Goal: Task Accomplishment & Management: Manage account settings

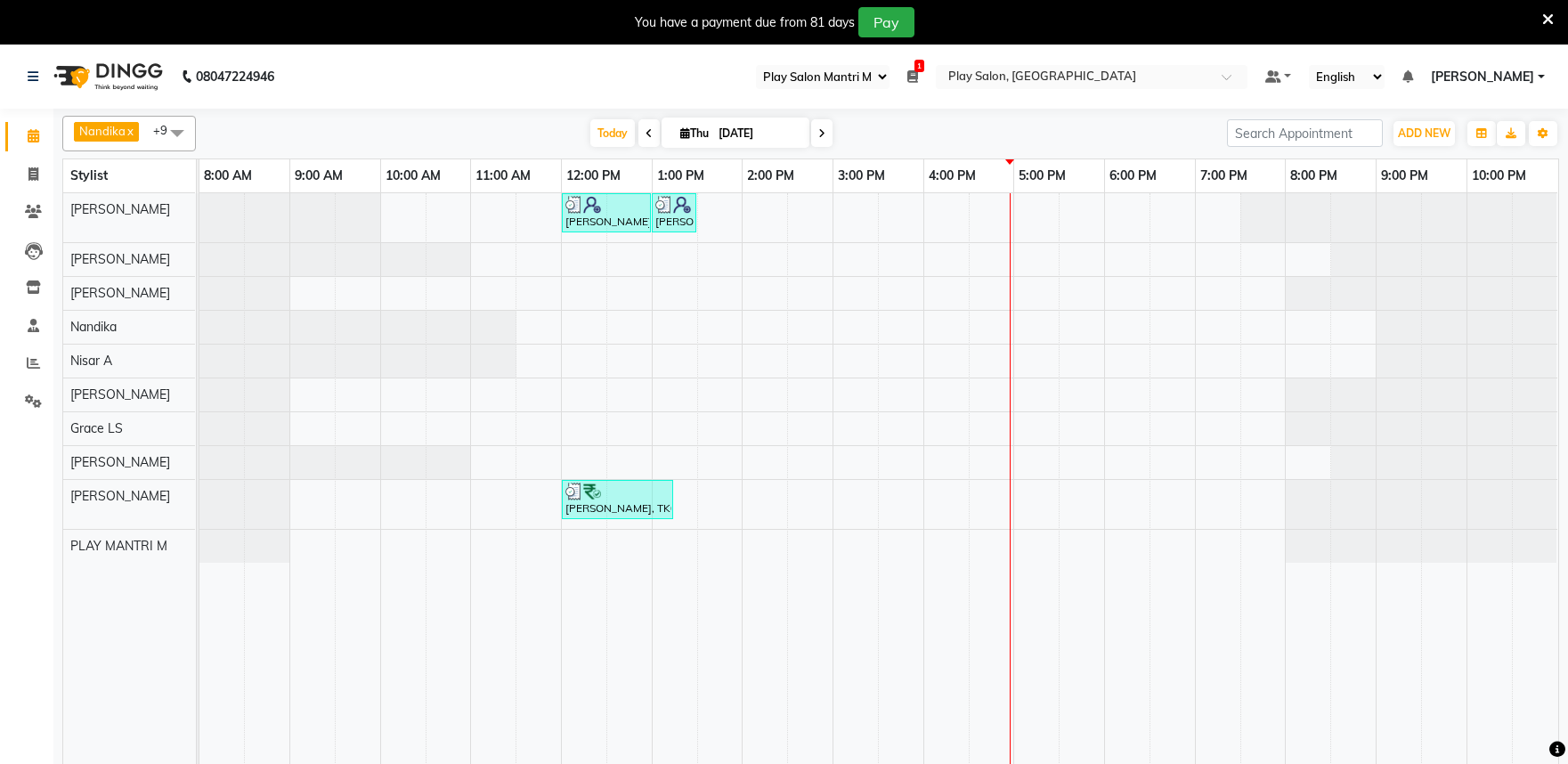
select select "89"
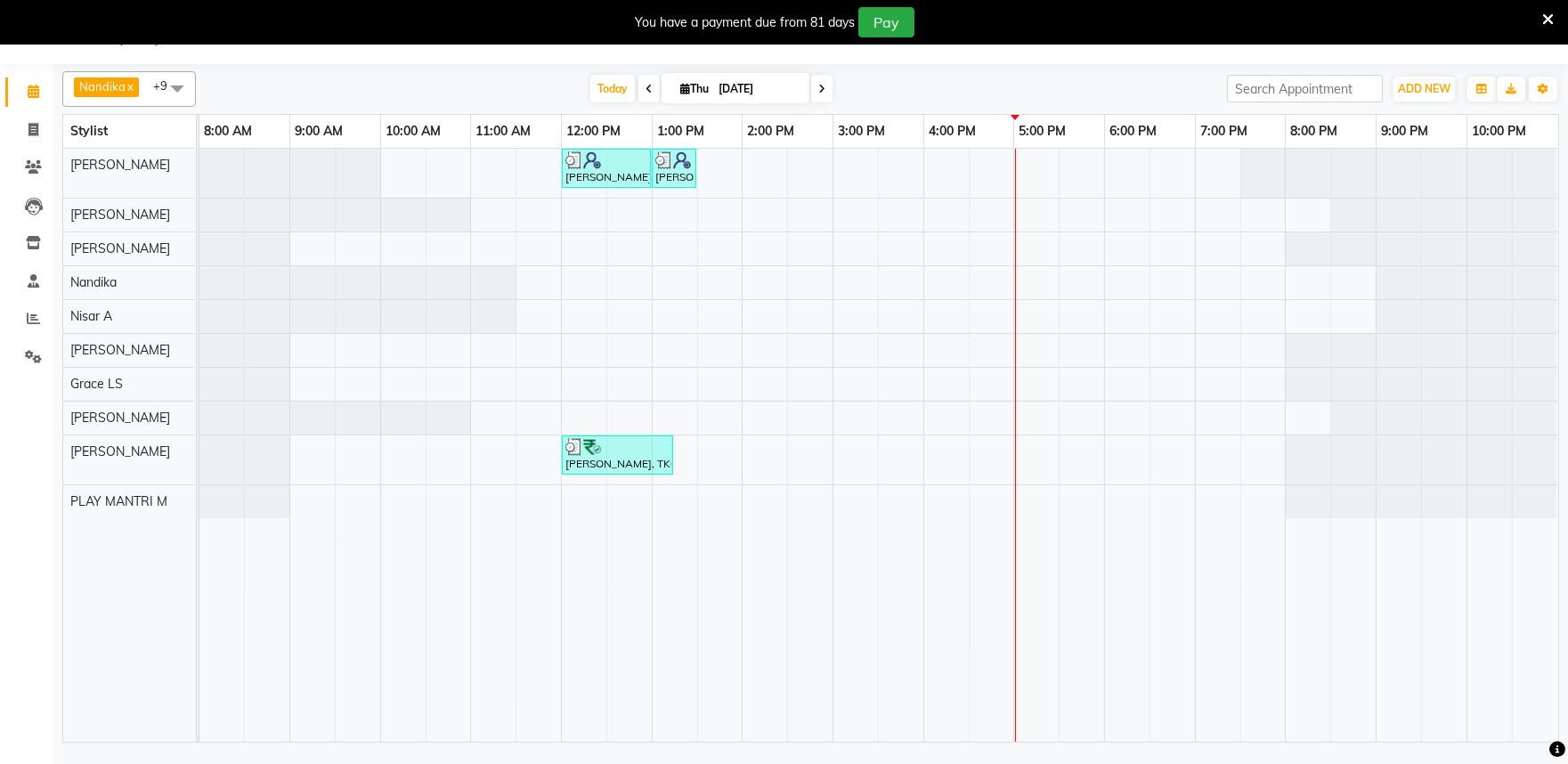
click at [646, 84] on icon at bounding box center [650, 90] width 7 height 11
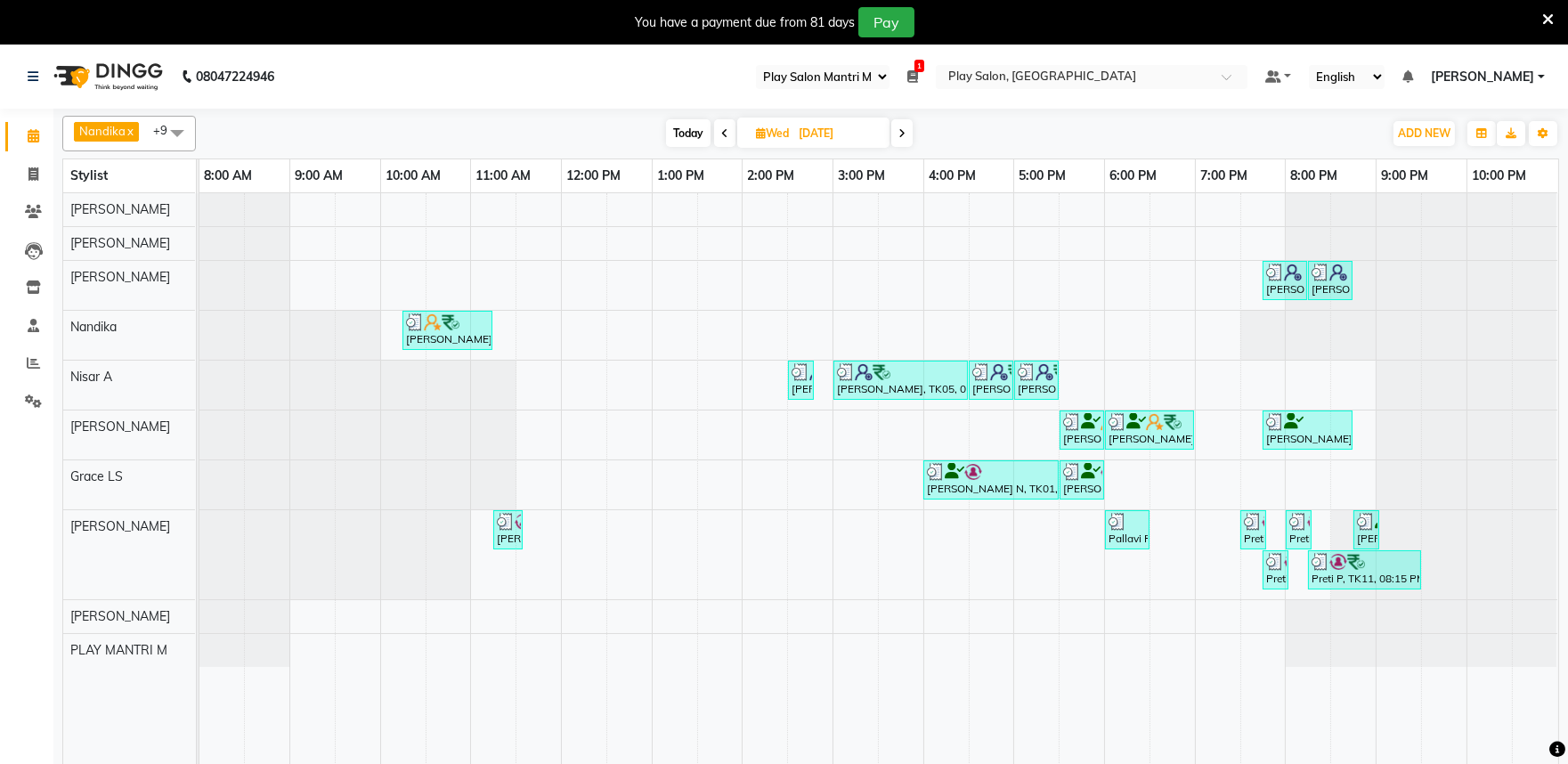
drag, startPoint x: 903, startPoint y: 128, endPoint x: 1036, endPoint y: 134, distance: 133.1
click at [903, 127] on span at bounding box center [902, 133] width 22 height 28
type input "[DATE]"
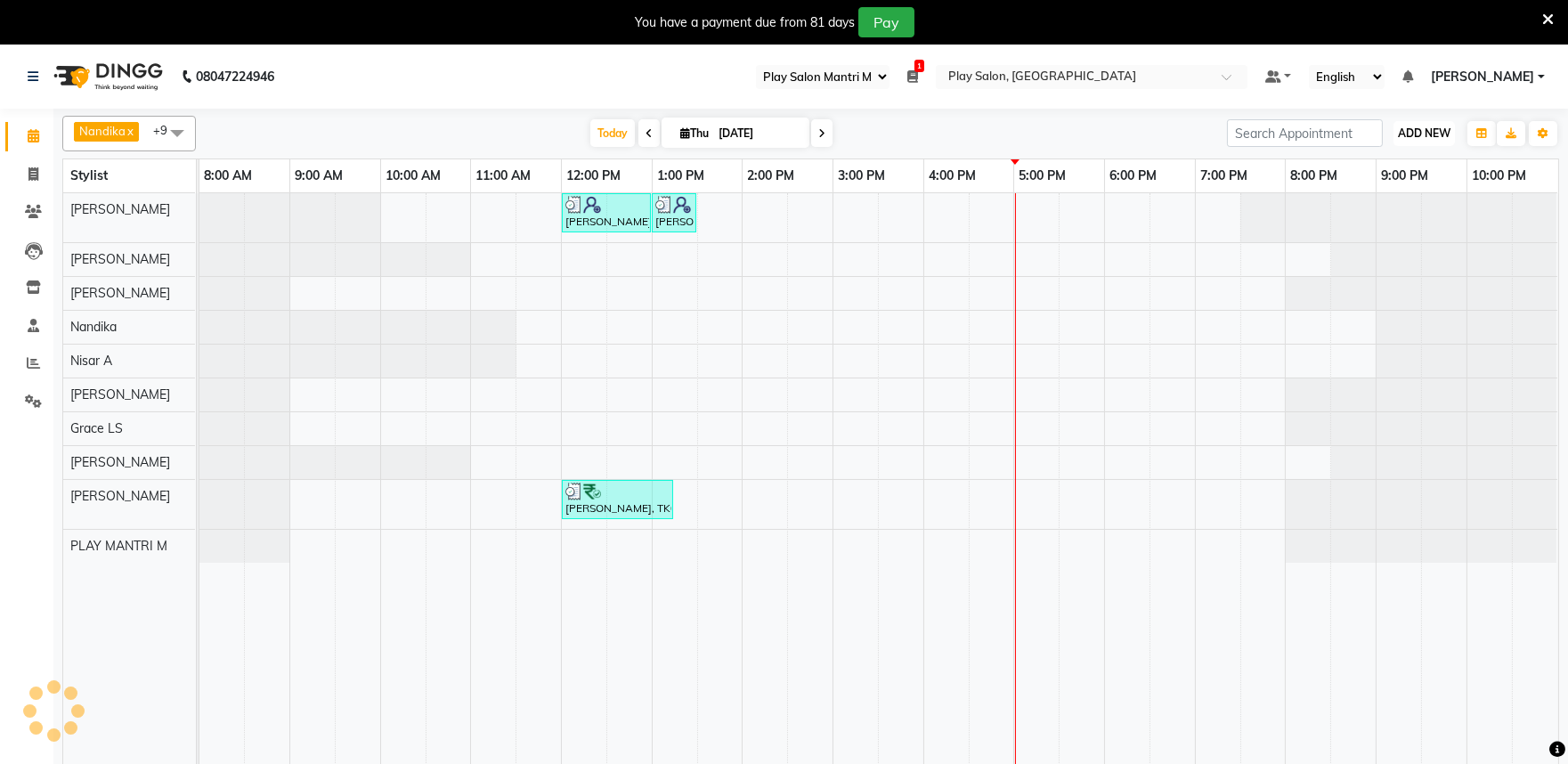
click at [1416, 137] on span "ADD NEW" at bounding box center [1424, 133] width 52 height 14
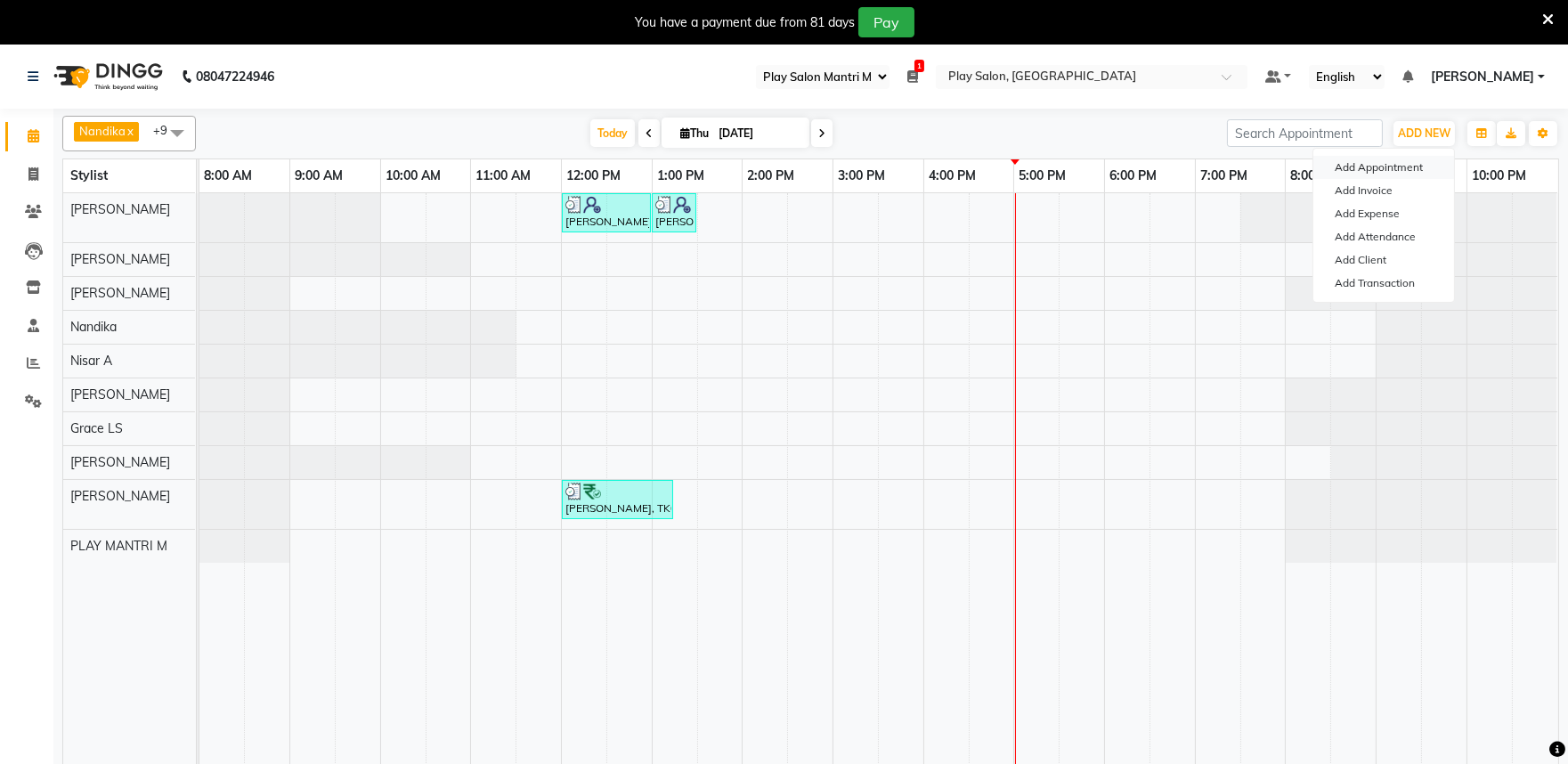
click at [1378, 166] on button "Add Appointment" at bounding box center [1384, 167] width 141 height 24
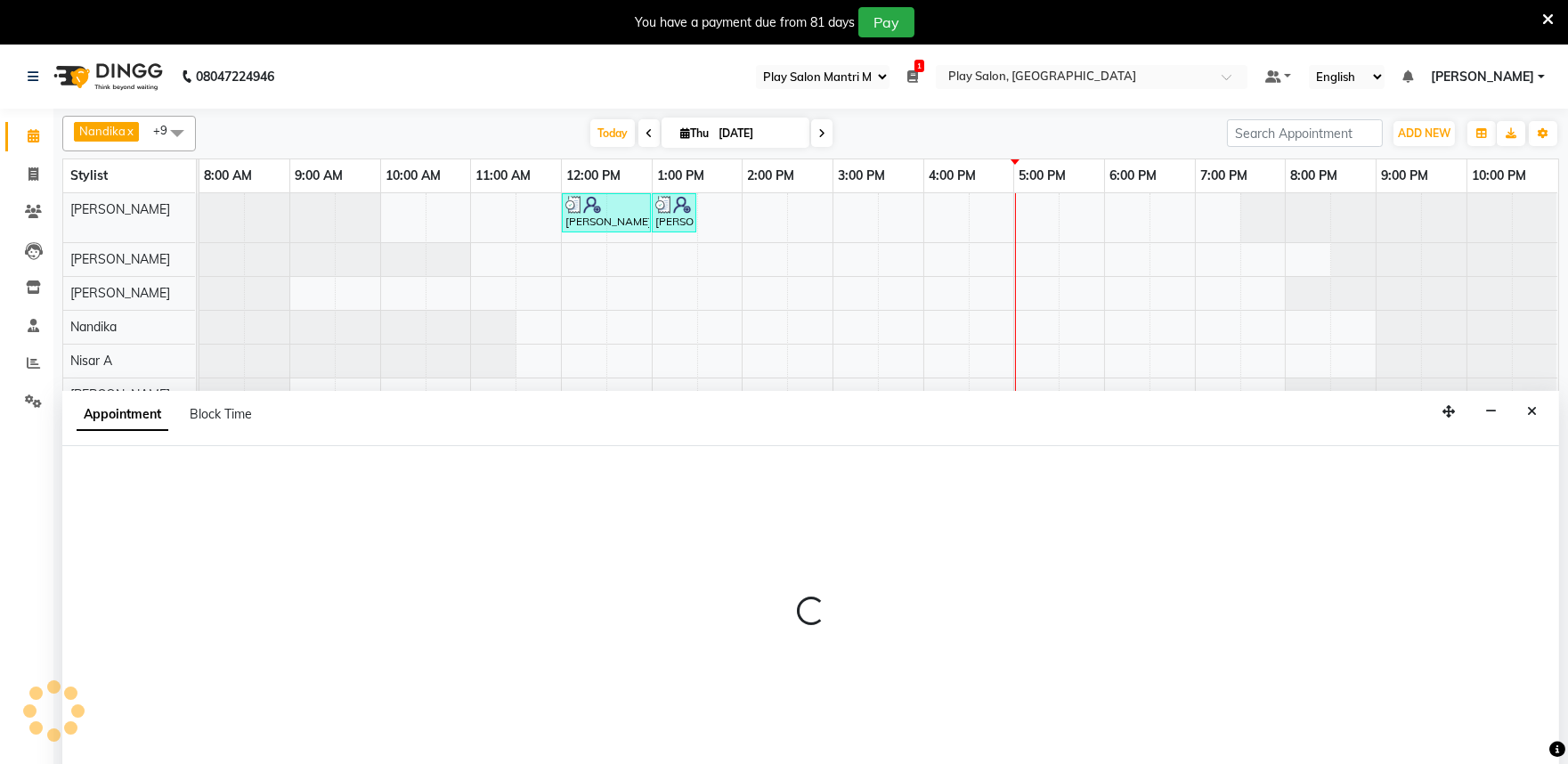
scroll to position [44, 0]
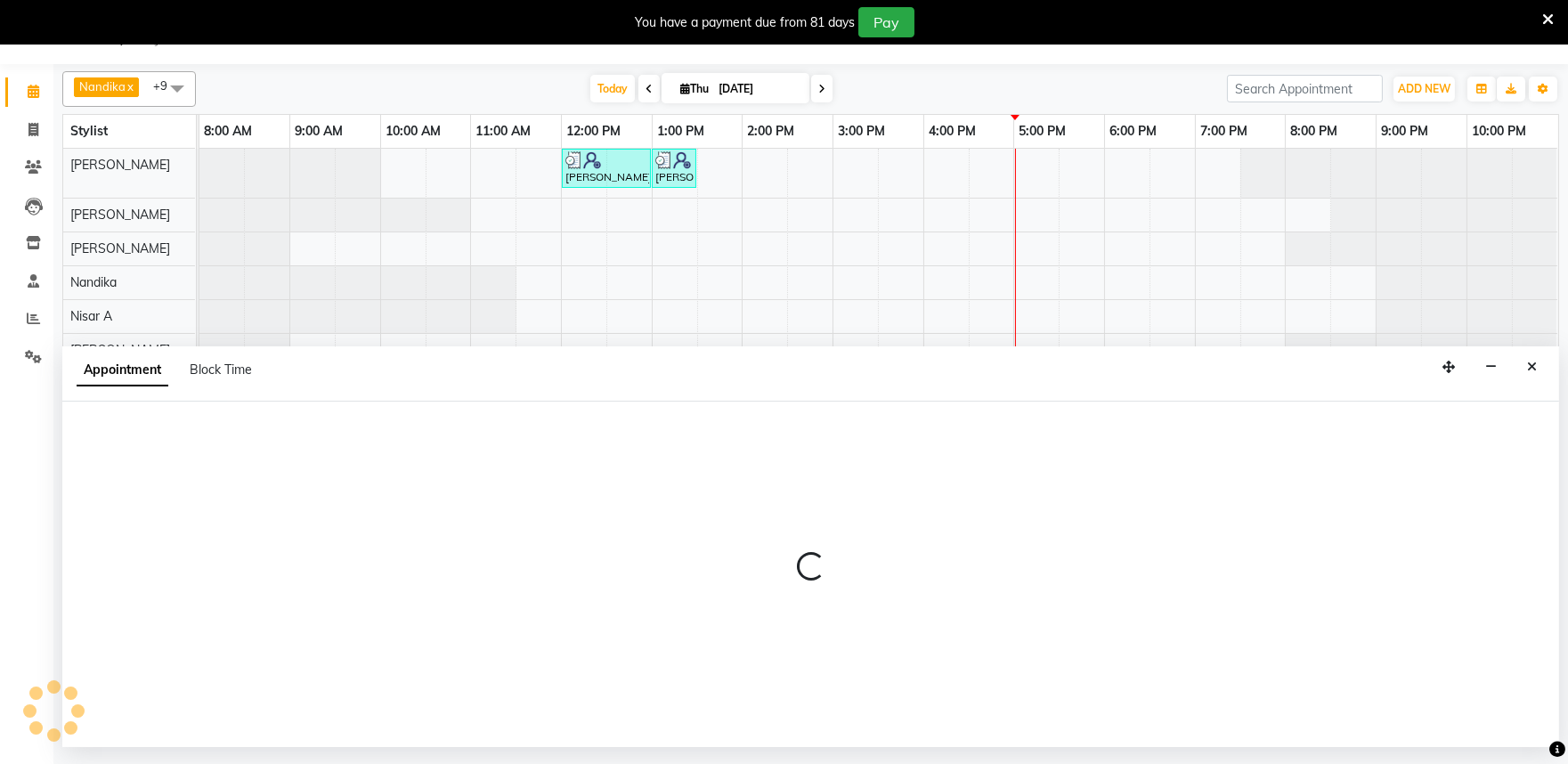
select select "540"
select select "tentative"
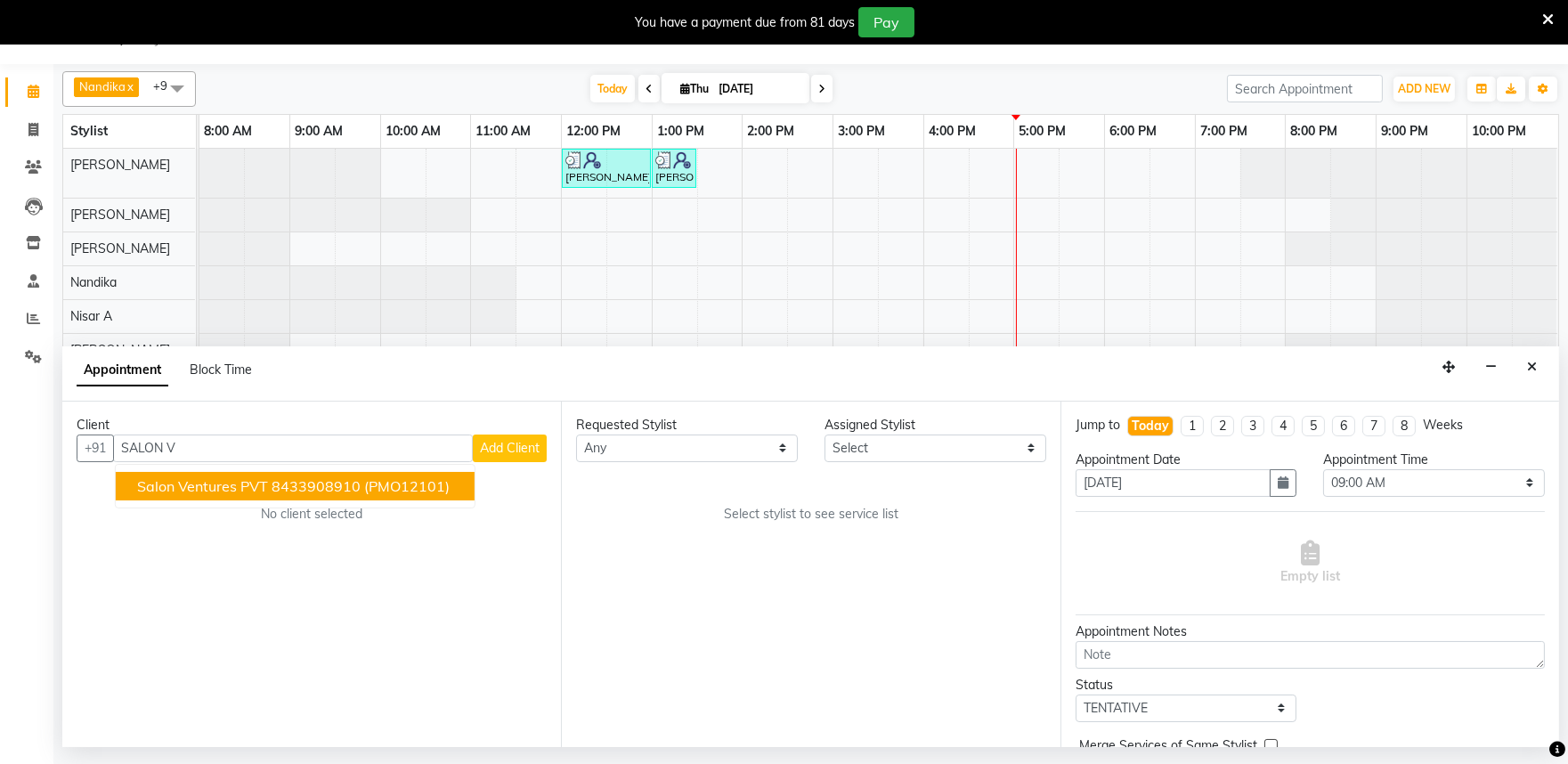
click at [215, 480] on span "Salon Ventures PVT" at bounding box center [203, 487] width 131 height 18
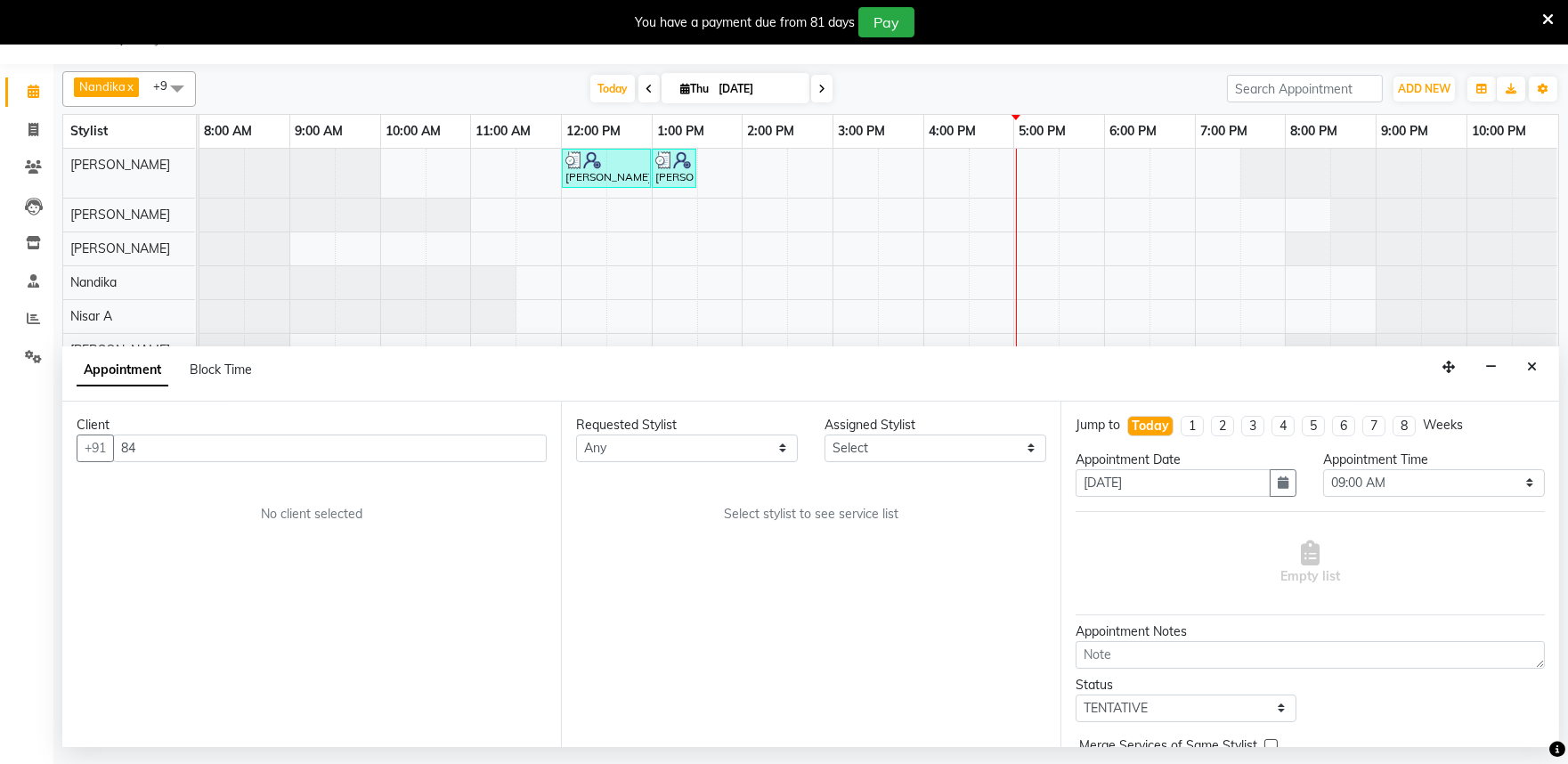
type input "8"
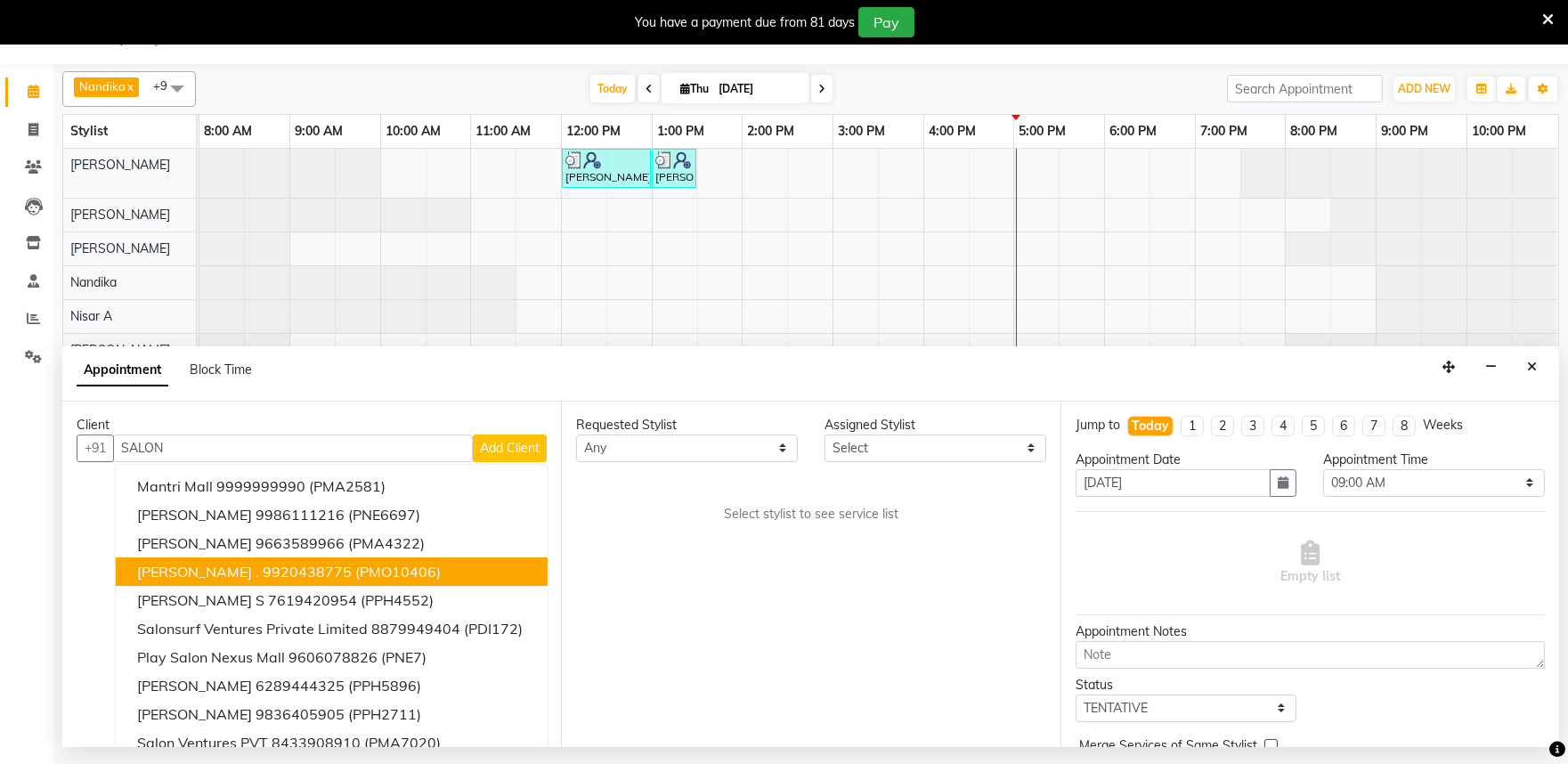
scroll to position [18, 0]
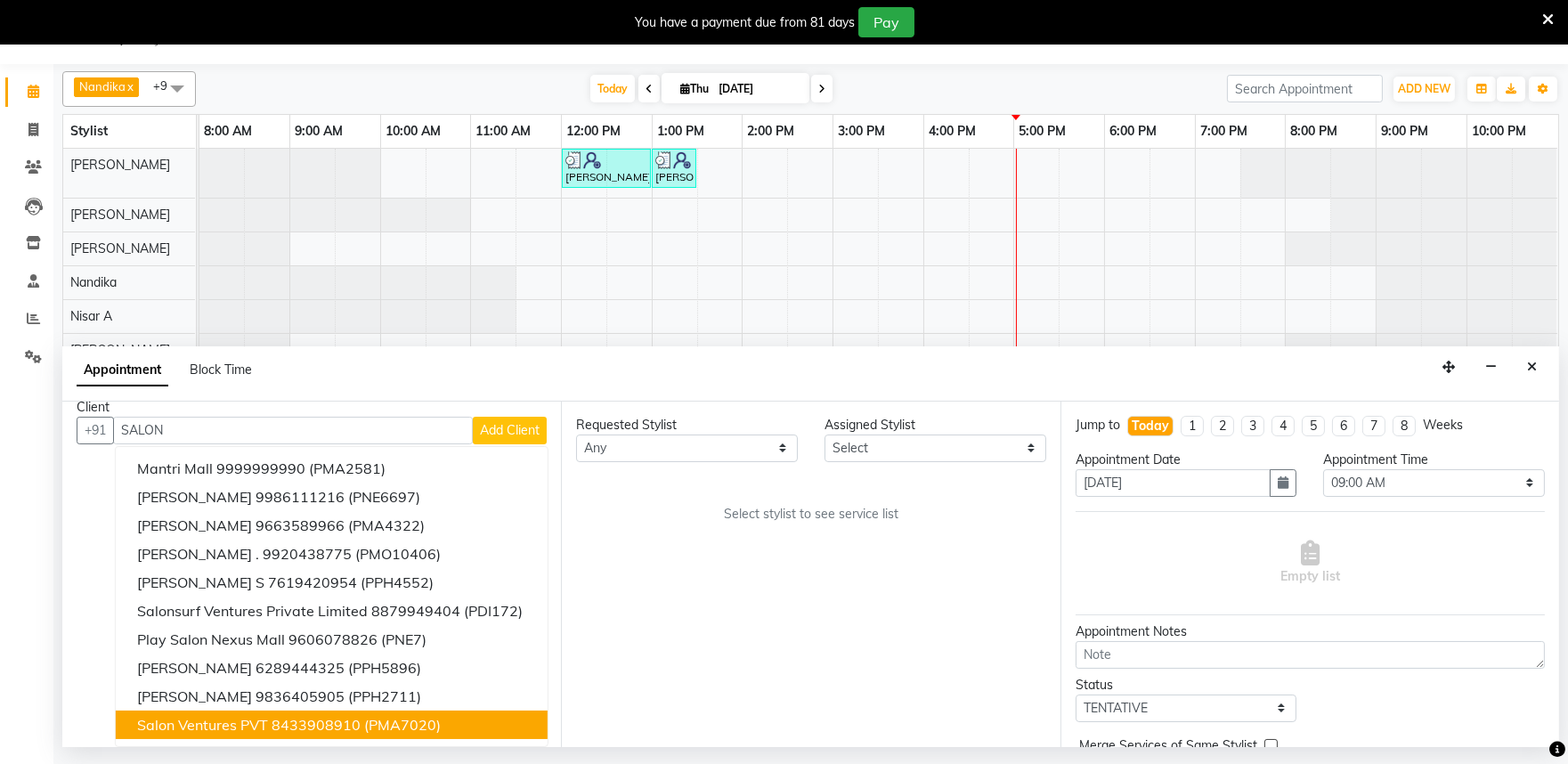
click at [342, 725] on ngb-highlight "8433908910" at bounding box center [316, 725] width 89 height 18
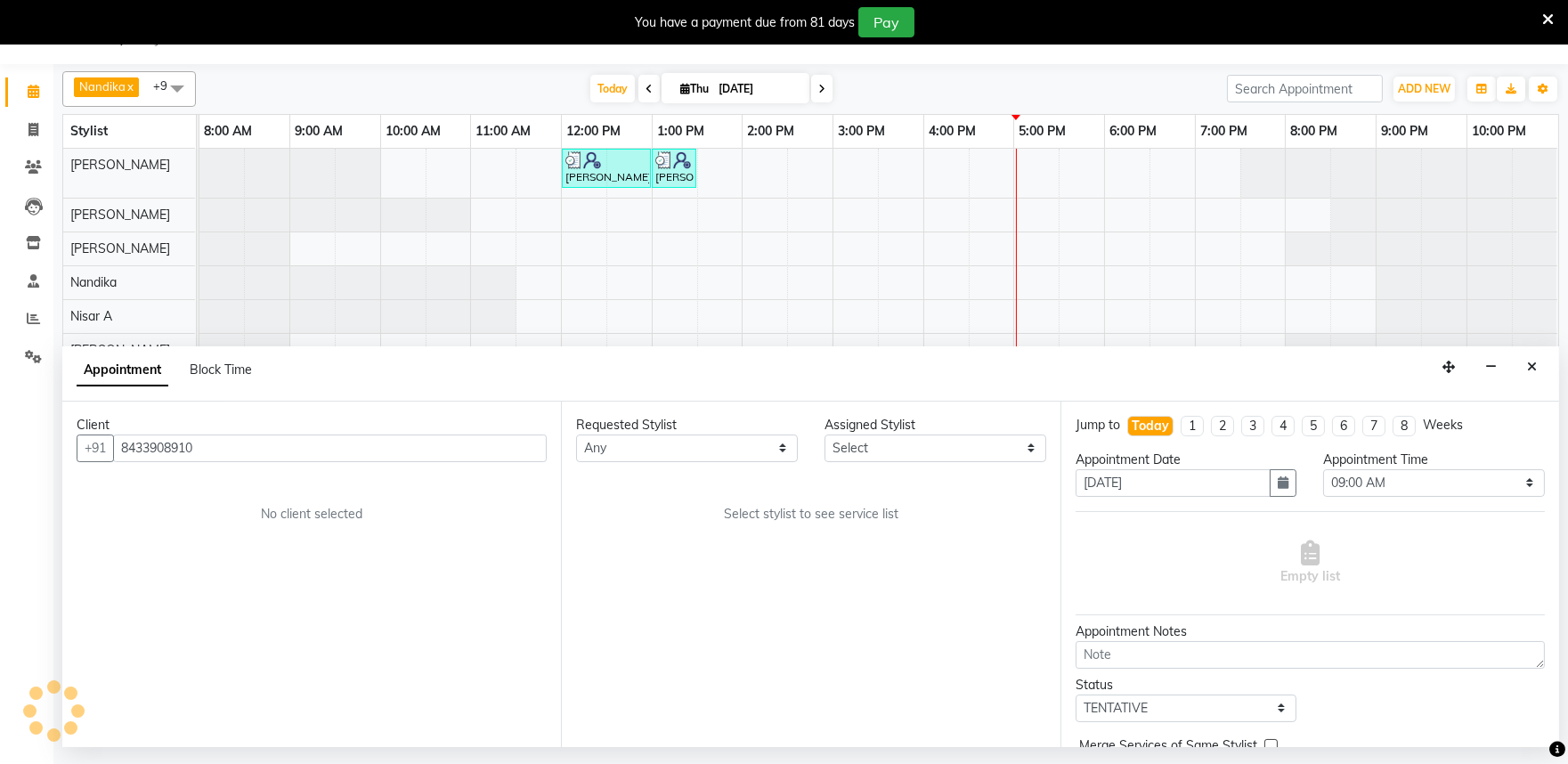
scroll to position [0, 0]
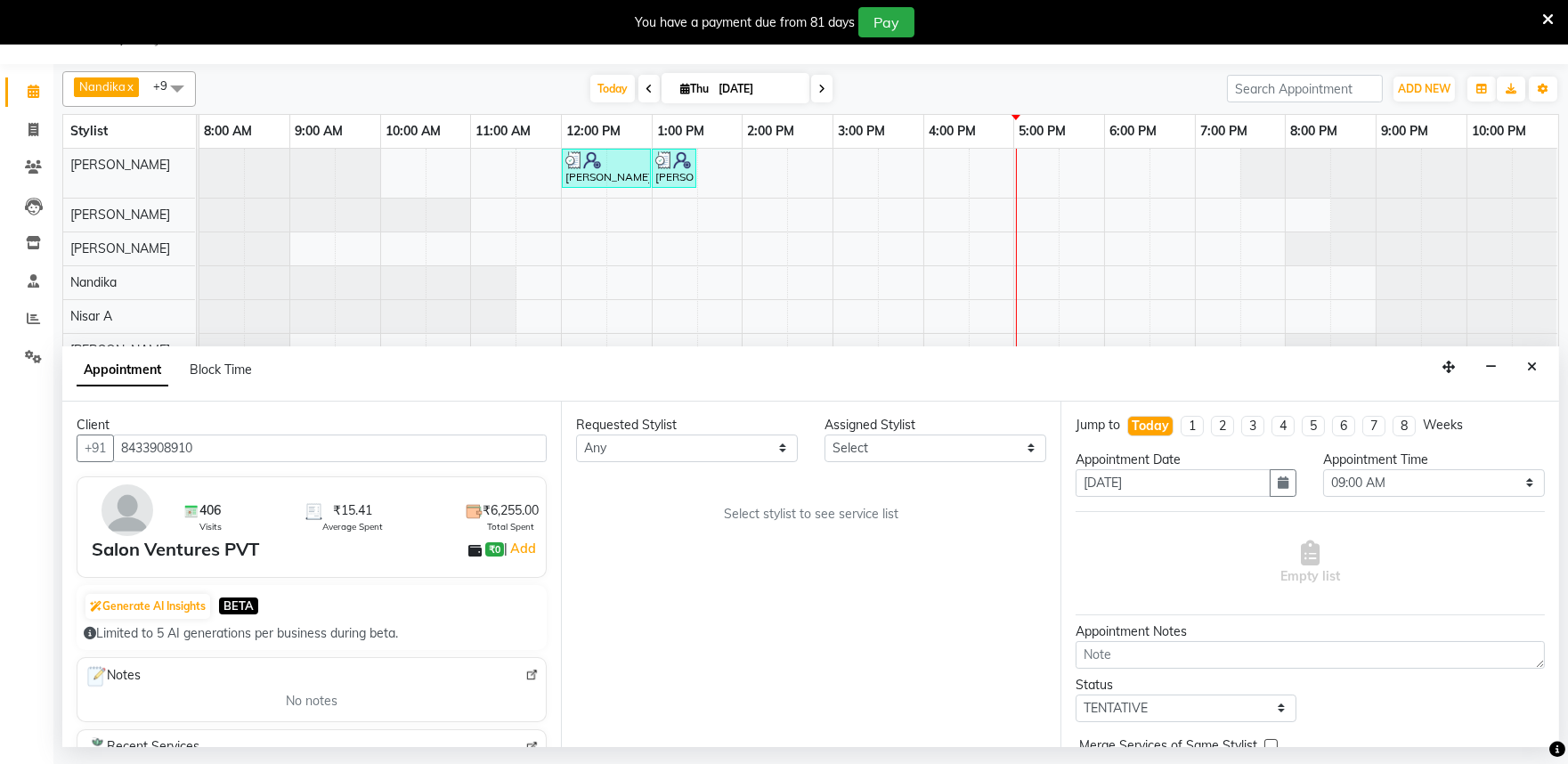
click at [526, 674] on img at bounding box center [532, 675] width 14 height 14
click at [259, 442] on input "8433908910" at bounding box center [329, 448] width 433 height 28
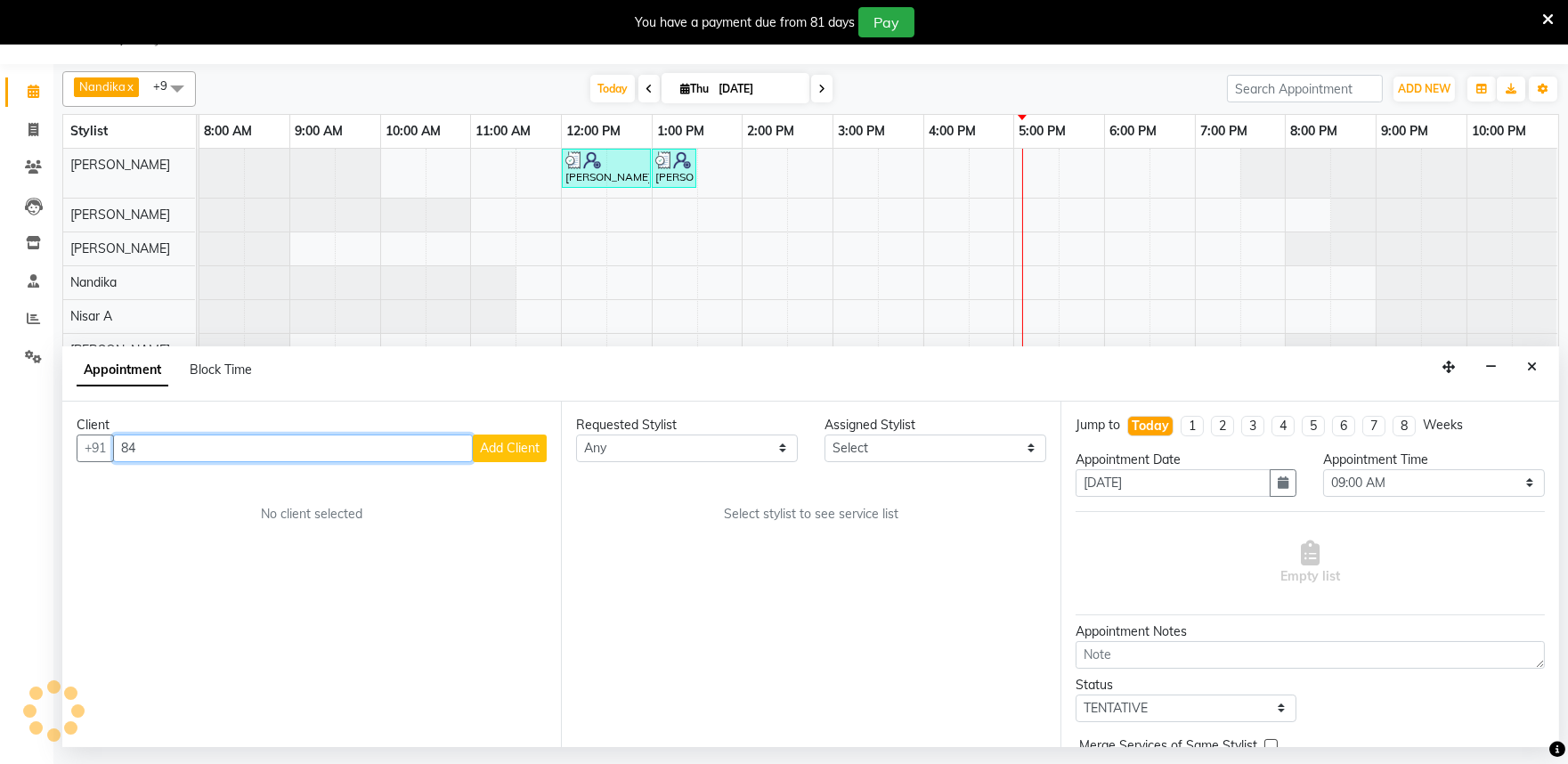
type input "8"
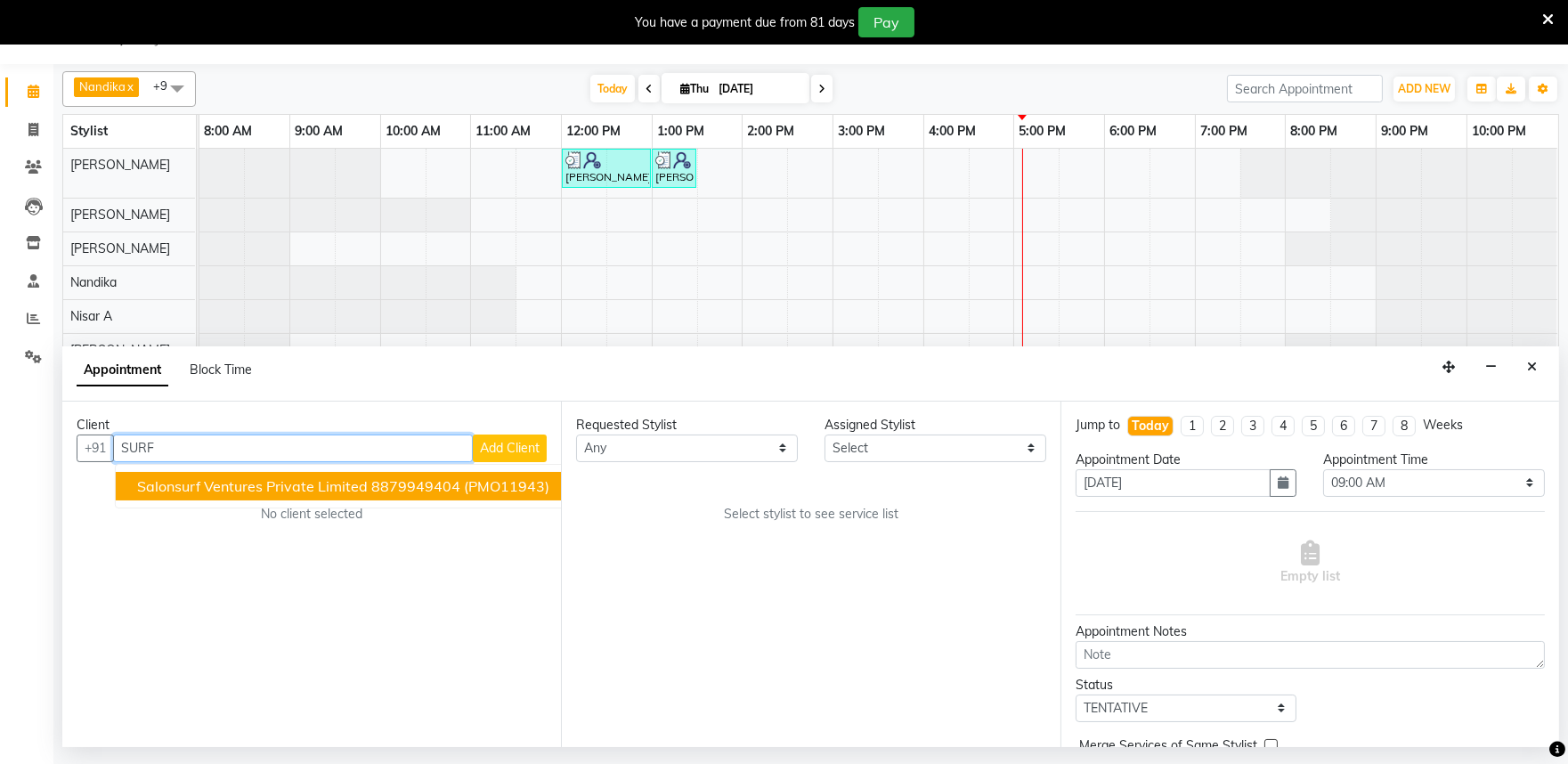
click at [292, 488] on span "Salonsurf Ventures Private Limited" at bounding box center [252, 487] width 231 height 18
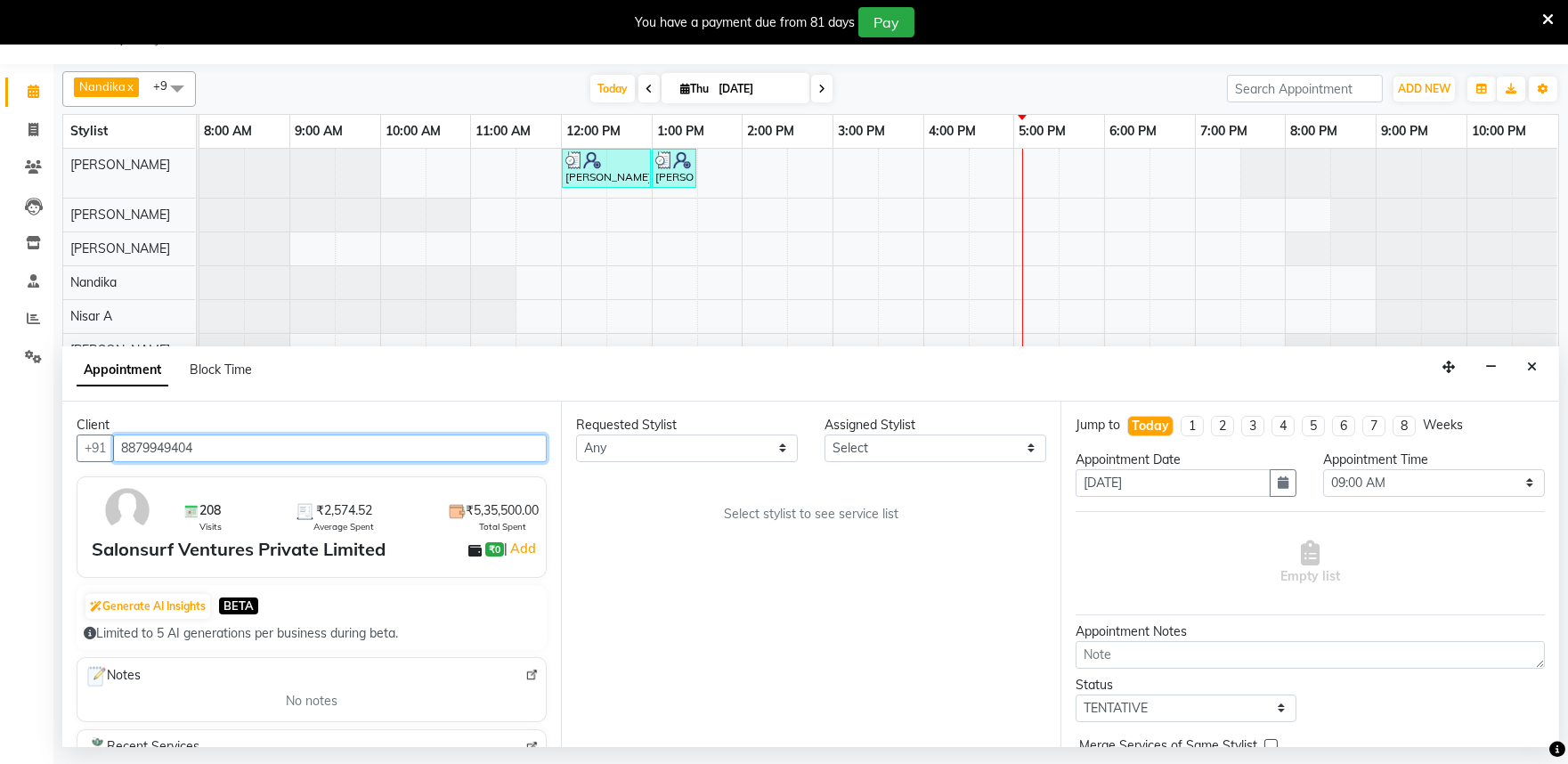
type input "8879949404"
click at [526, 675] on img at bounding box center [532, 675] width 14 height 14
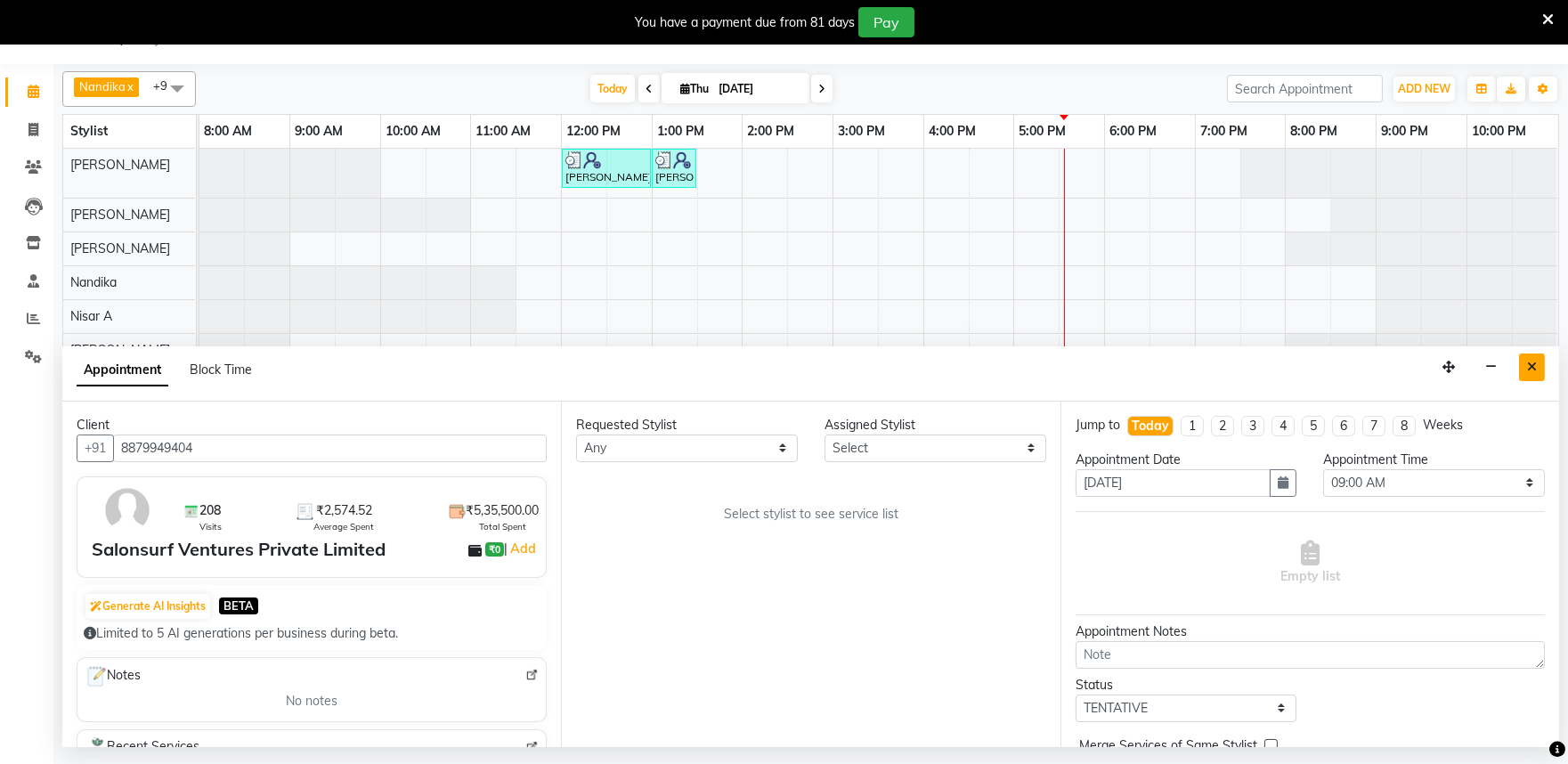
click at [1524, 362] on button "Close" at bounding box center [1532, 368] width 26 height 28
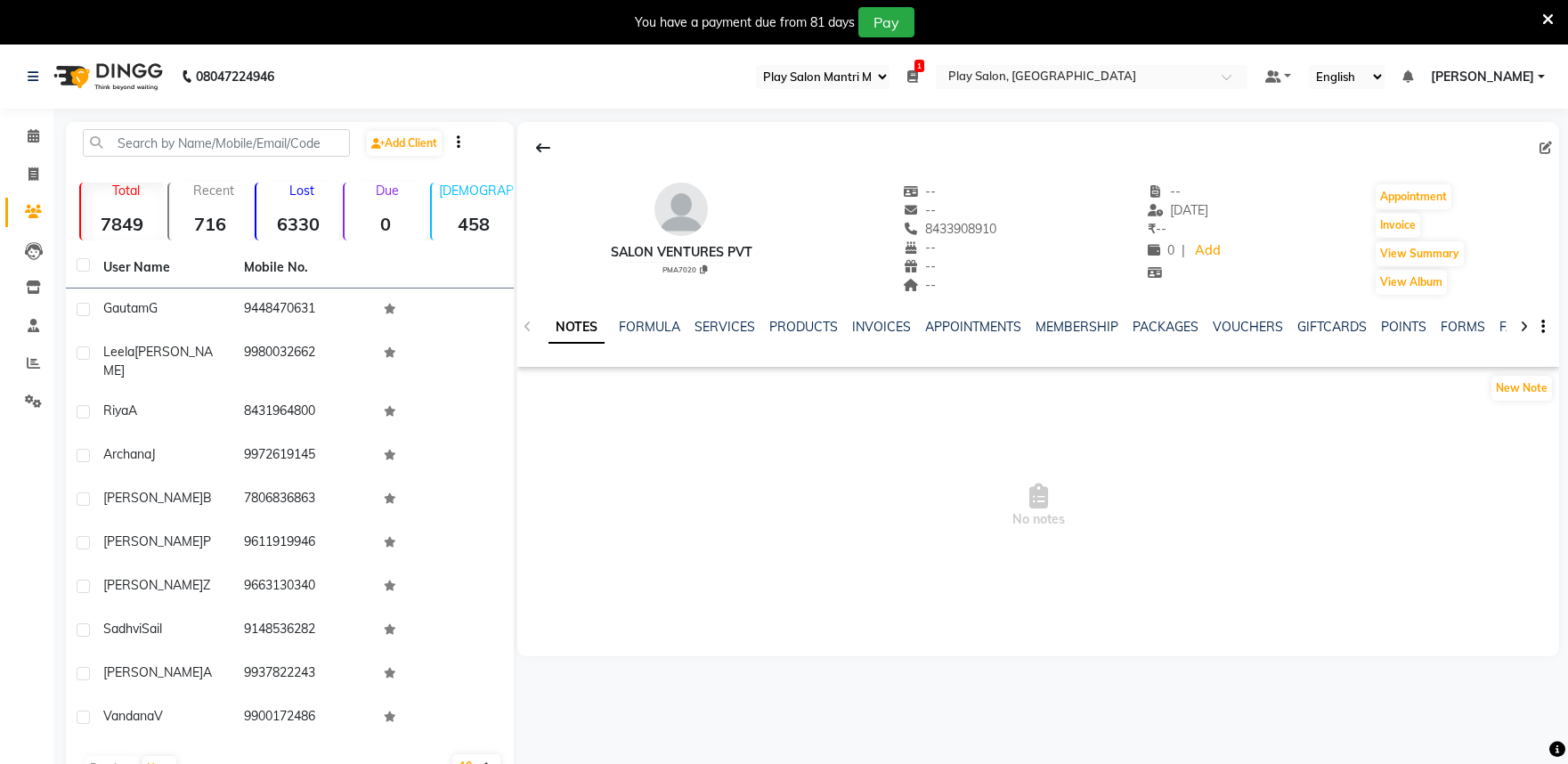
select select "89"
click at [1223, 322] on link "VOUCHERS" at bounding box center [1248, 327] width 71 height 16
click at [1044, 322] on link "PACKAGES" at bounding box center [1050, 327] width 66 height 16
click at [988, 322] on link "MEMBERSHIP" at bounding box center [975, 327] width 83 height 16
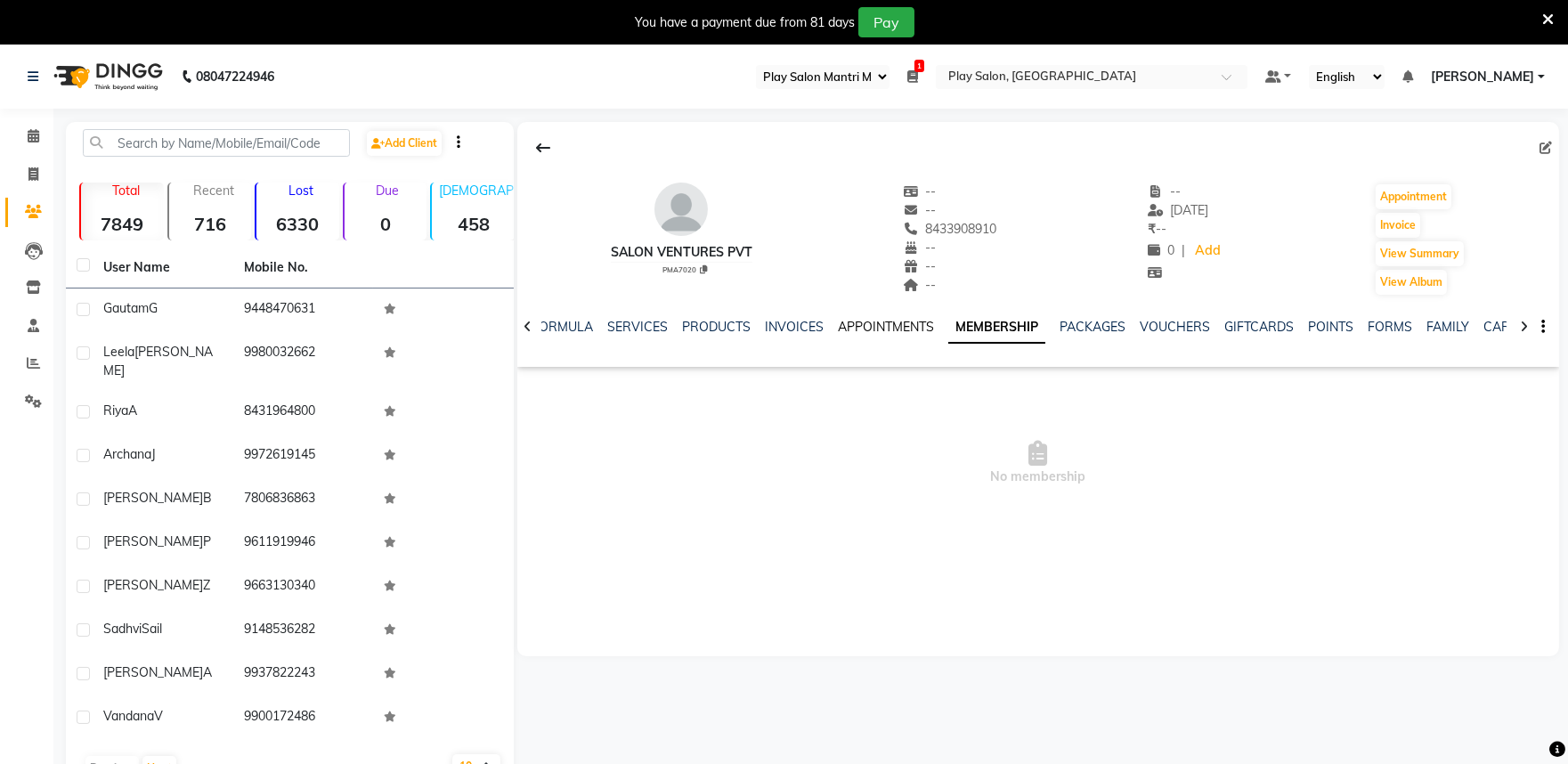
click at [891, 324] on link "APPOINTMENTS" at bounding box center [886, 327] width 96 height 16
click at [784, 329] on link "INVOICES" at bounding box center [808, 327] width 59 height 16
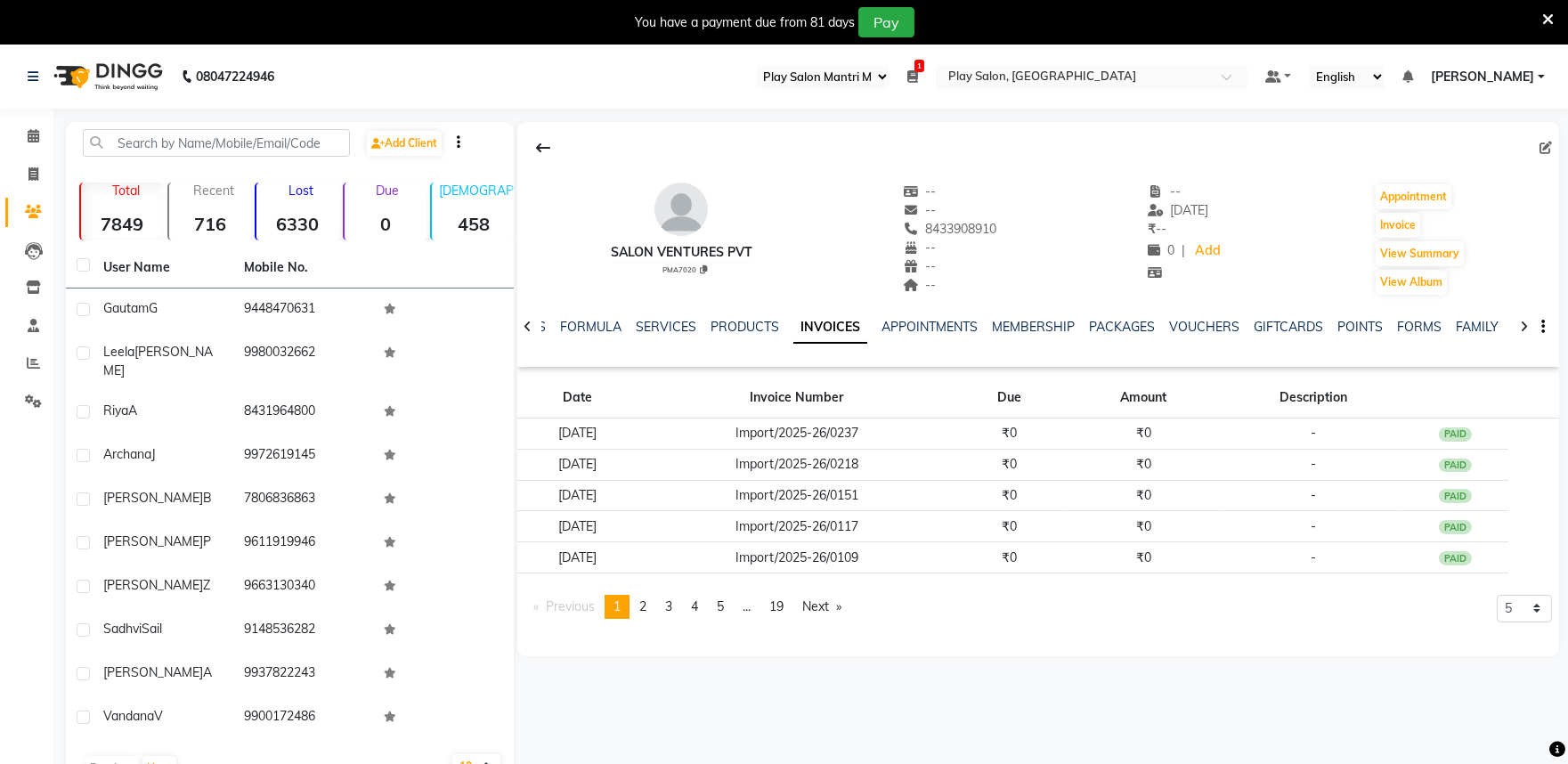
click at [1529, 326] on div at bounding box center [1524, 326] width 21 height 34
click at [1520, 326] on icon at bounding box center [1524, 327] width 8 height 13
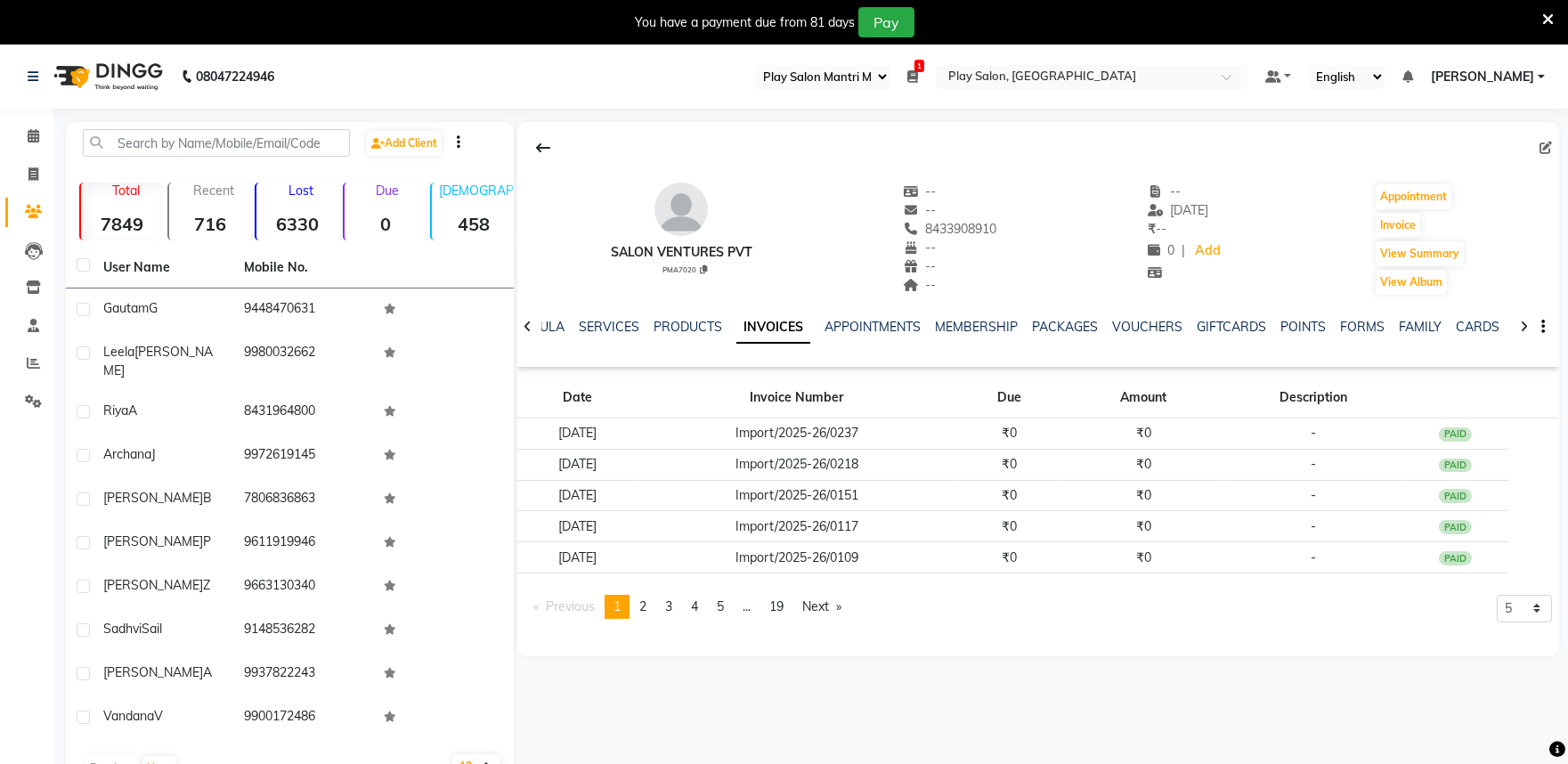
click at [1520, 326] on icon at bounding box center [1524, 327] width 8 height 13
click at [1027, 326] on link "PACKAGES" at bounding box center [1036, 327] width 66 height 16
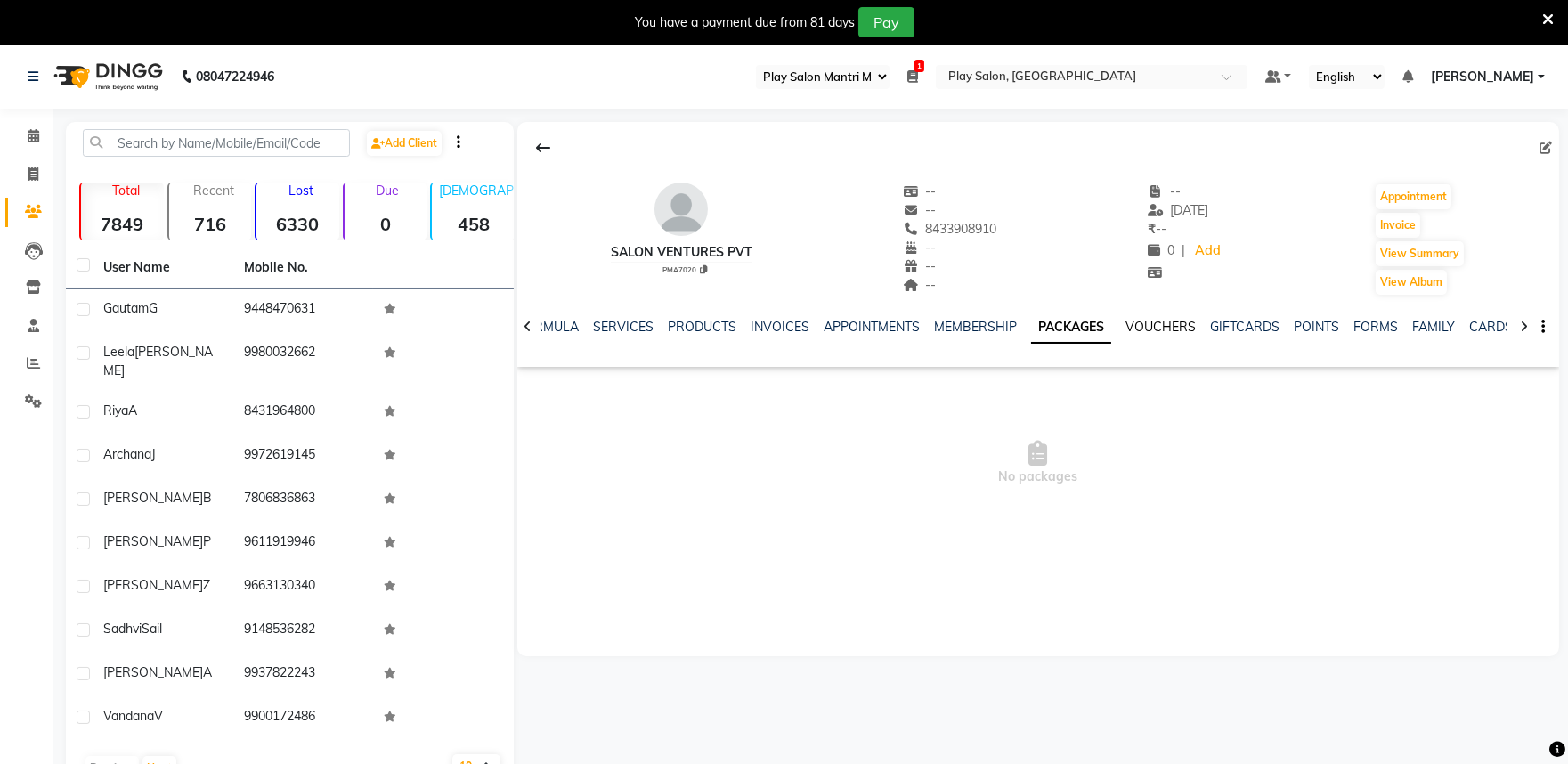
click at [1154, 321] on link "VOUCHERS" at bounding box center [1161, 327] width 71 height 16
click at [955, 325] on link "MEMBERSHIP" at bounding box center [962, 327] width 83 height 16
click at [1524, 328] on icon at bounding box center [1524, 327] width 8 height 13
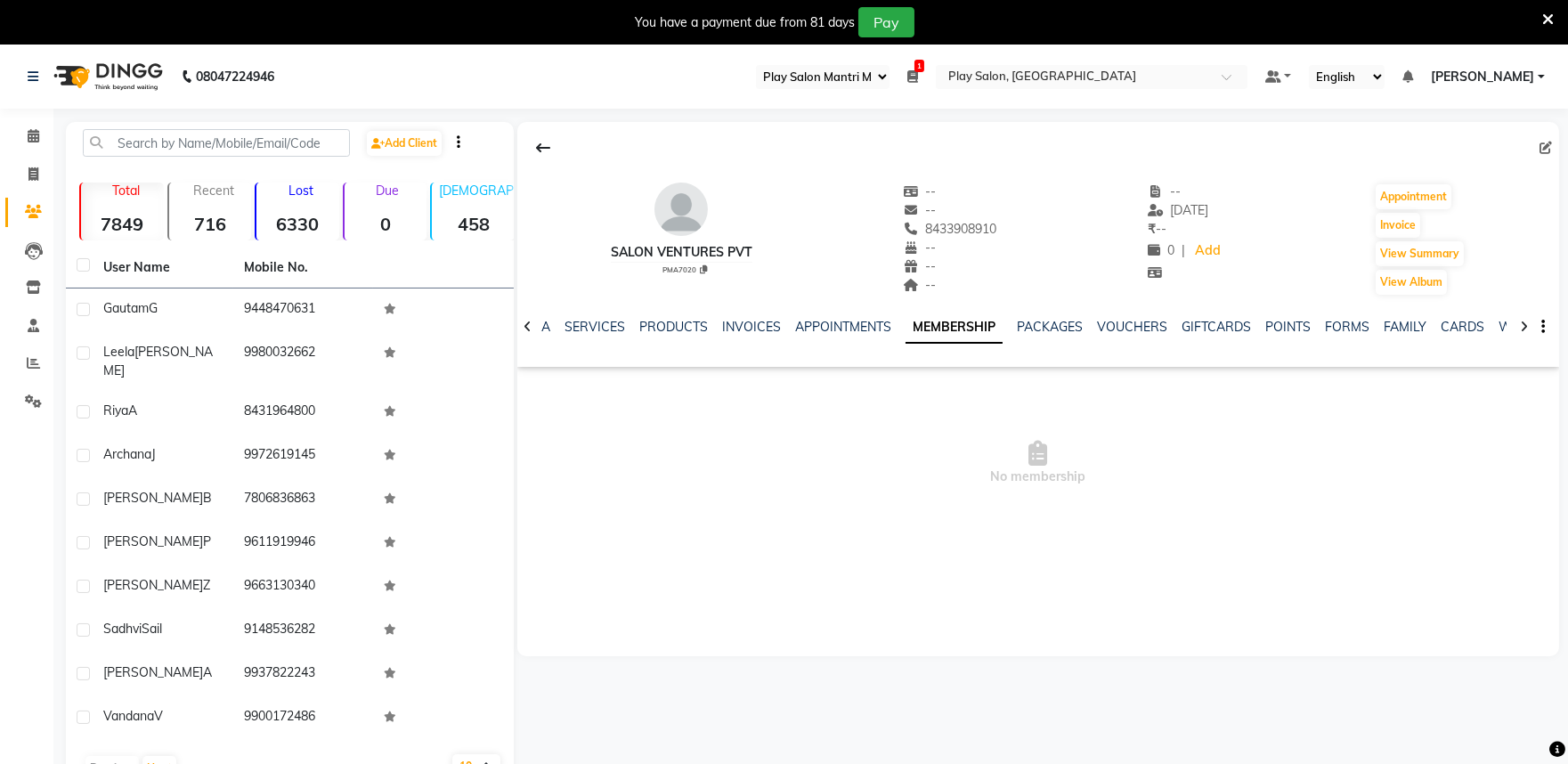
click at [1524, 328] on icon at bounding box center [1524, 327] width 8 height 13
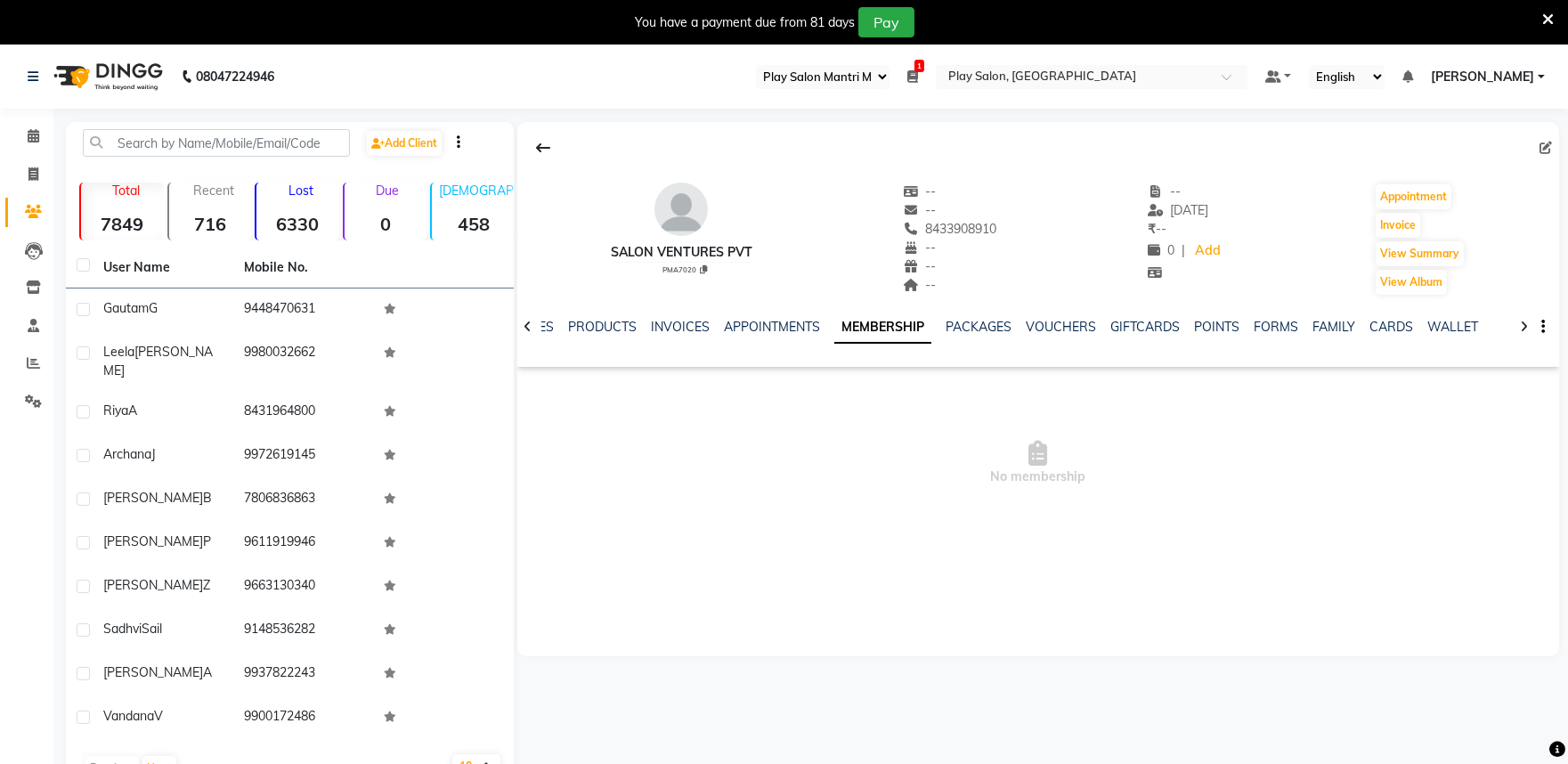
click at [1524, 328] on icon at bounding box center [1524, 327] width 8 height 13
click at [1524, 328] on div "NOTES FORMULA SERVICES PRODUCTS INVOICES APPOINTMENTS MEMBERSHIP PACKAGES VOUCH…" at bounding box center [1039, 328] width 1042 height 62
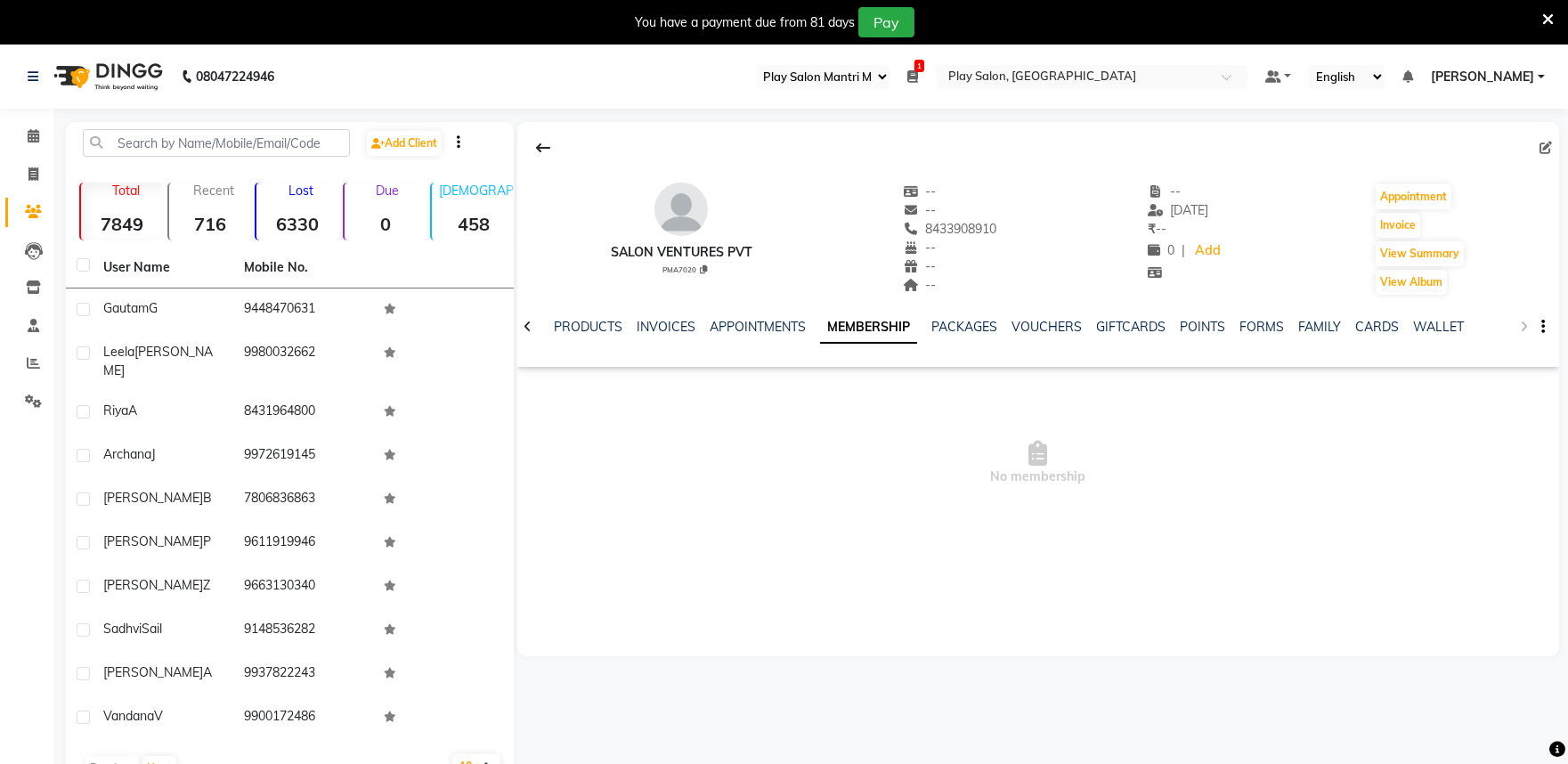
click at [1524, 328] on div "NOTES FORMULA SERVICES PRODUCTS INVOICES APPOINTMENTS MEMBERSHIP PACKAGES VOUCH…" at bounding box center [1039, 328] width 1042 height 62
click at [527, 326] on icon at bounding box center [527, 327] width 8 height 13
click at [527, 325] on icon at bounding box center [527, 327] width 8 height 13
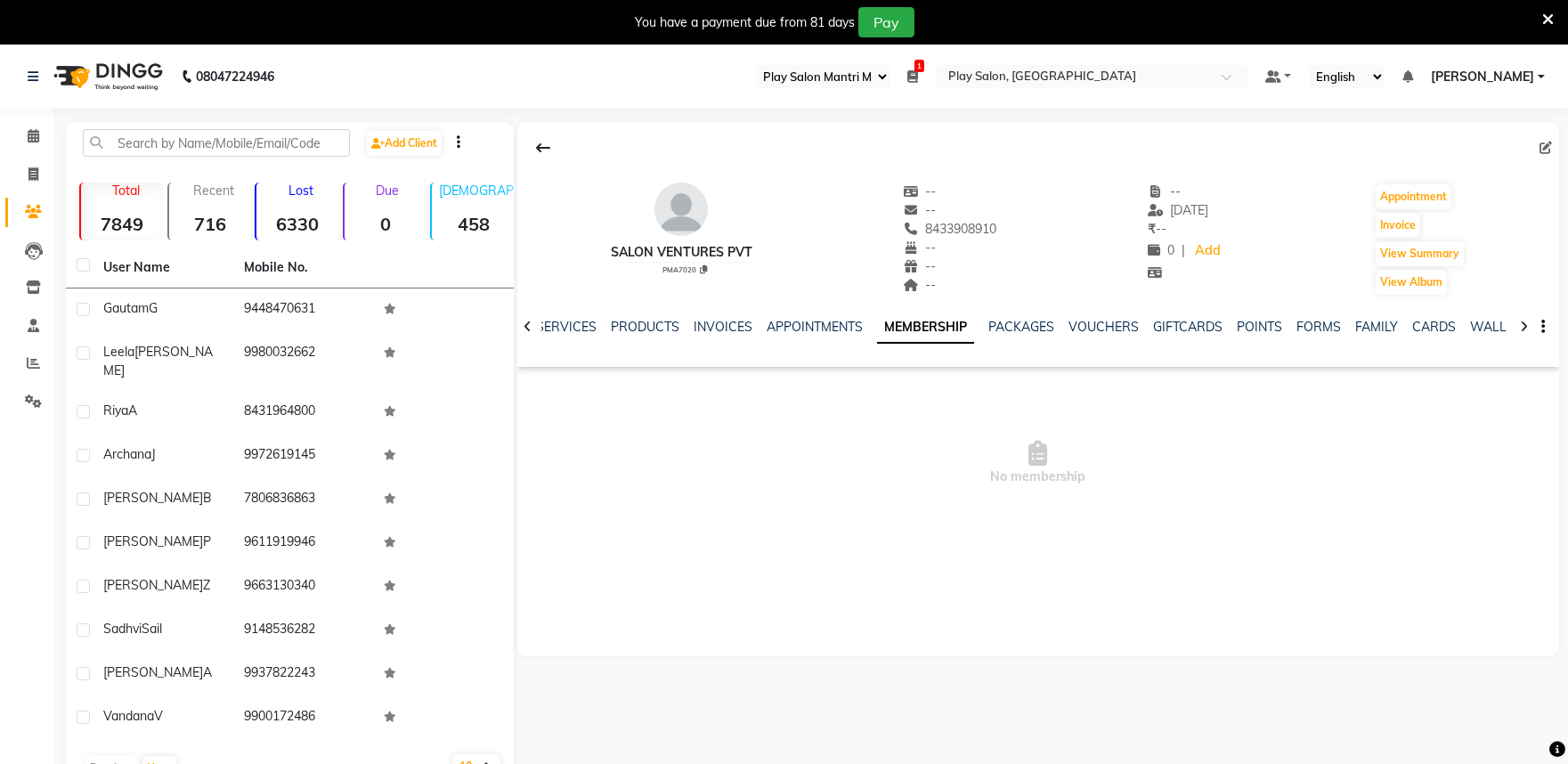
click at [527, 325] on icon at bounding box center [527, 327] width 8 height 13
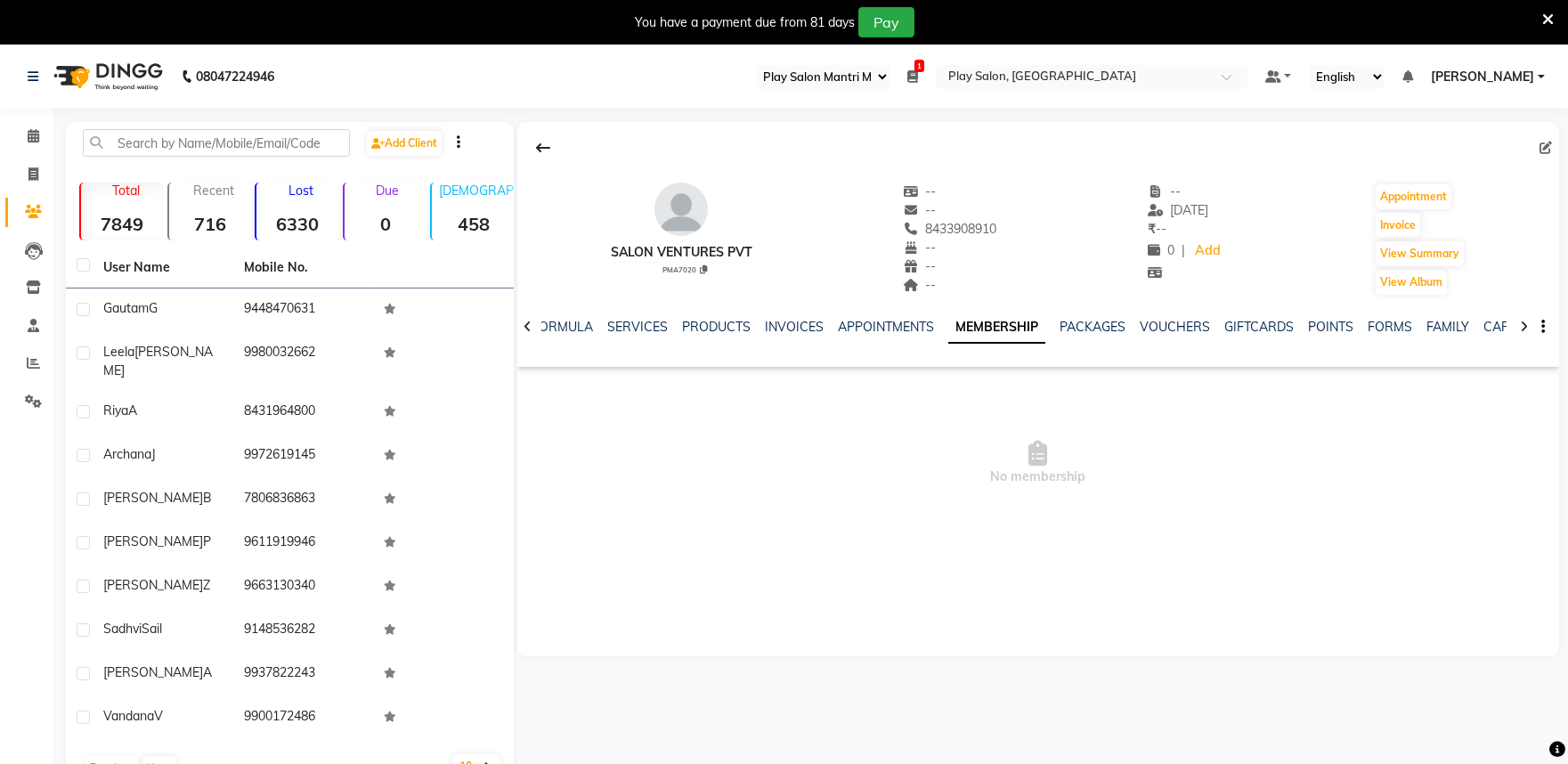
click at [527, 325] on icon at bounding box center [527, 327] width 8 height 13
click at [529, 325] on icon at bounding box center [527, 327] width 8 height 13
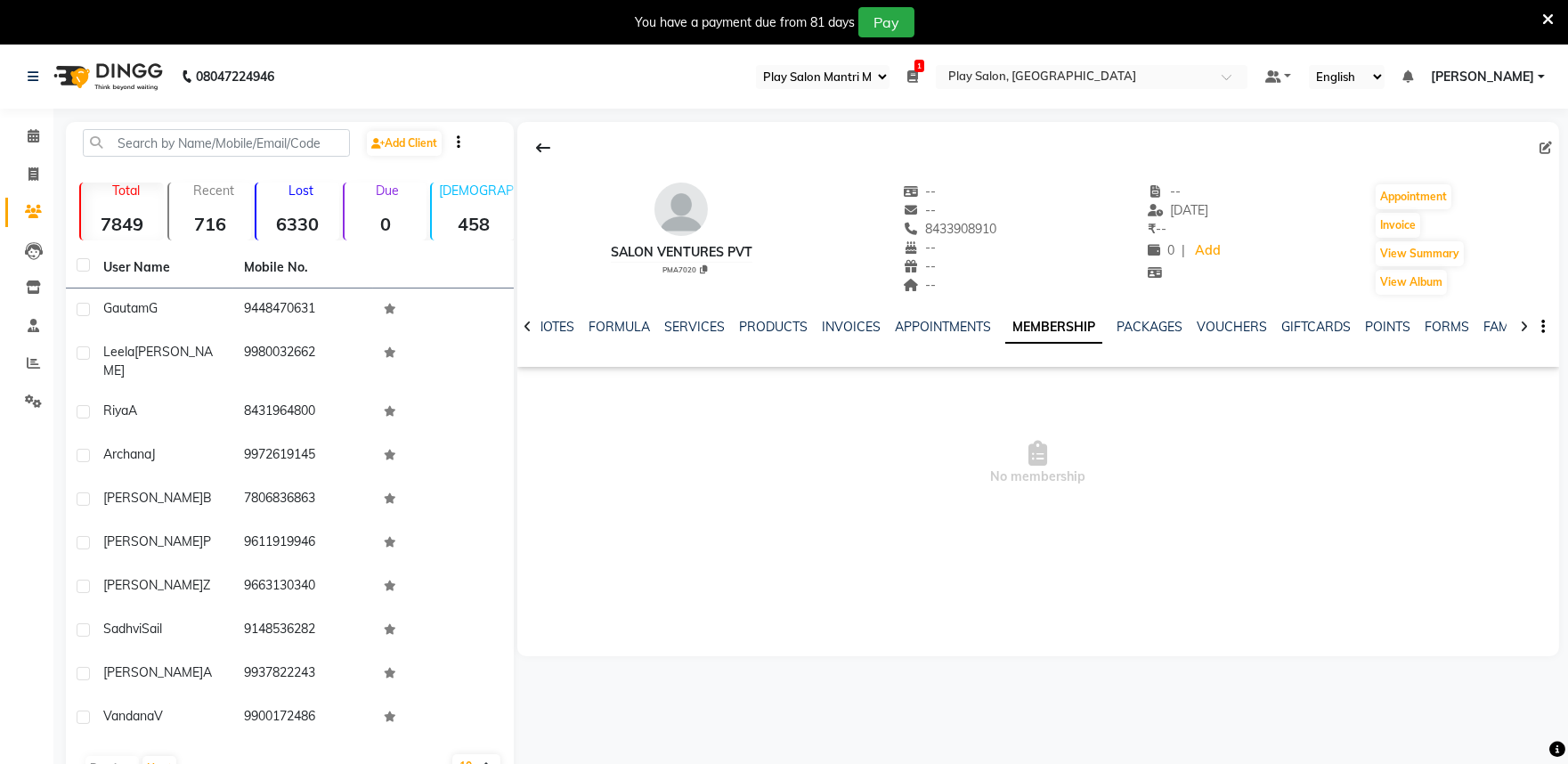
click at [530, 325] on div "NOTES FORMULA SERVICES PRODUCTS INVOICES APPOINTMENTS MEMBERSHIP PACKAGES VOUCH…" at bounding box center [1039, 328] width 1042 height 62
click at [536, 325] on div "NOTES FORMULA SERVICES PRODUCTS INVOICES APPOINTMENTS MEMBERSHIP PACKAGES VOUCH…" at bounding box center [1039, 328] width 1042 height 62
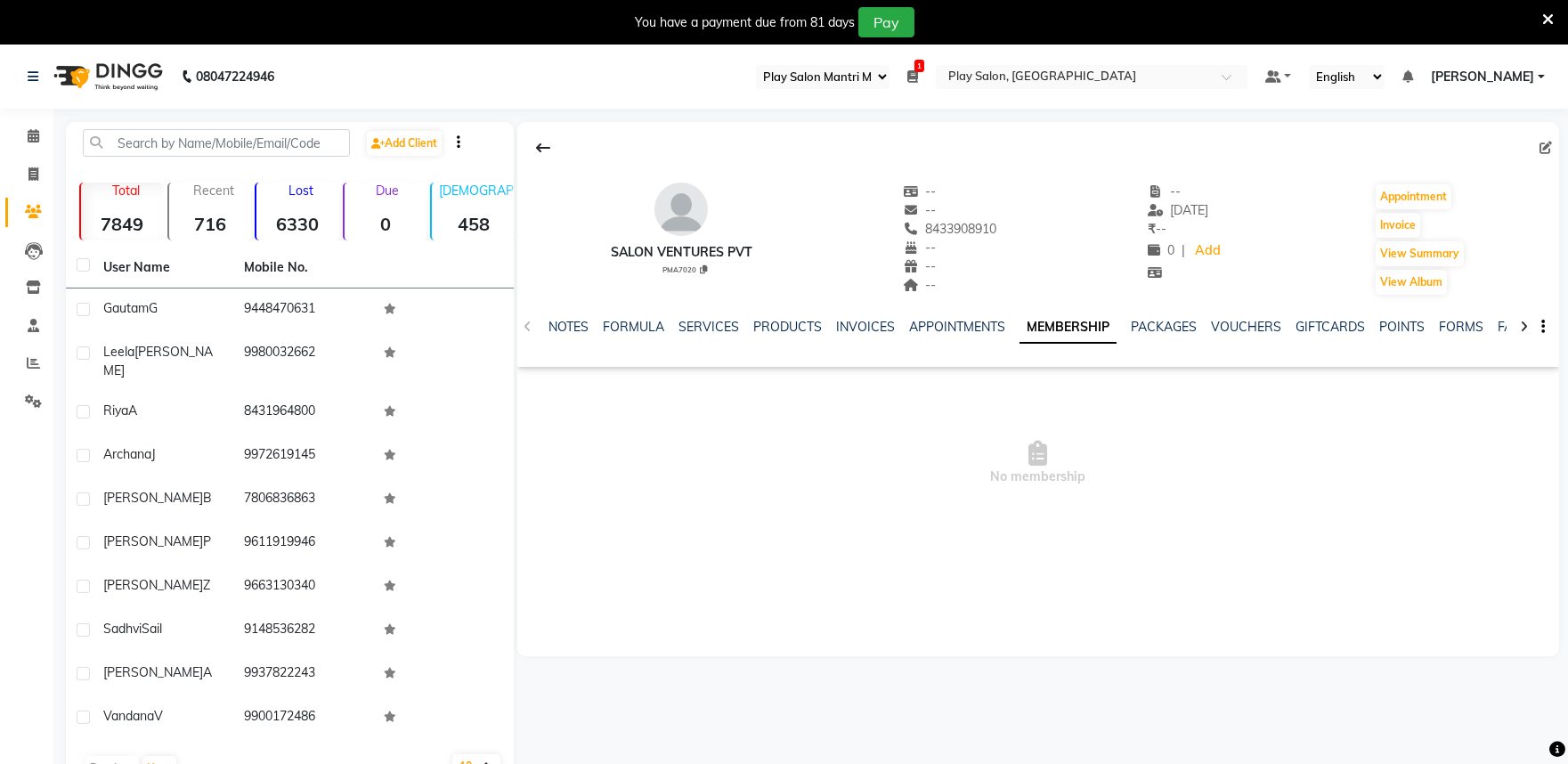
click at [536, 325] on div "NOTES FORMULA SERVICES PRODUCTS INVOICES APPOINTMENTS MEMBERSHIP PACKAGES VOUCH…" at bounding box center [1039, 328] width 1042 height 62
click at [974, 330] on link "APPOINTMENTS" at bounding box center [957, 327] width 96 height 16
click at [795, 330] on link "INVOICES" at bounding box center [808, 327] width 59 height 16
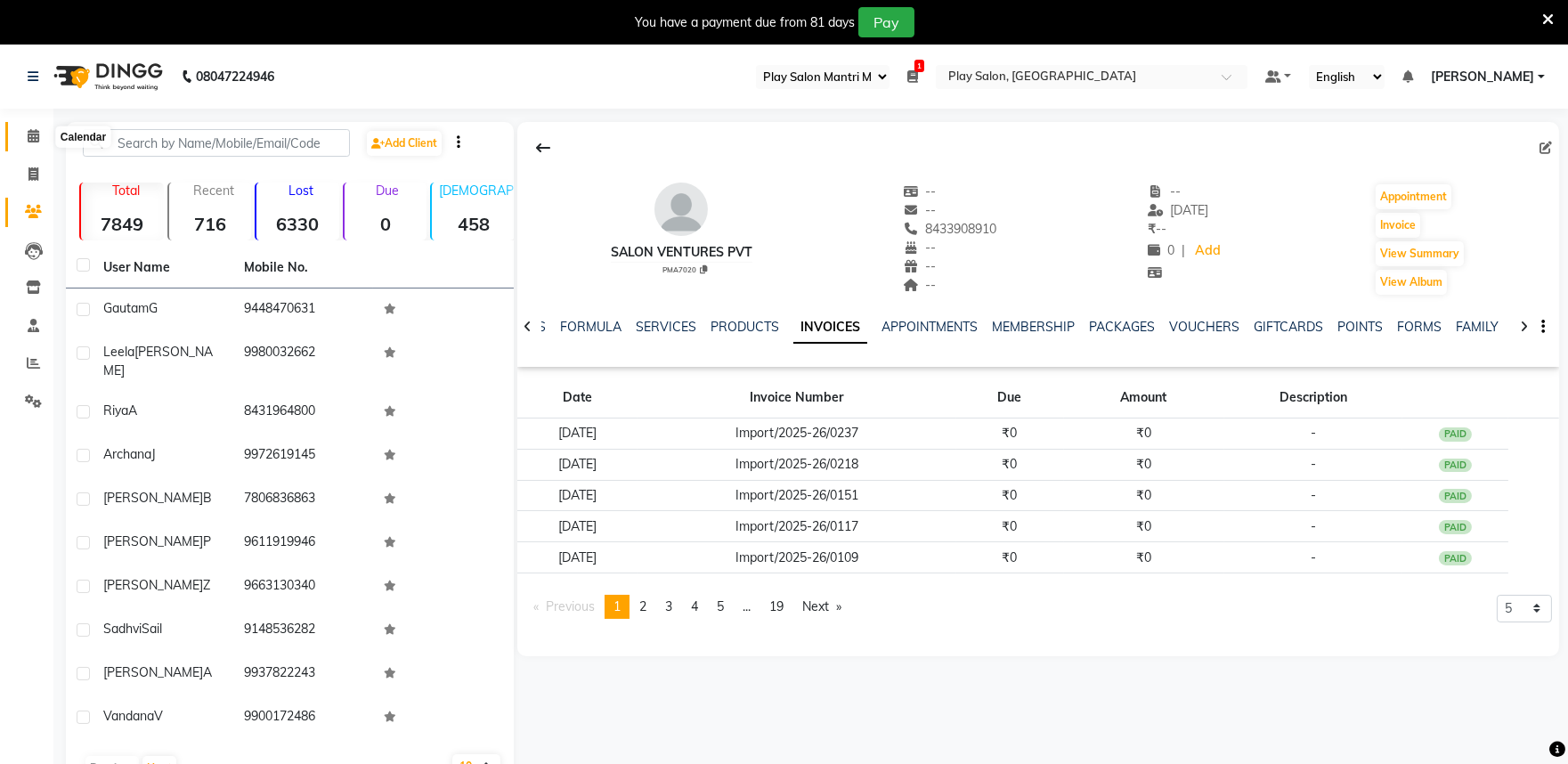
click at [33, 138] on icon at bounding box center [33, 136] width 12 height 14
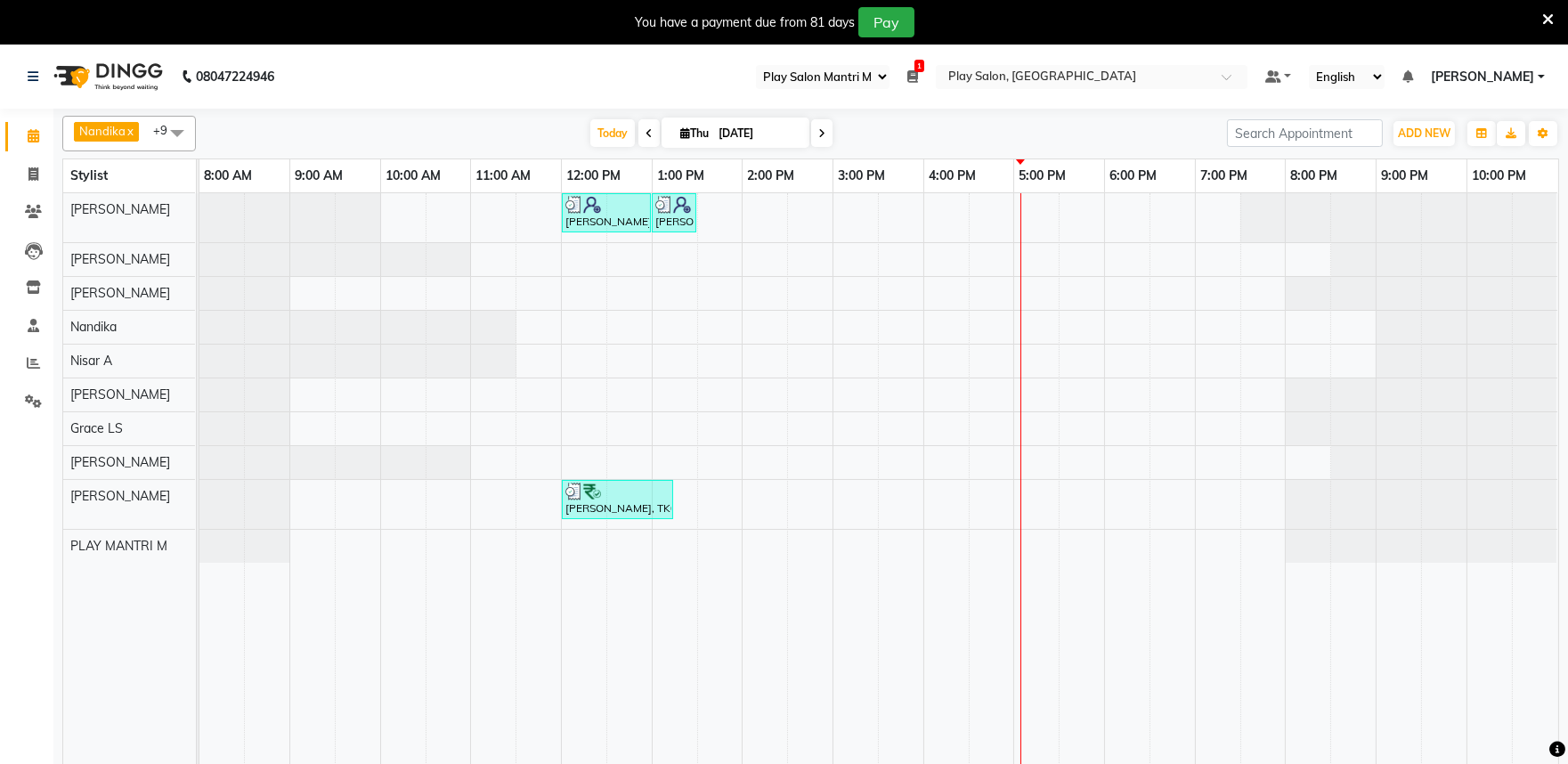
click at [761, 139] on input "[DATE]" at bounding box center [757, 134] width 89 height 27
select select "9"
select select "2025"
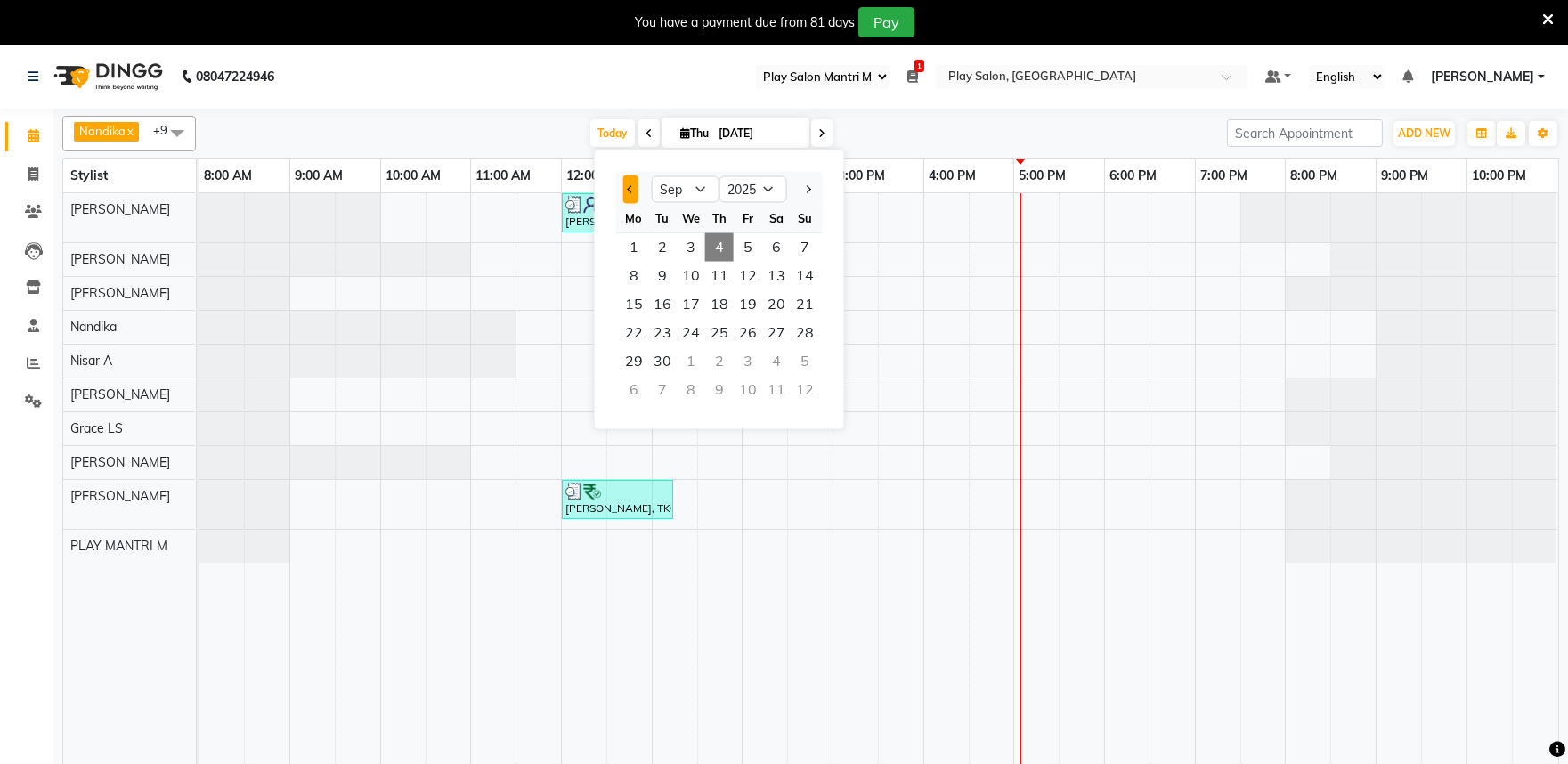
click at [626, 187] on button "Previous month" at bounding box center [631, 189] width 15 height 28
select select "8"
click at [725, 307] on span "14" at bounding box center [718, 304] width 28 height 28
type input "[DATE]"
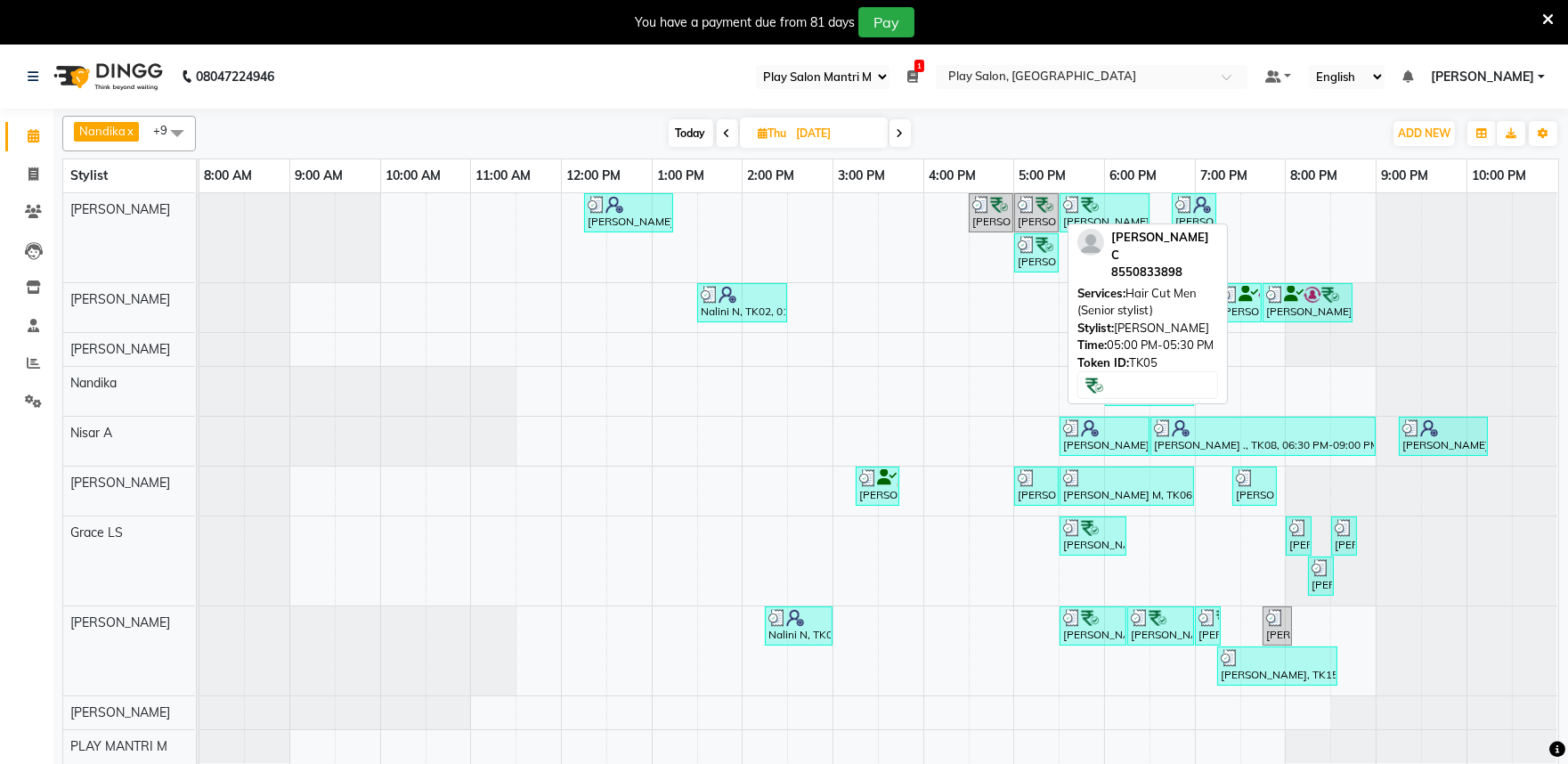
click at [1025, 210] on img at bounding box center [1027, 205] width 18 height 18
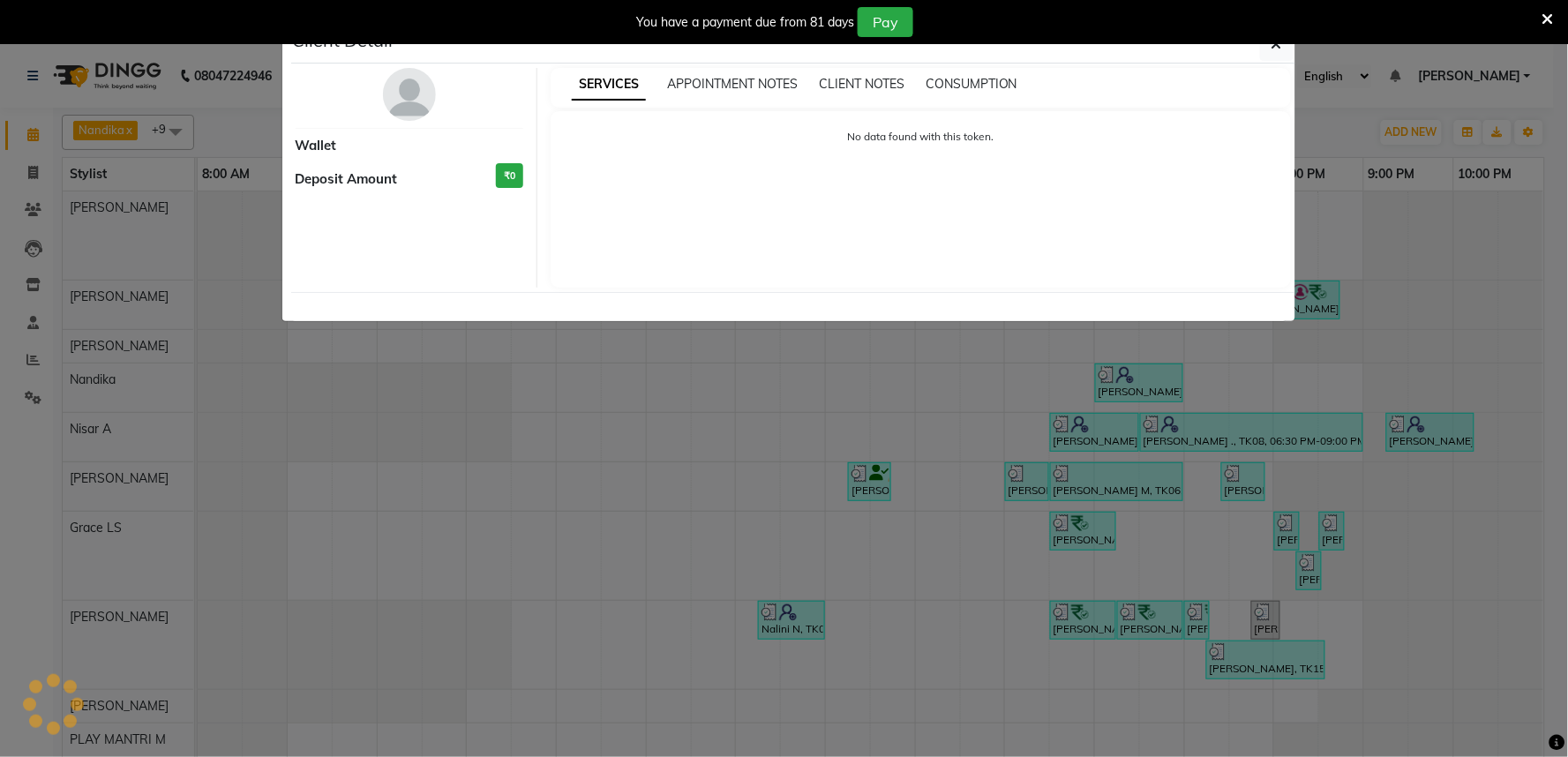
select select "3"
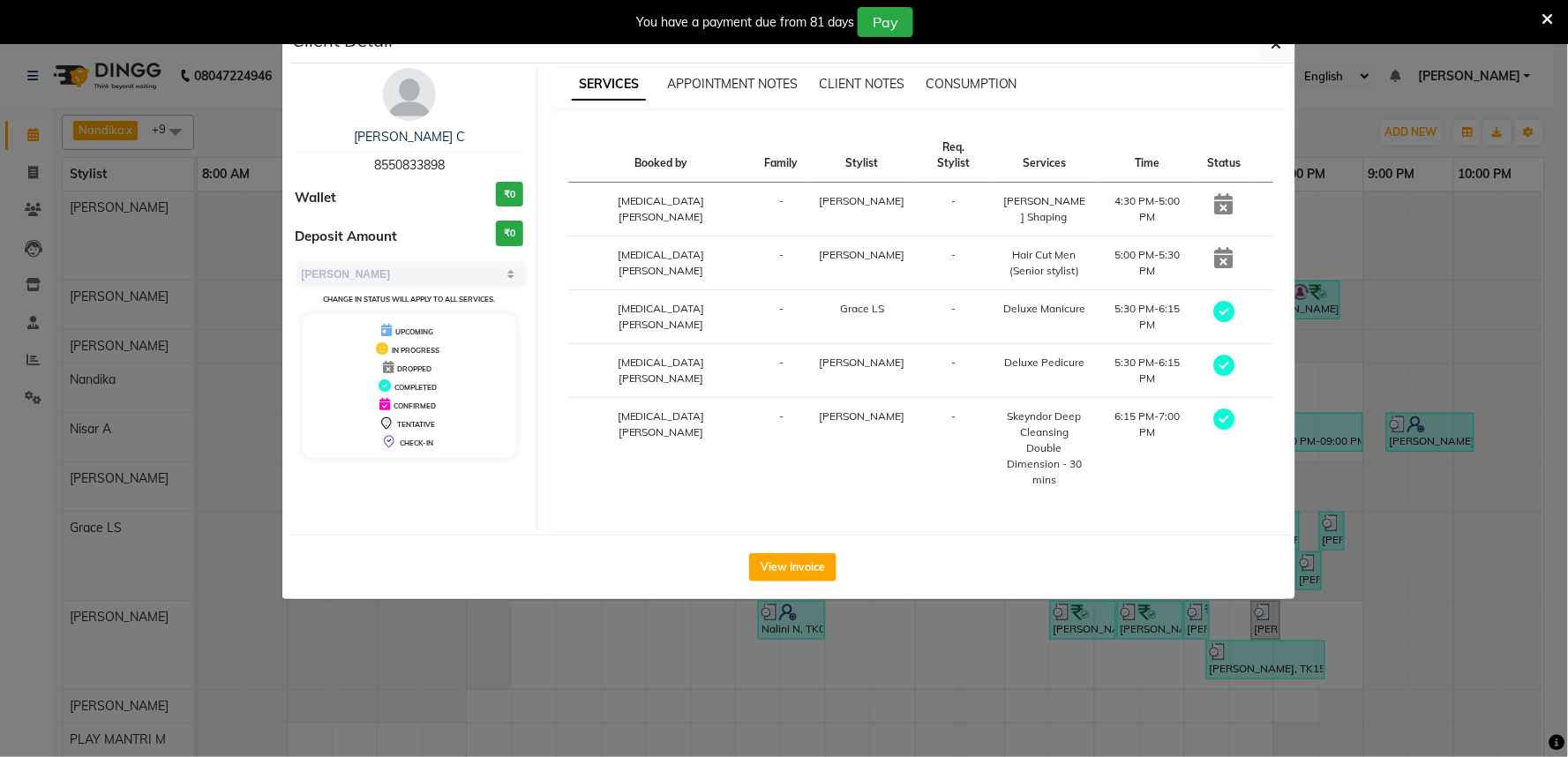
click at [1215, 194] on icon at bounding box center [1224, 204] width 19 height 22
click at [1272, 48] on icon "button" at bounding box center [1277, 44] width 11 height 14
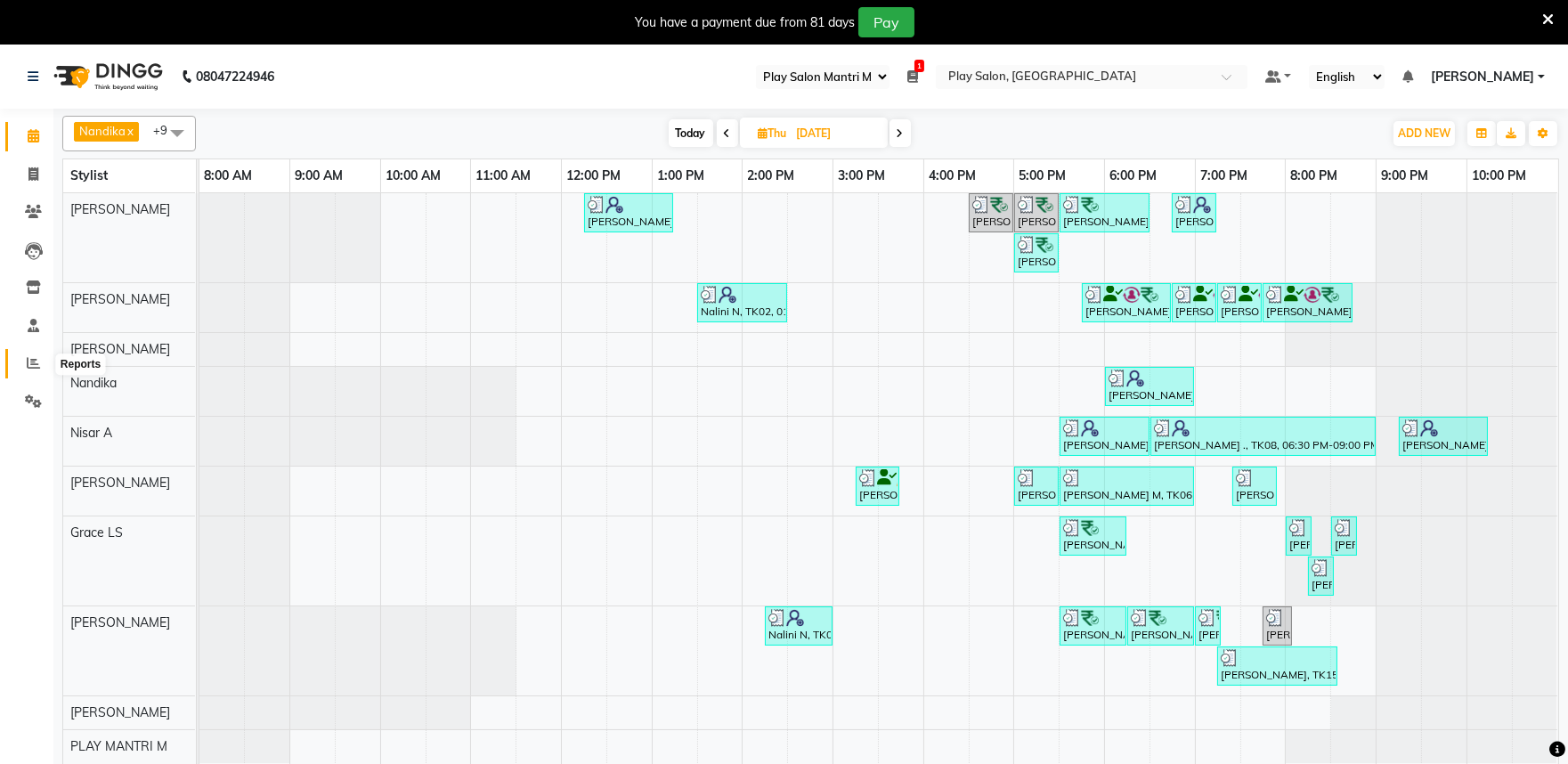
click at [27, 363] on icon at bounding box center [33, 363] width 14 height 14
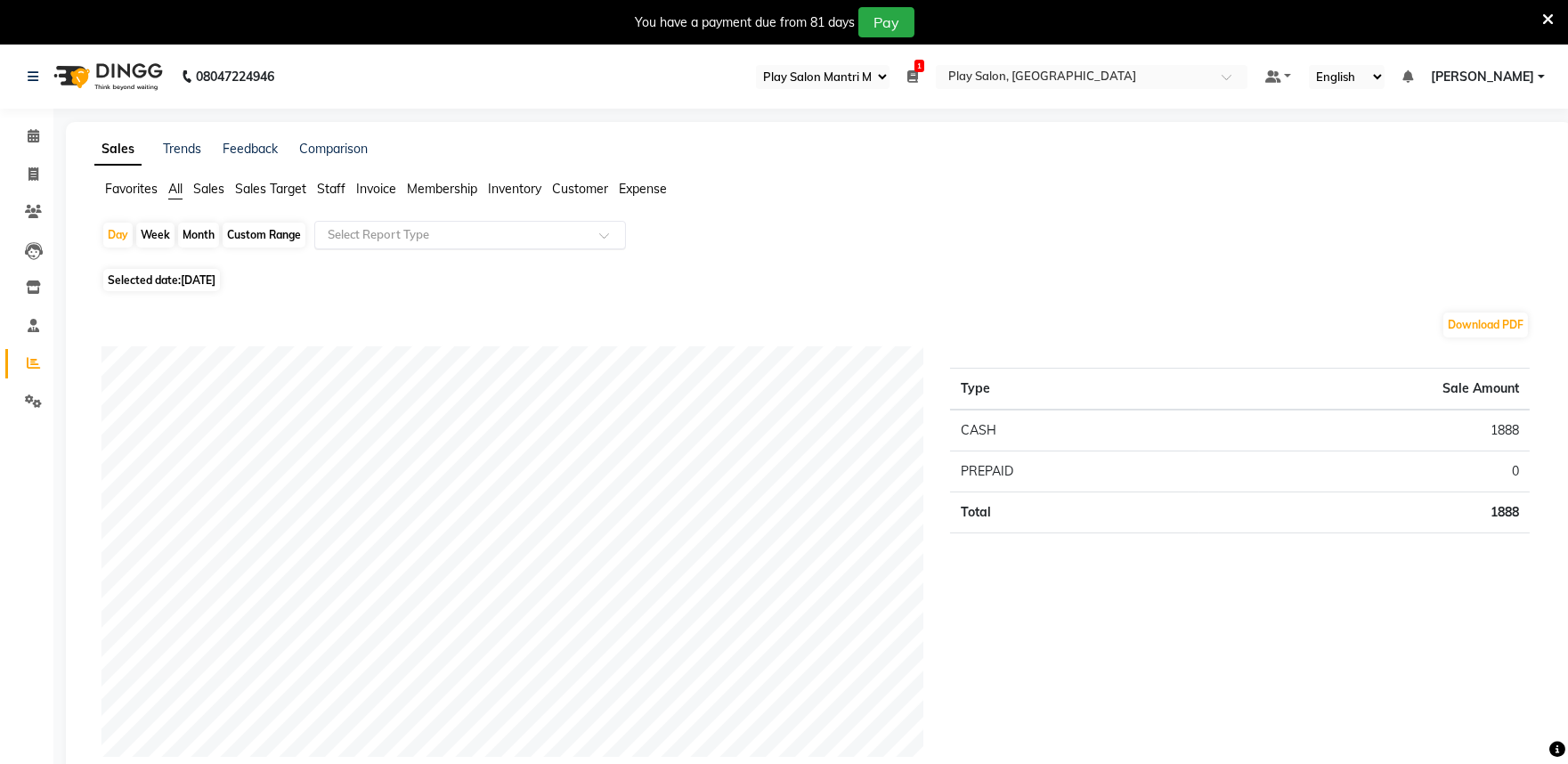
click at [417, 232] on input "text" at bounding box center [451, 235] width 256 height 18
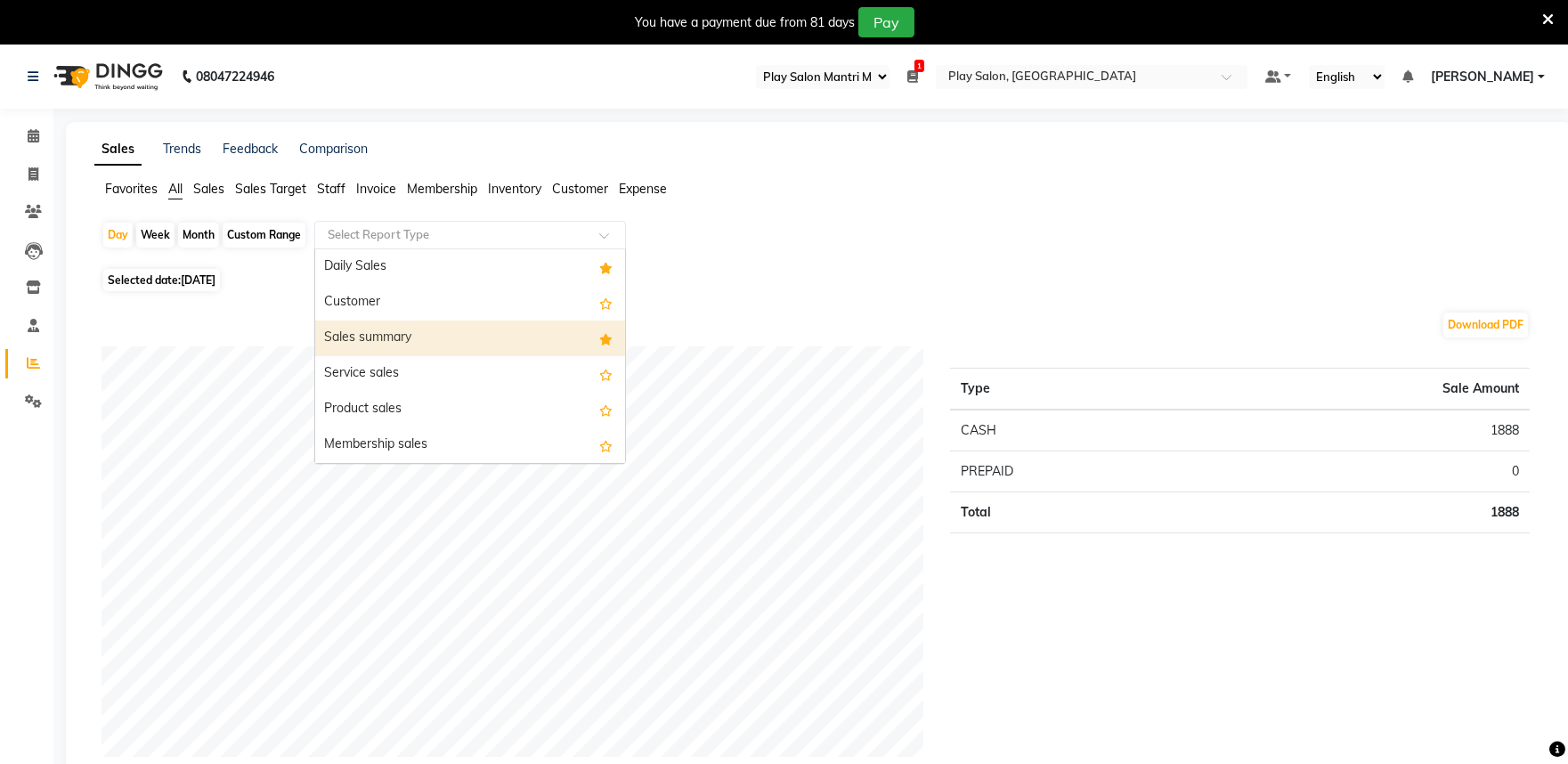
click at [422, 330] on div "Sales summary" at bounding box center [470, 338] width 310 height 35
select select "full_report"
select select "csv"
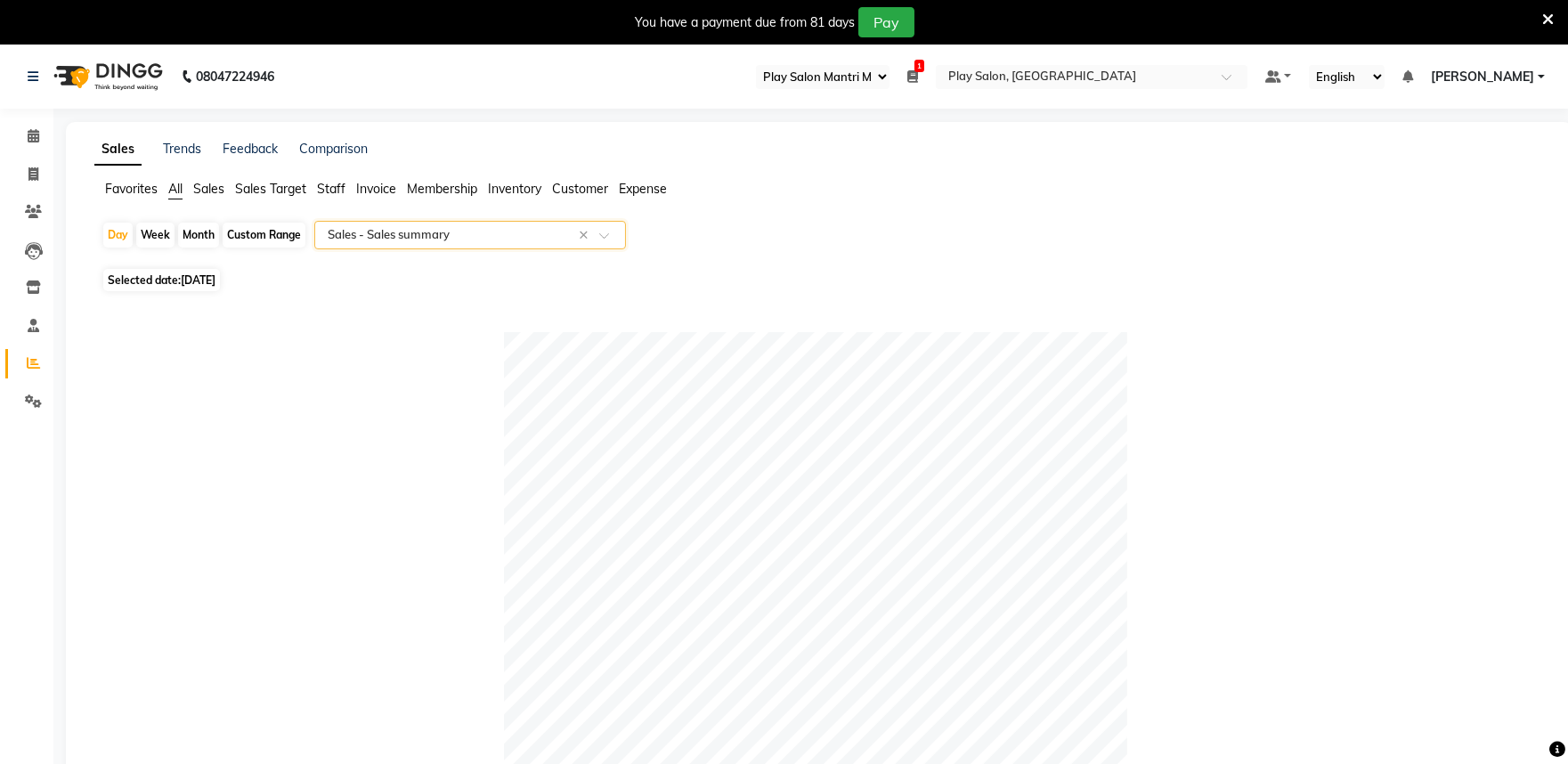
click at [183, 286] on span "[DATE]" at bounding box center [198, 280] width 34 height 14
select select "9"
select select "2025"
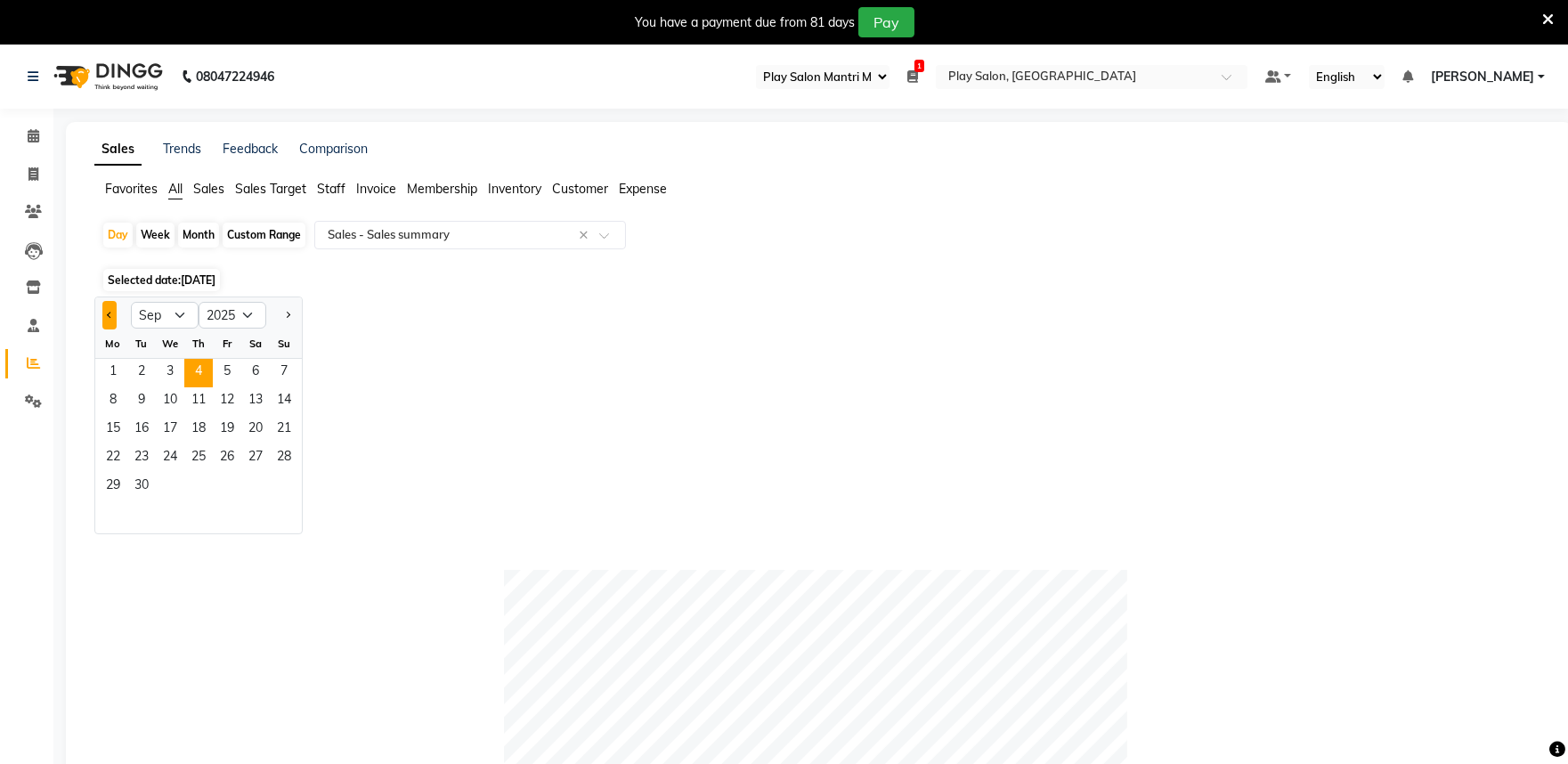
click at [107, 317] on button "Previous month" at bounding box center [109, 315] width 14 height 28
select select "8"
click at [203, 425] on span "14" at bounding box center [198, 430] width 28 height 28
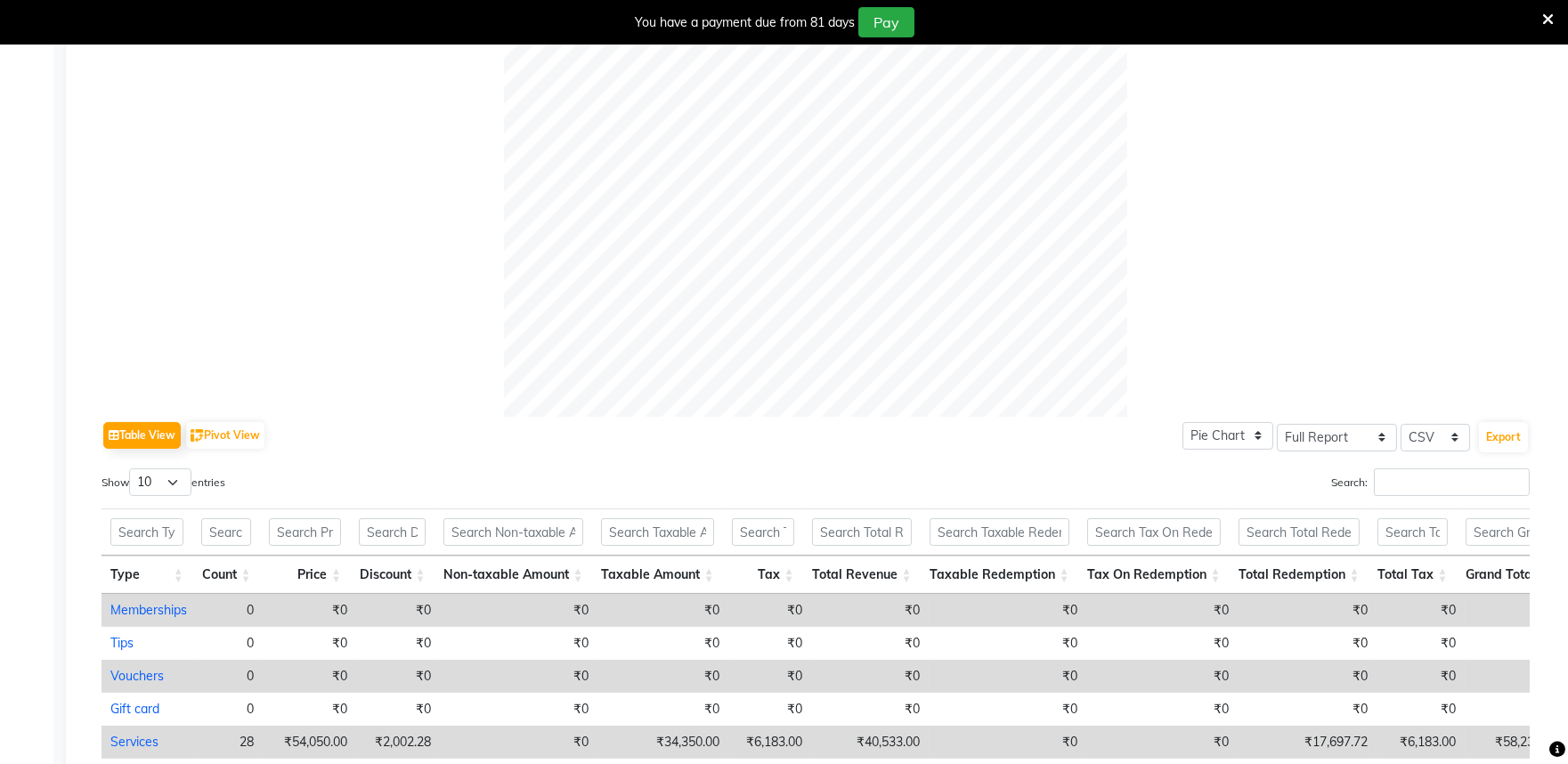
scroll to position [791, 0]
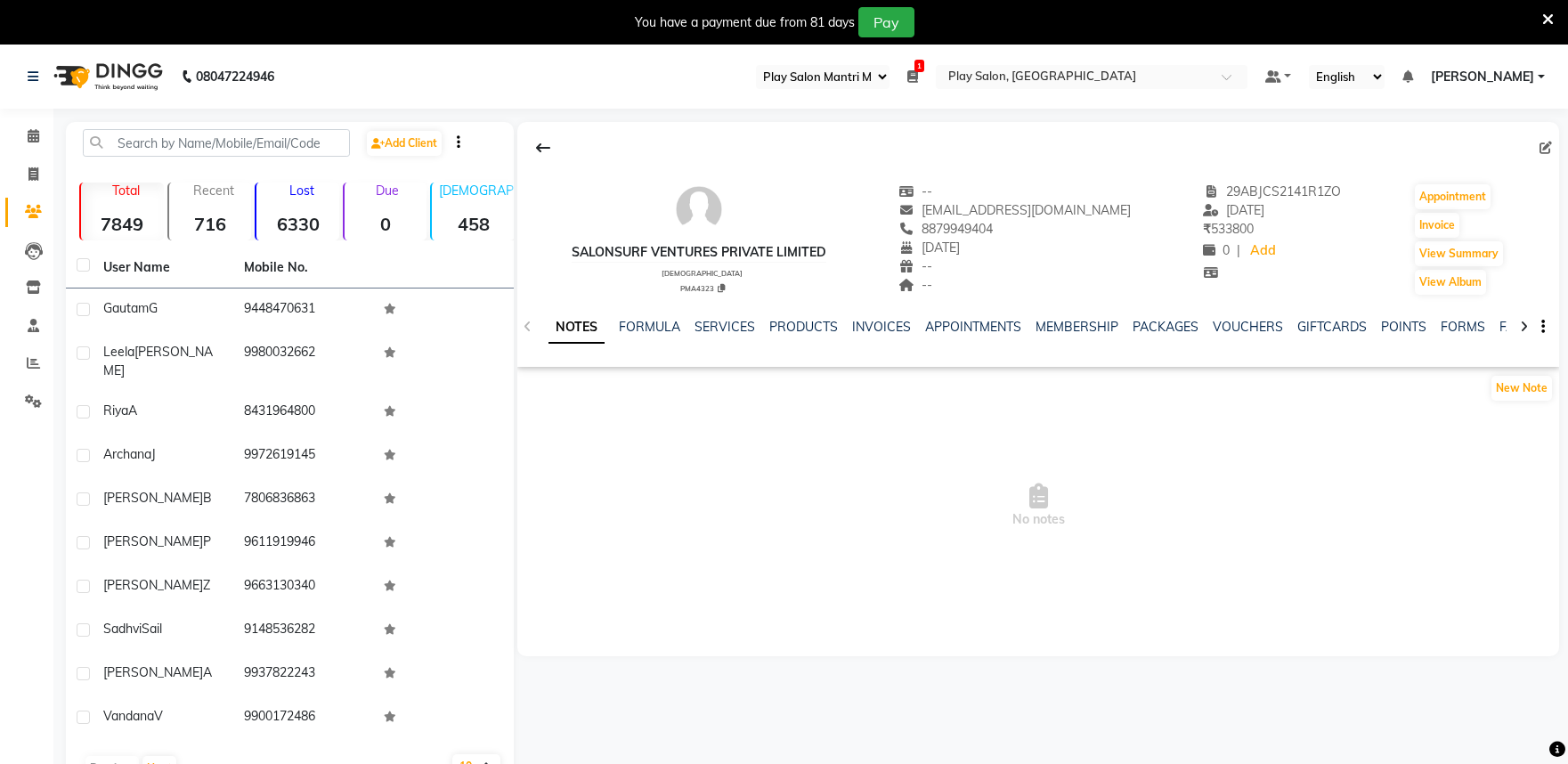
select select "89"
click at [1247, 320] on link "VOUCHERS" at bounding box center [1248, 327] width 71 height 16
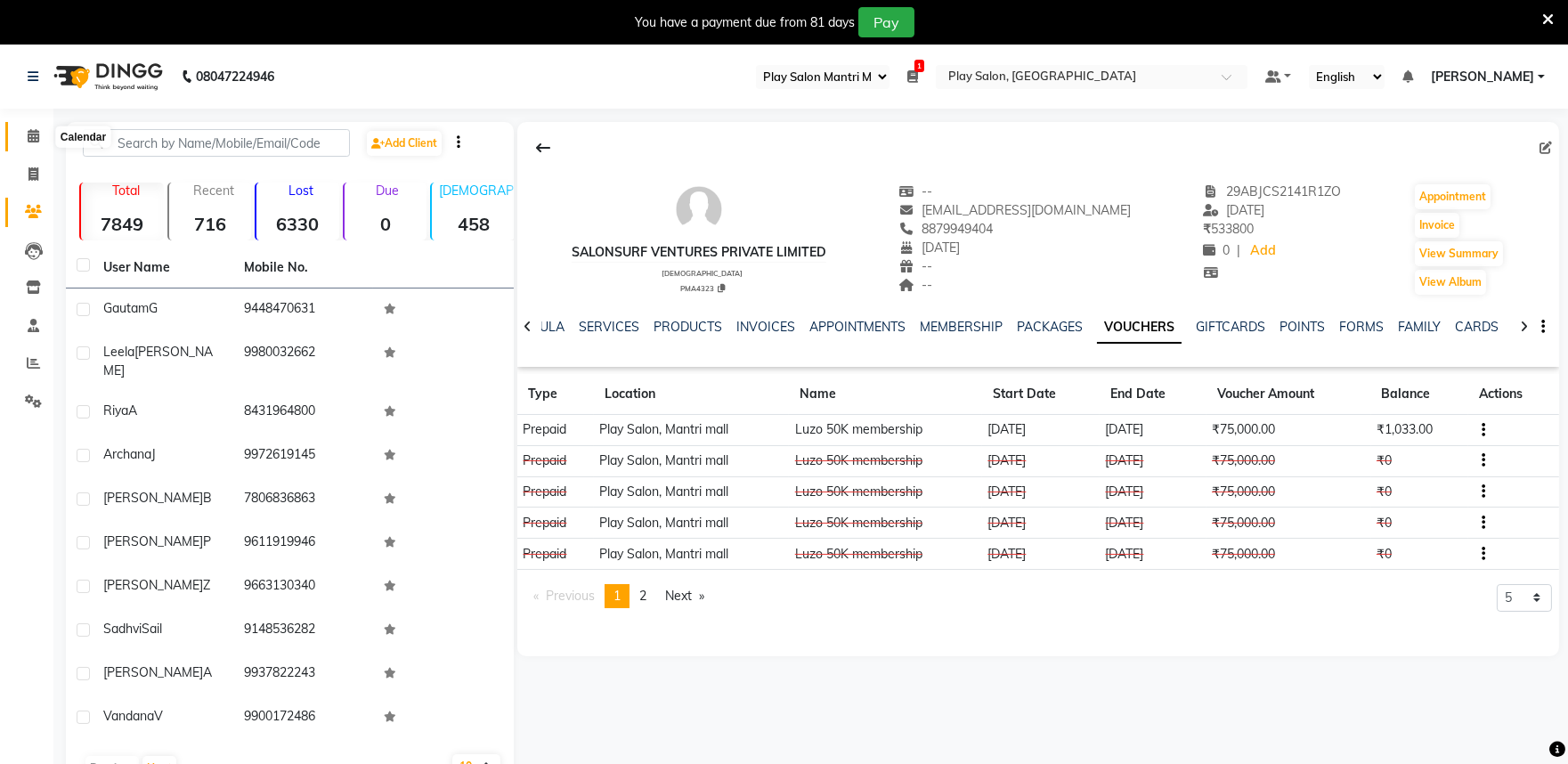
click at [32, 135] on icon at bounding box center [33, 136] width 12 height 14
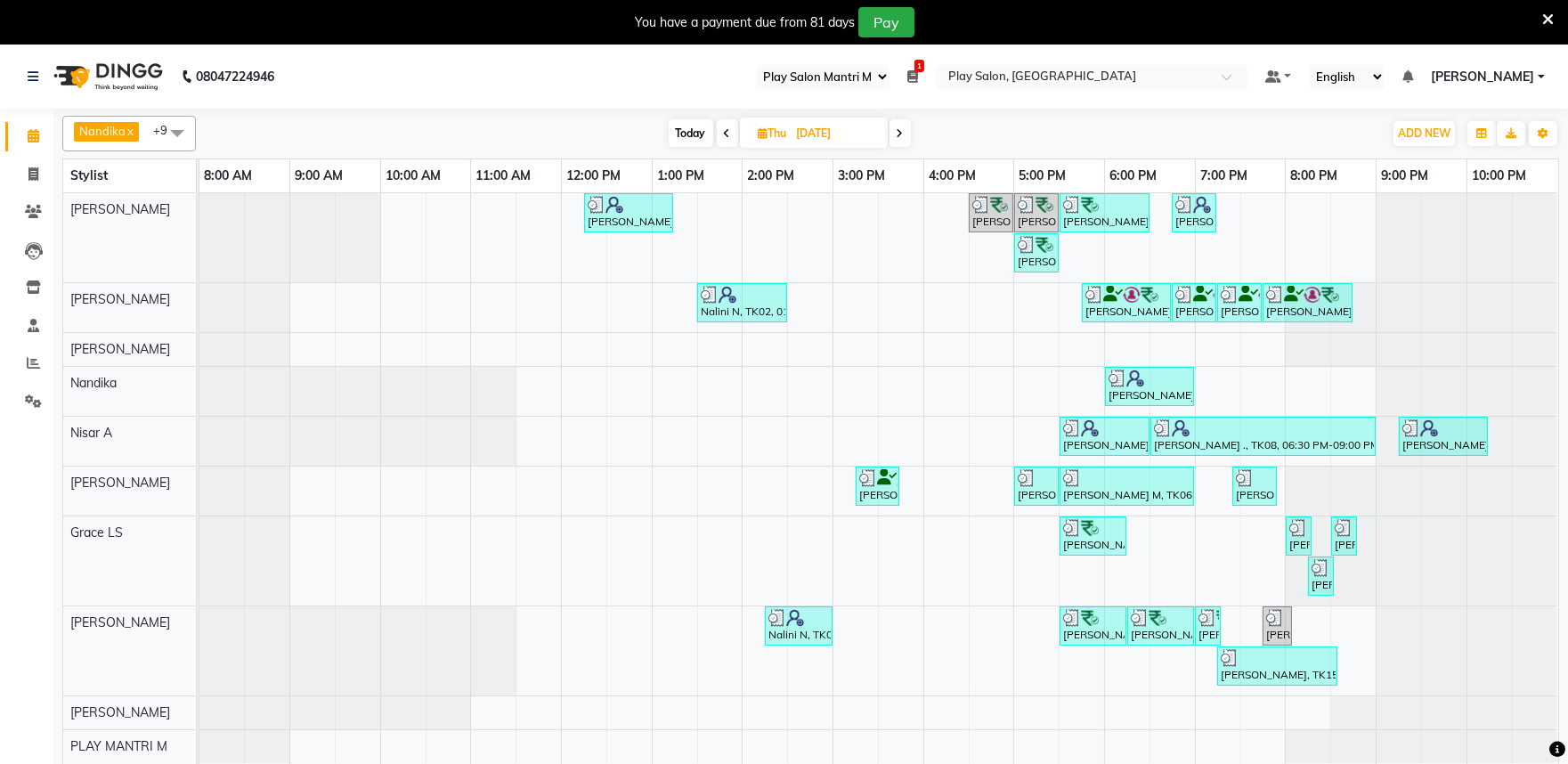
click at [838, 130] on input "[DATE]" at bounding box center [836, 134] width 89 height 27
select select "8"
select select "2025"
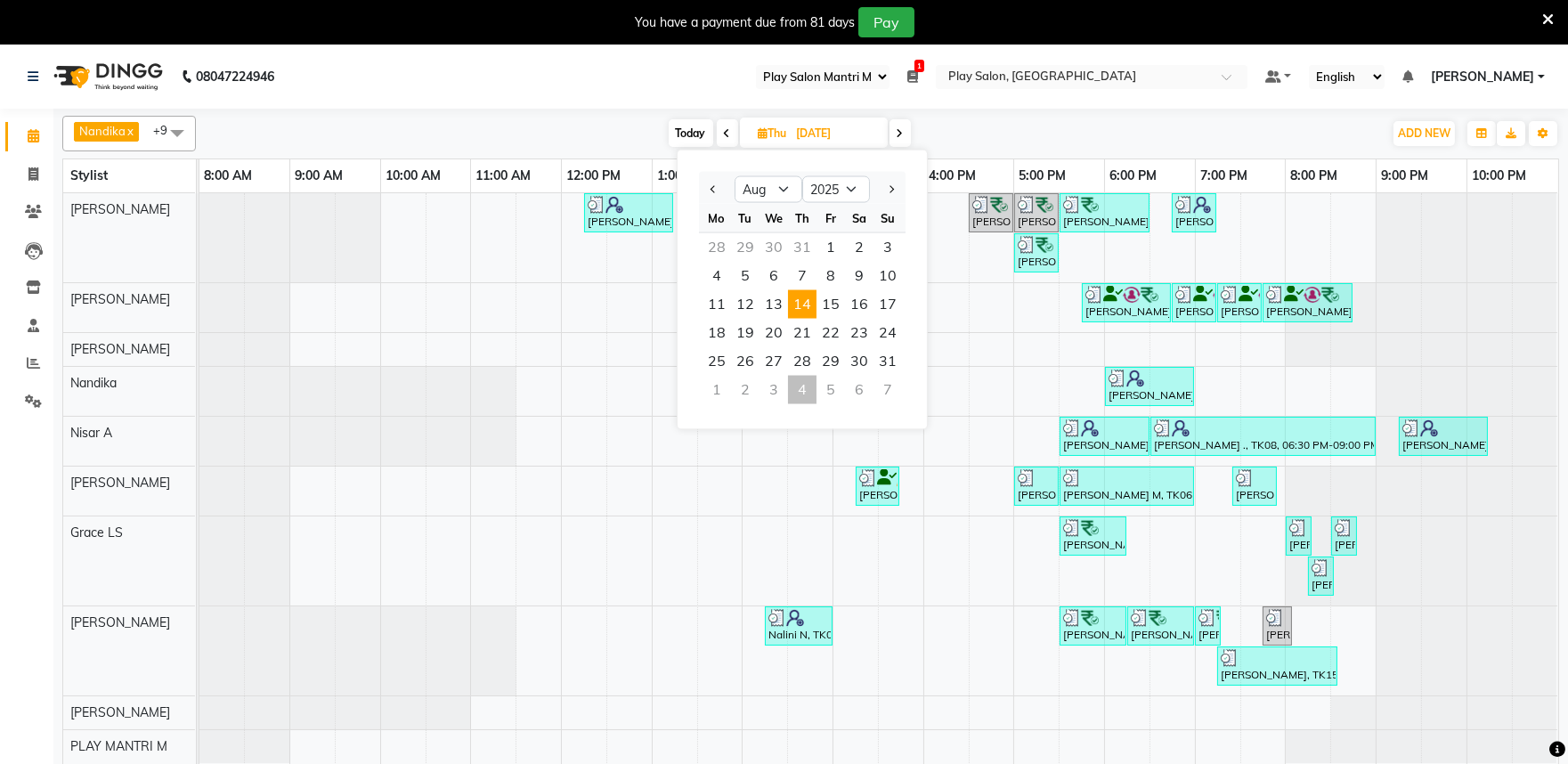
click at [796, 390] on div "4" at bounding box center [802, 389] width 28 height 28
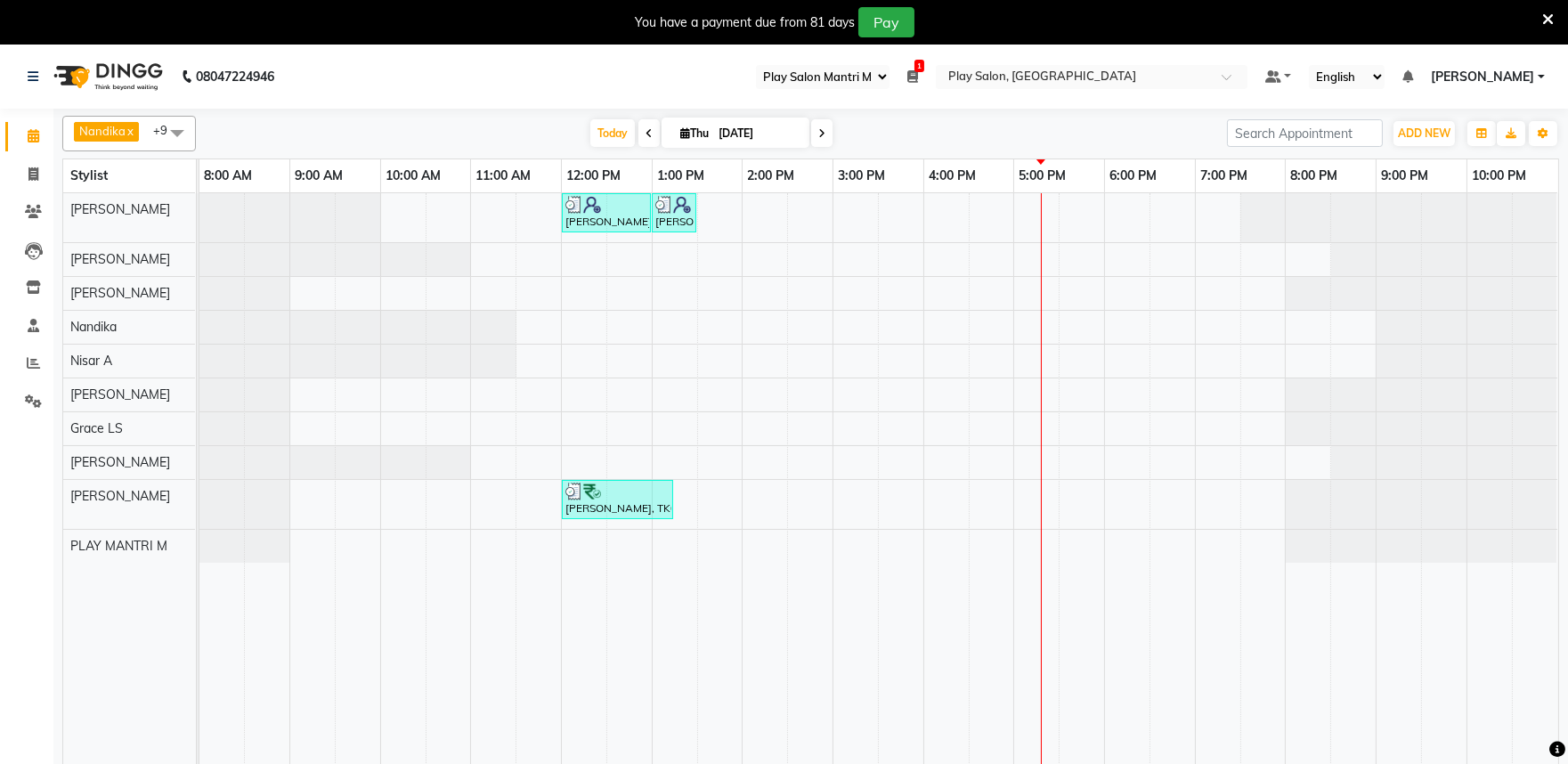
click at [812, 136] on span at bounding box center [822, 133] width 22 height 28
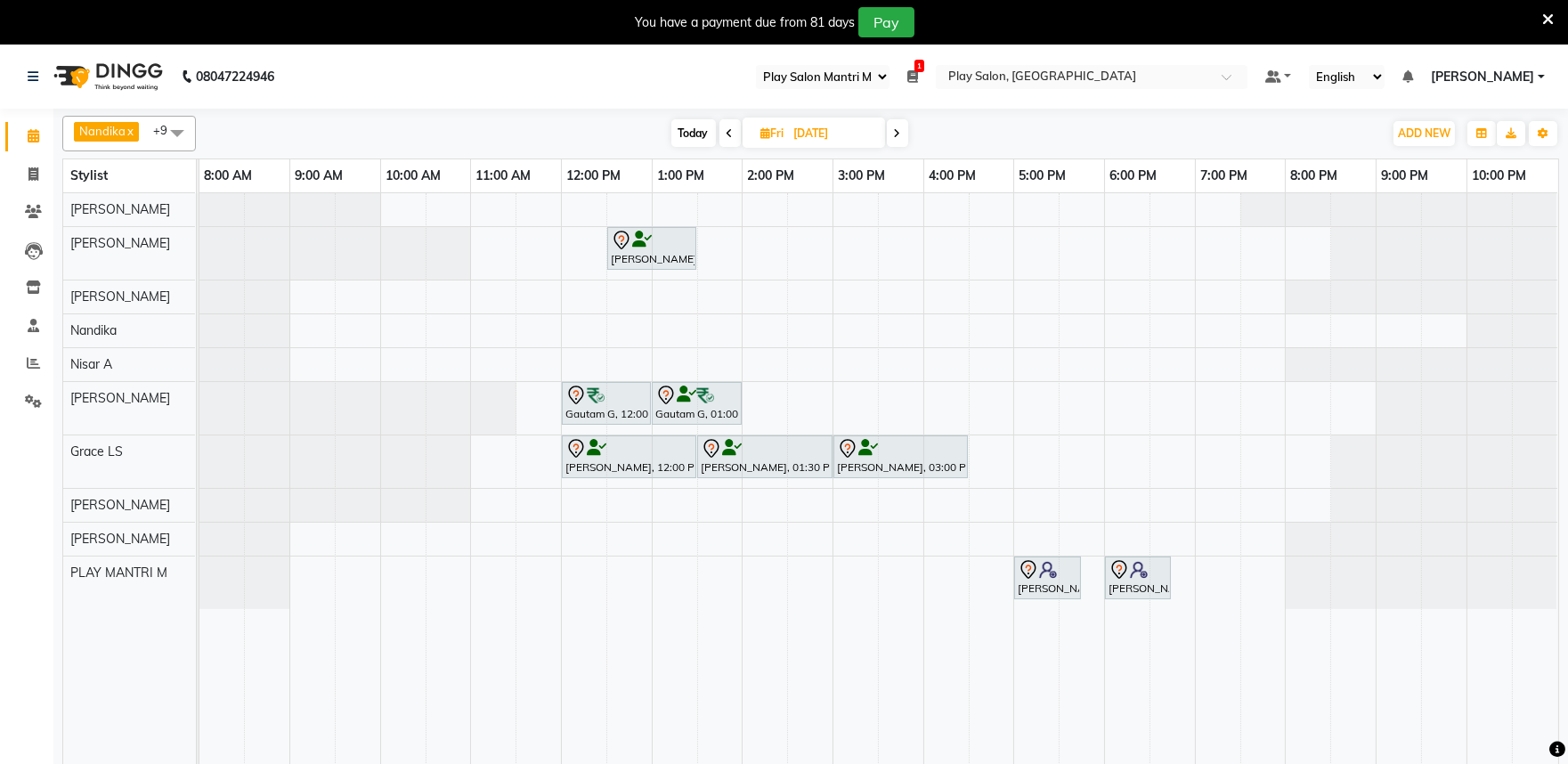
click at [730, 129] on icon at bounding box center [730, 134] width 7 height 11
type input "[DATE]"
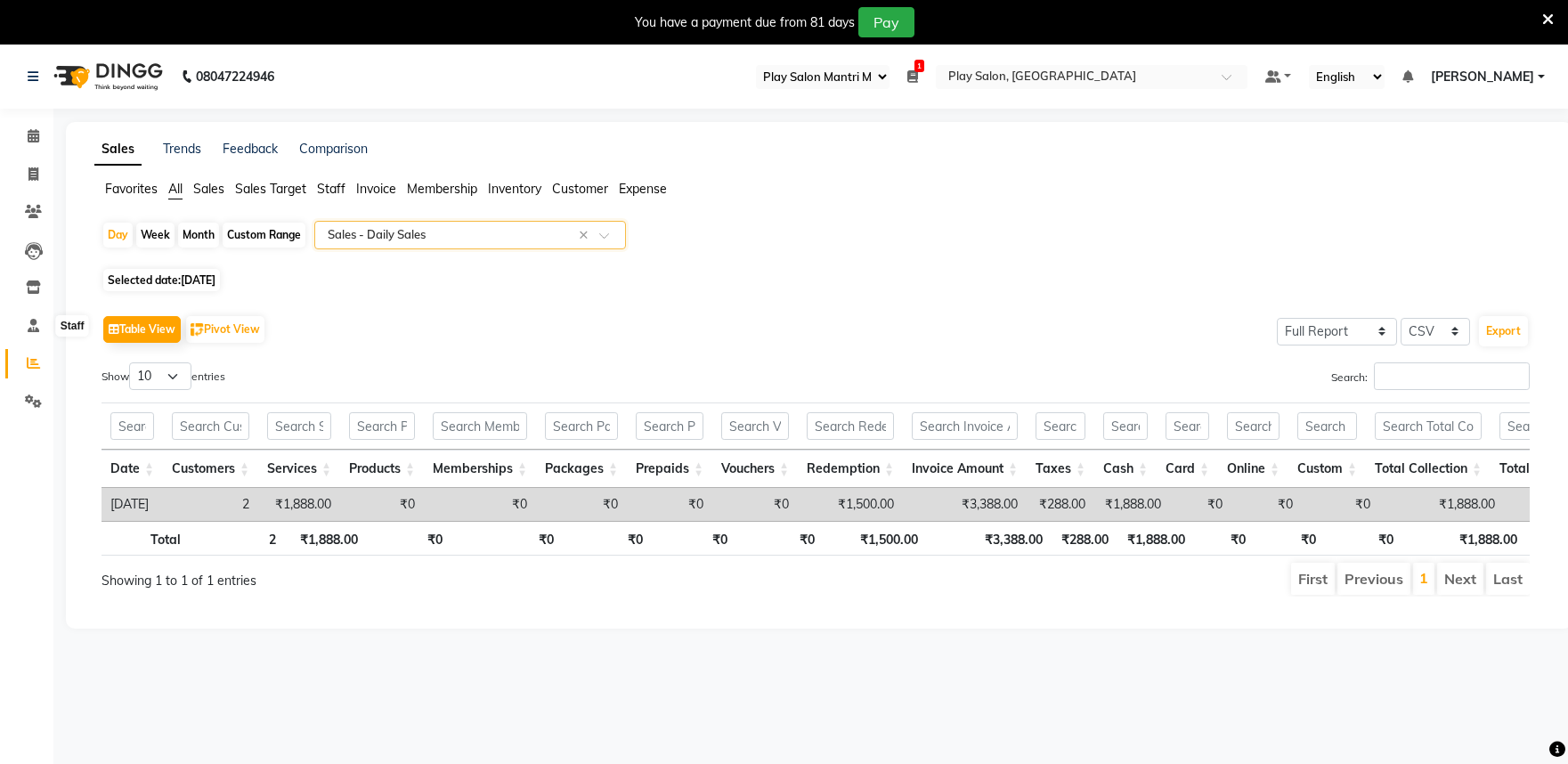
select select "89"
select select "full_report"
select select "csv"
click at [36, 136] on icon at bounding box center [33, 136] width 12 height 14
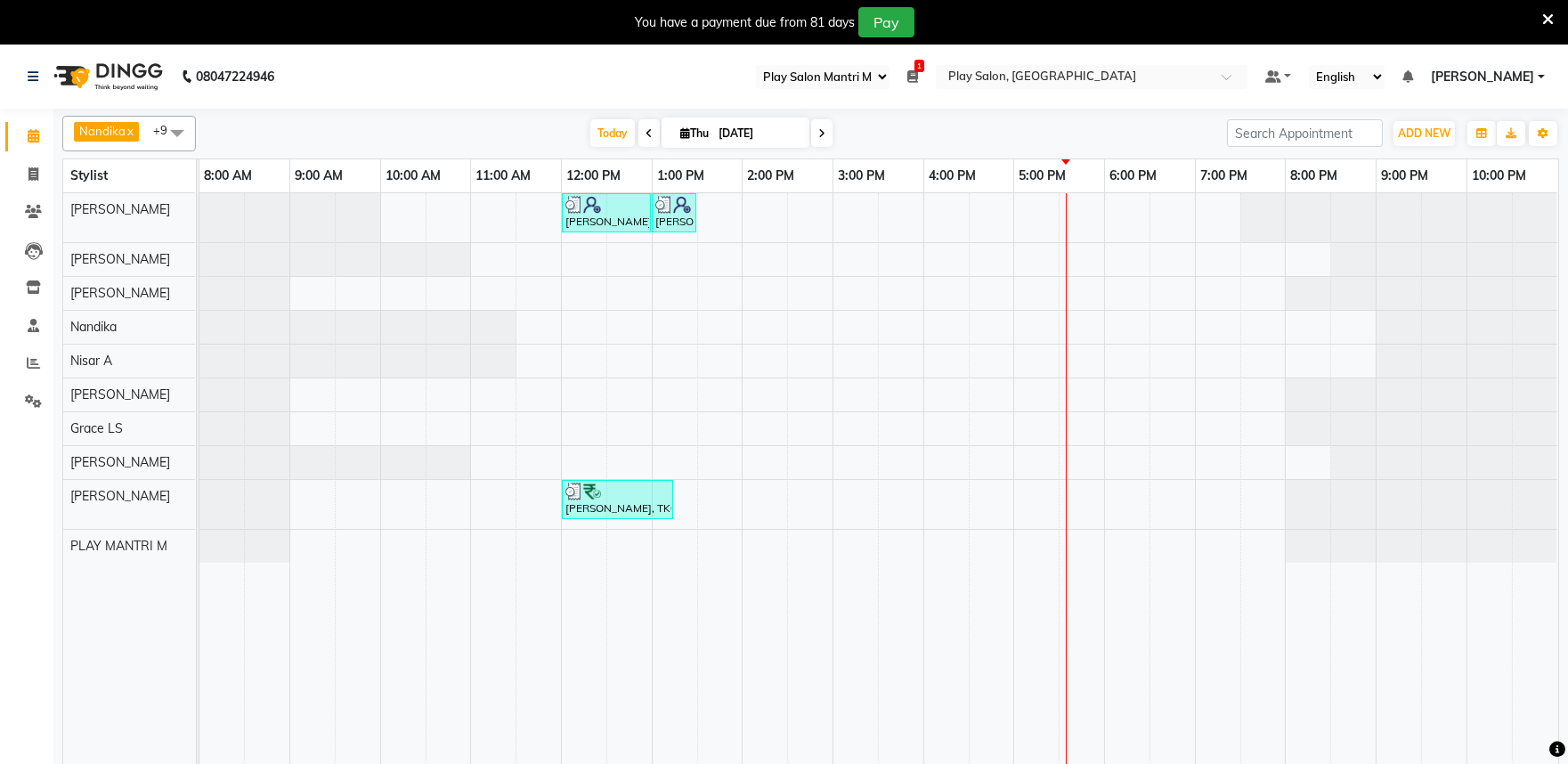
click at [646, 137] on icon at bounding box center [650, 134] width 7 height 11
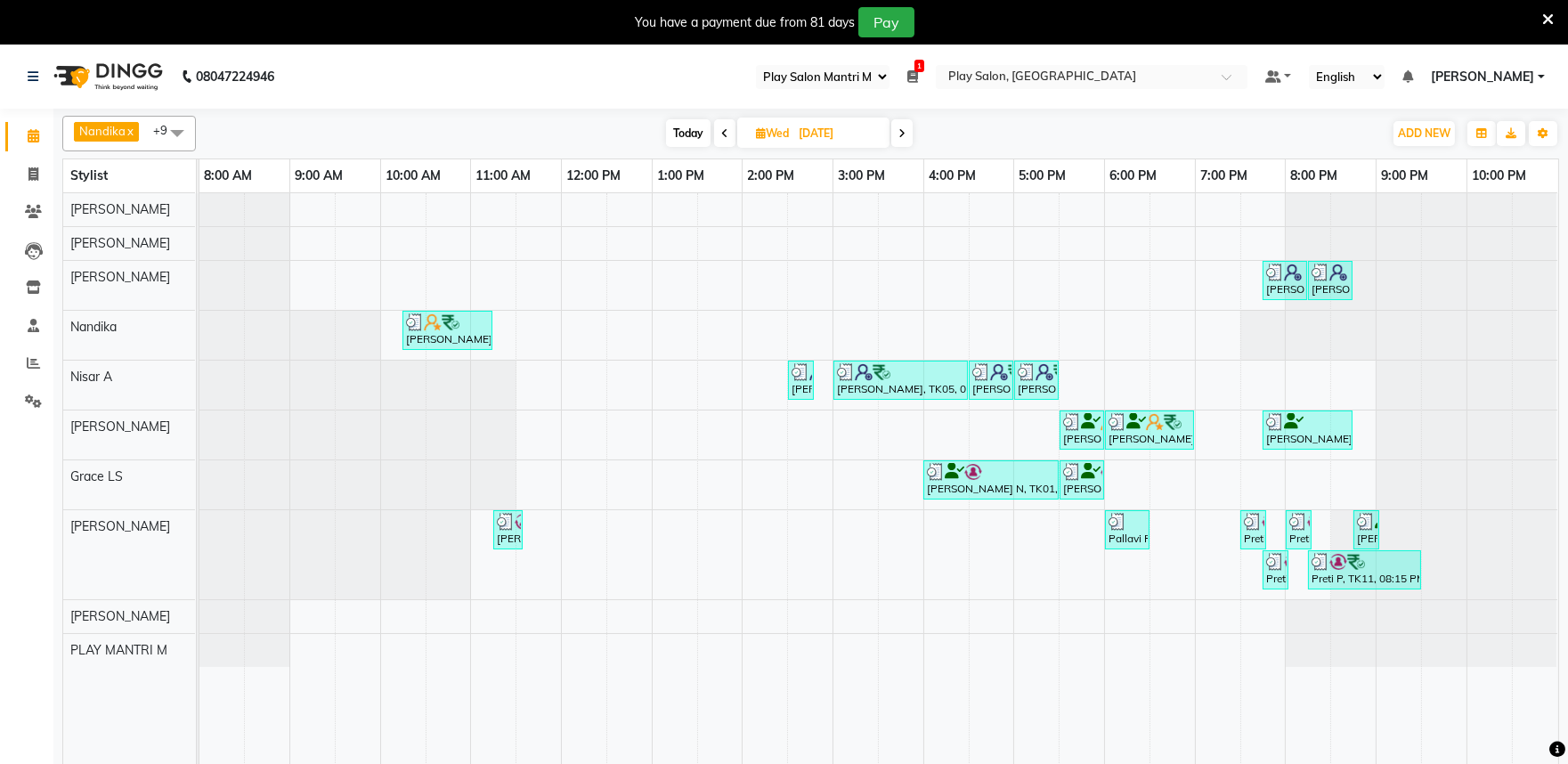
click at [904, 136] on icon at bounding box center [902, 134] width 7 height 11
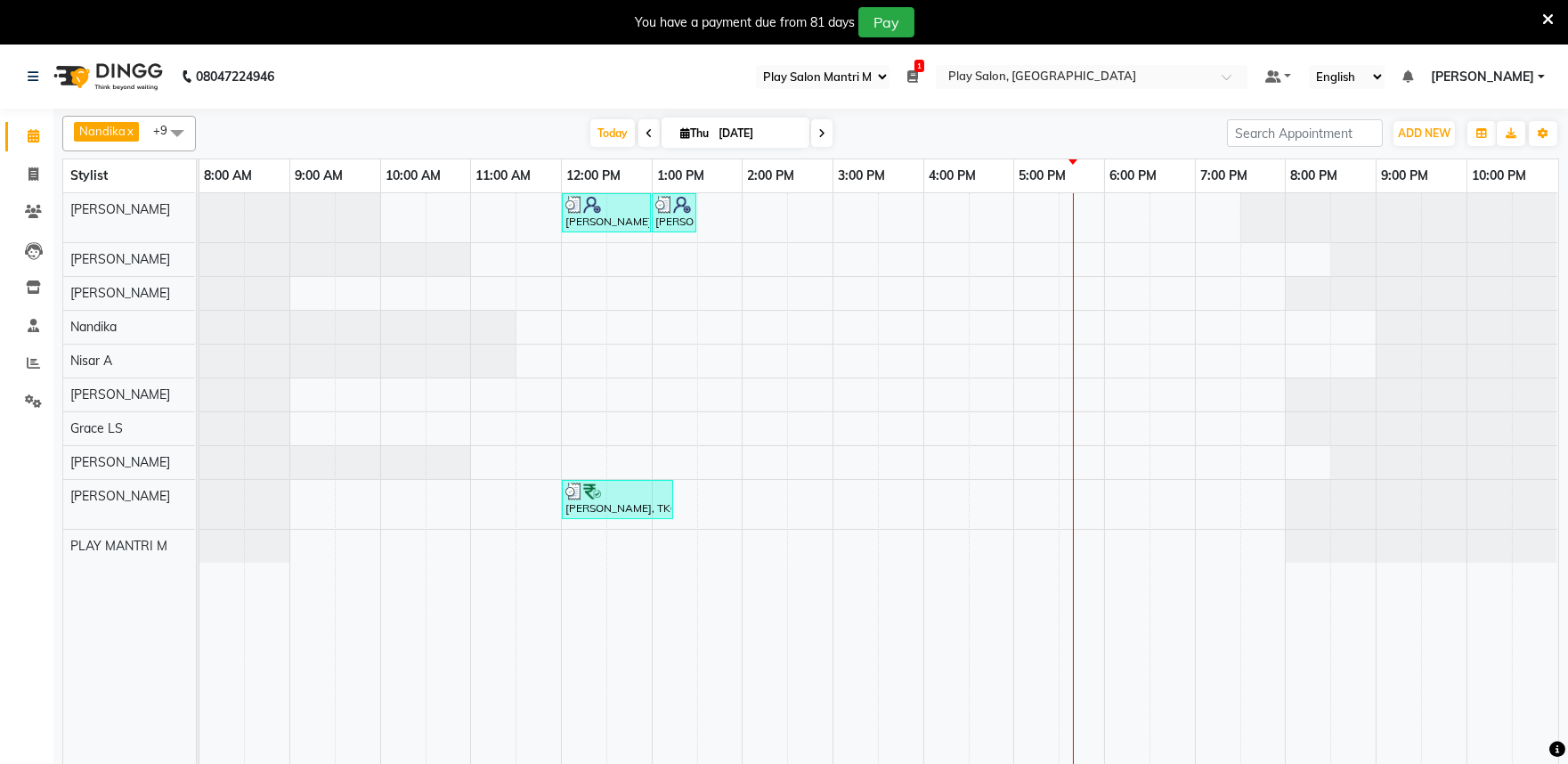
click at [813, 135] on span at bounding box center [822, 133] width 22 height 28
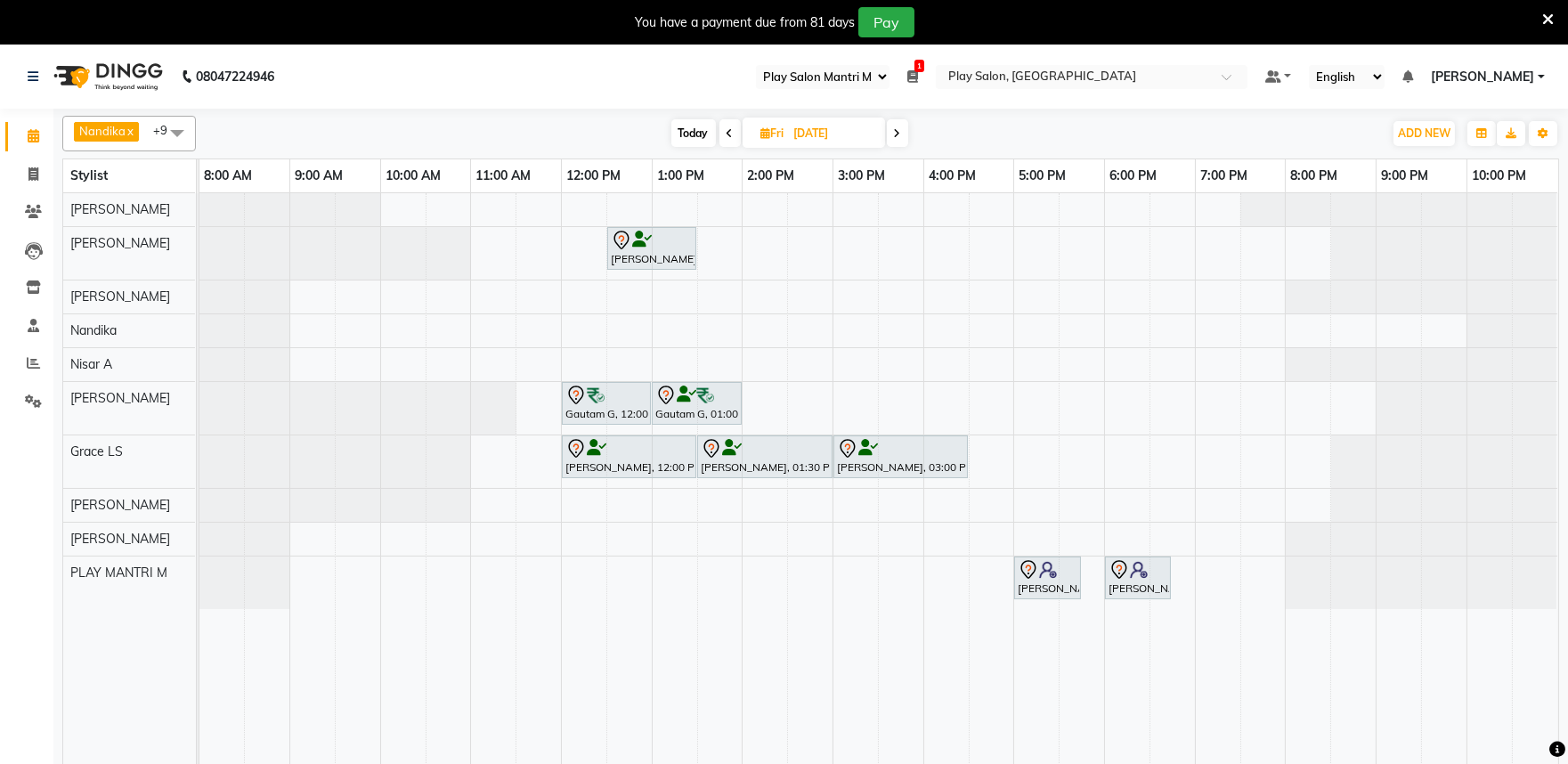
click at [900, 142] on span at bounding box center [898, 133] width 22 height 28
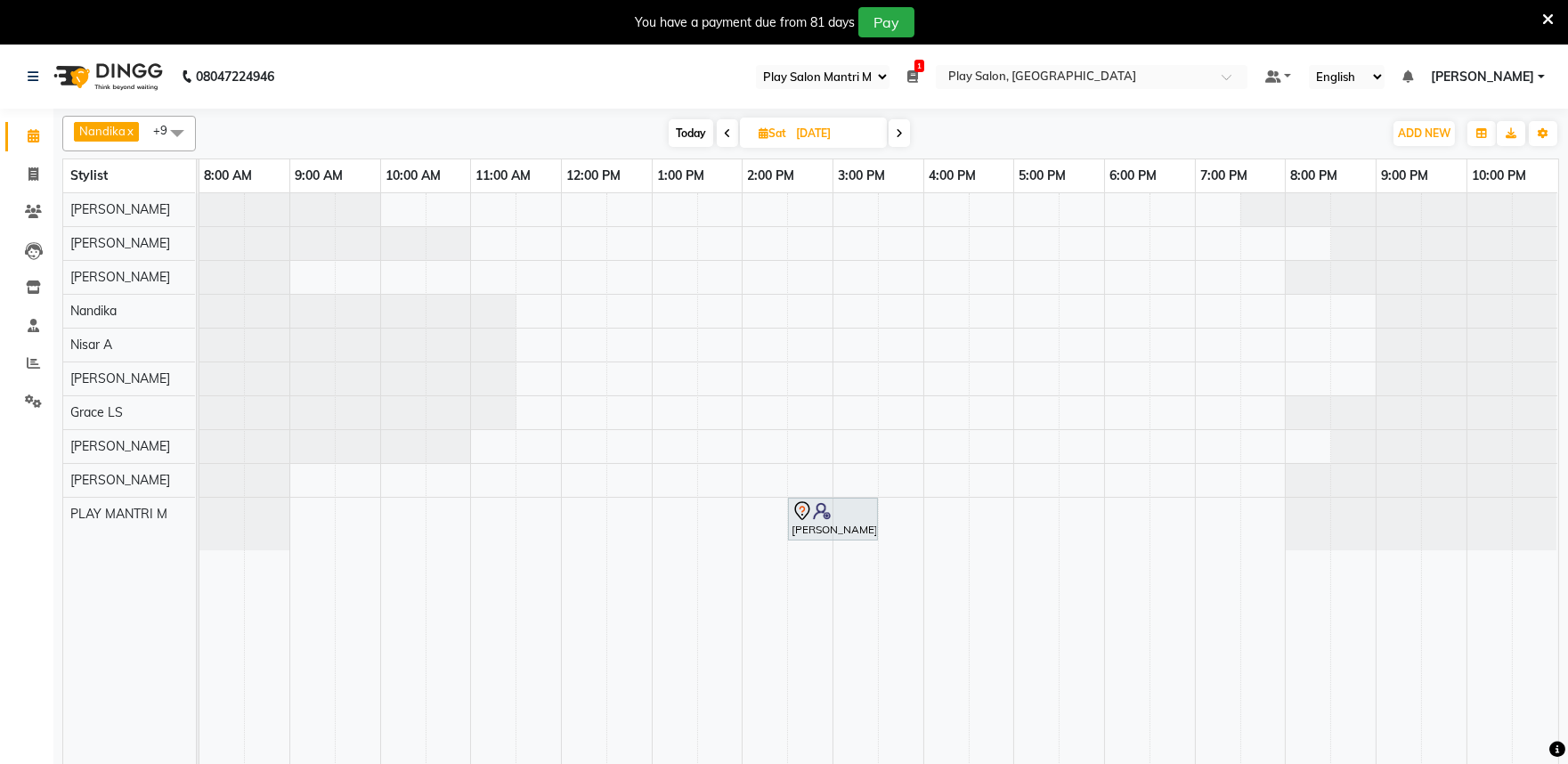
click at [717, 128] on span at bounding box center [727, 133] width 22 height 28
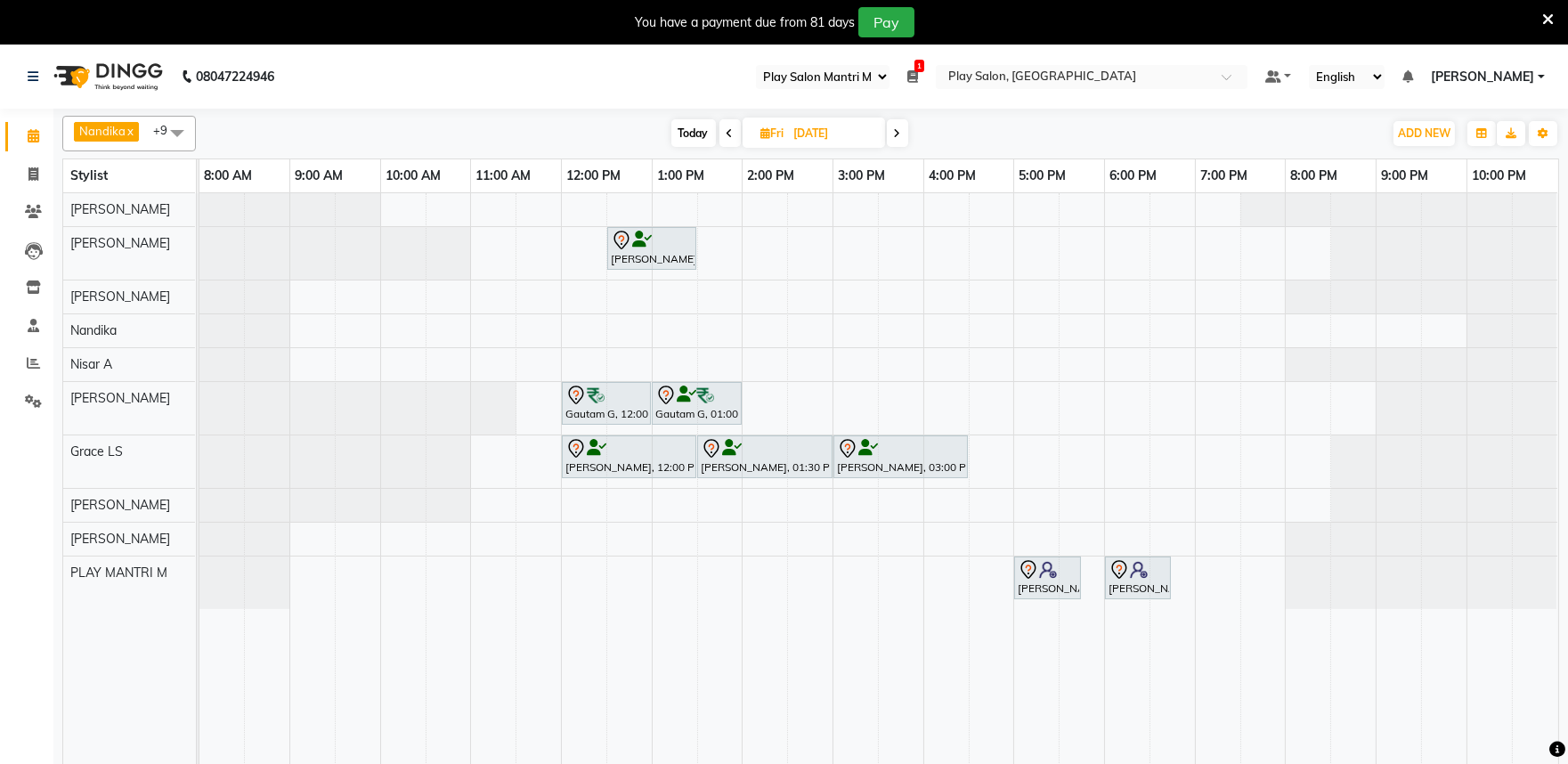
click at [731, 131] on icon at bounding box center [730, 134] width 7 height 11
type input "[DATE]"
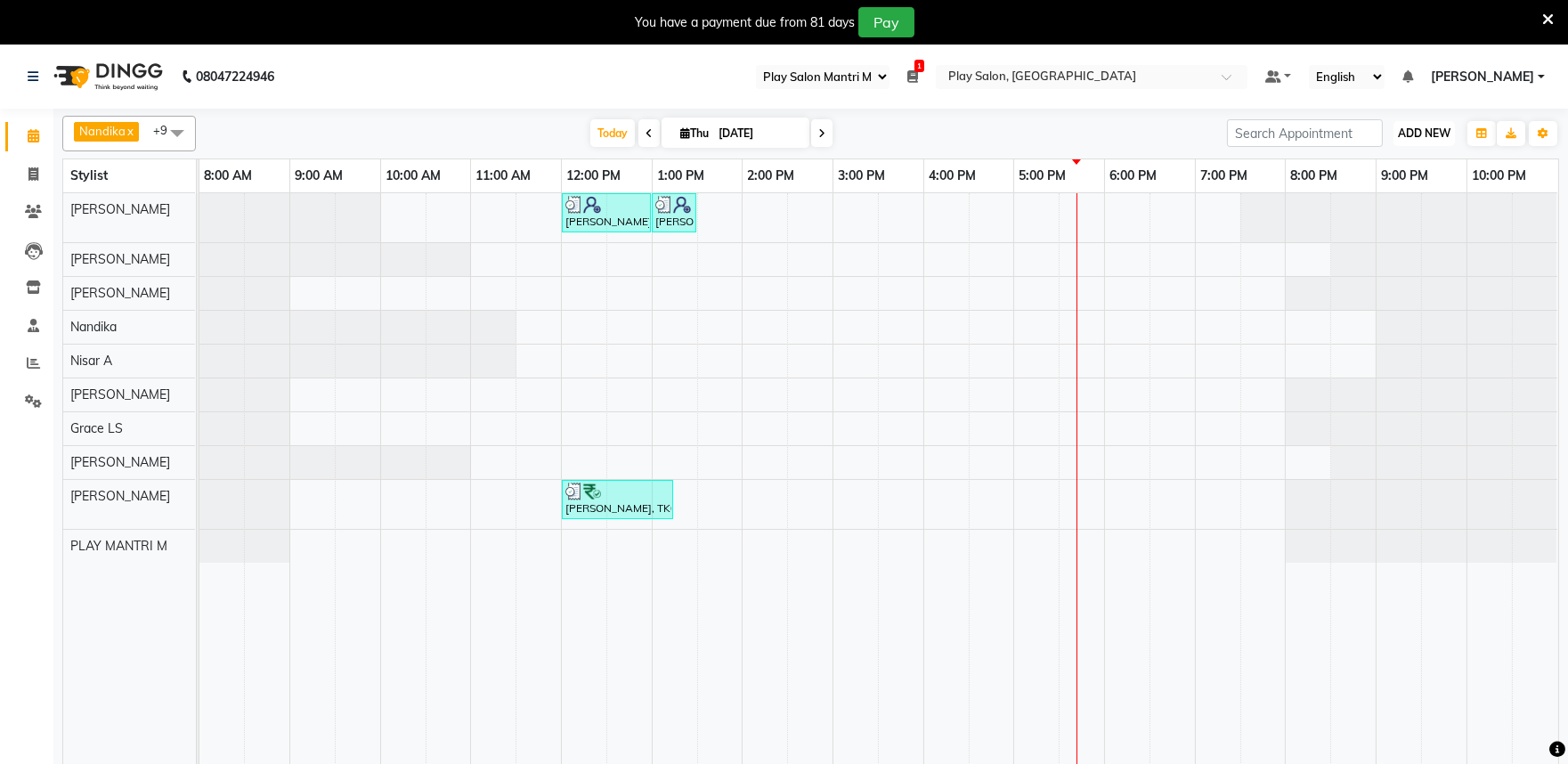
click at [1430, 134] on span "ADD NEW" at bounding box center [1424, 133] width 52 height 14
click at [1387, 167] on button "Add Appointment" at bounding box center [1384, 167] width 141 height 24
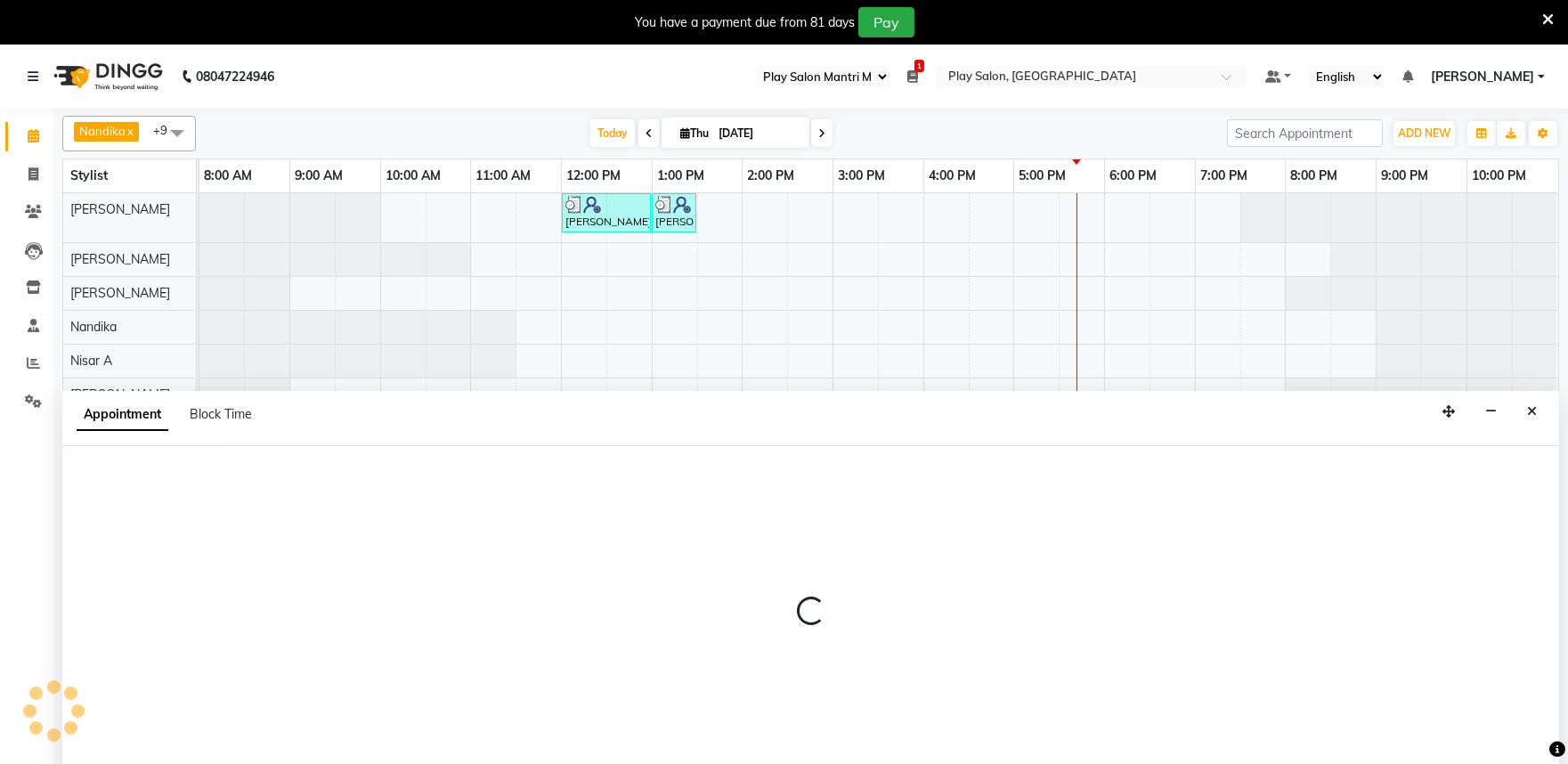
scroll to position [44, 0]
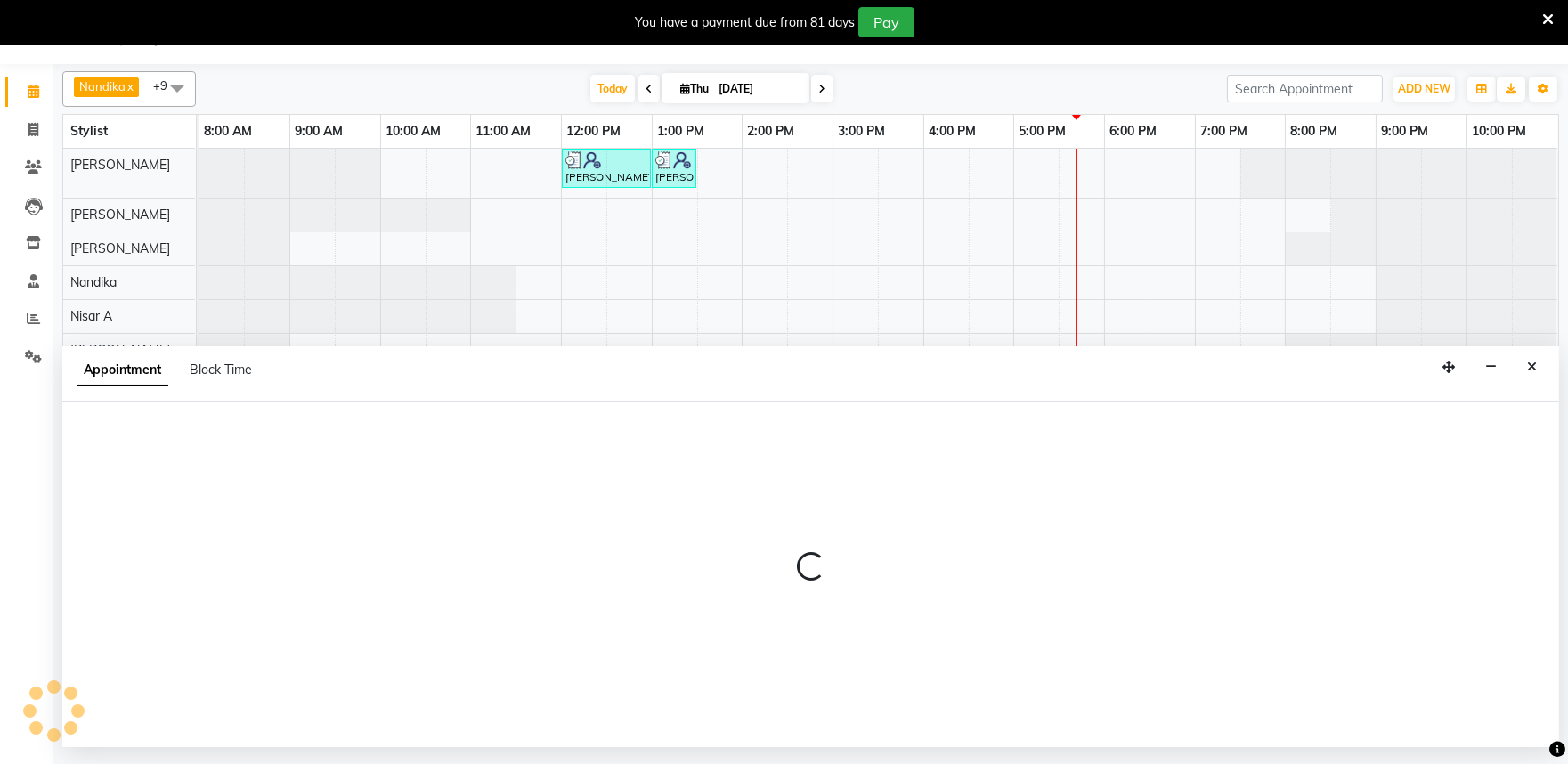
select select "tentative"
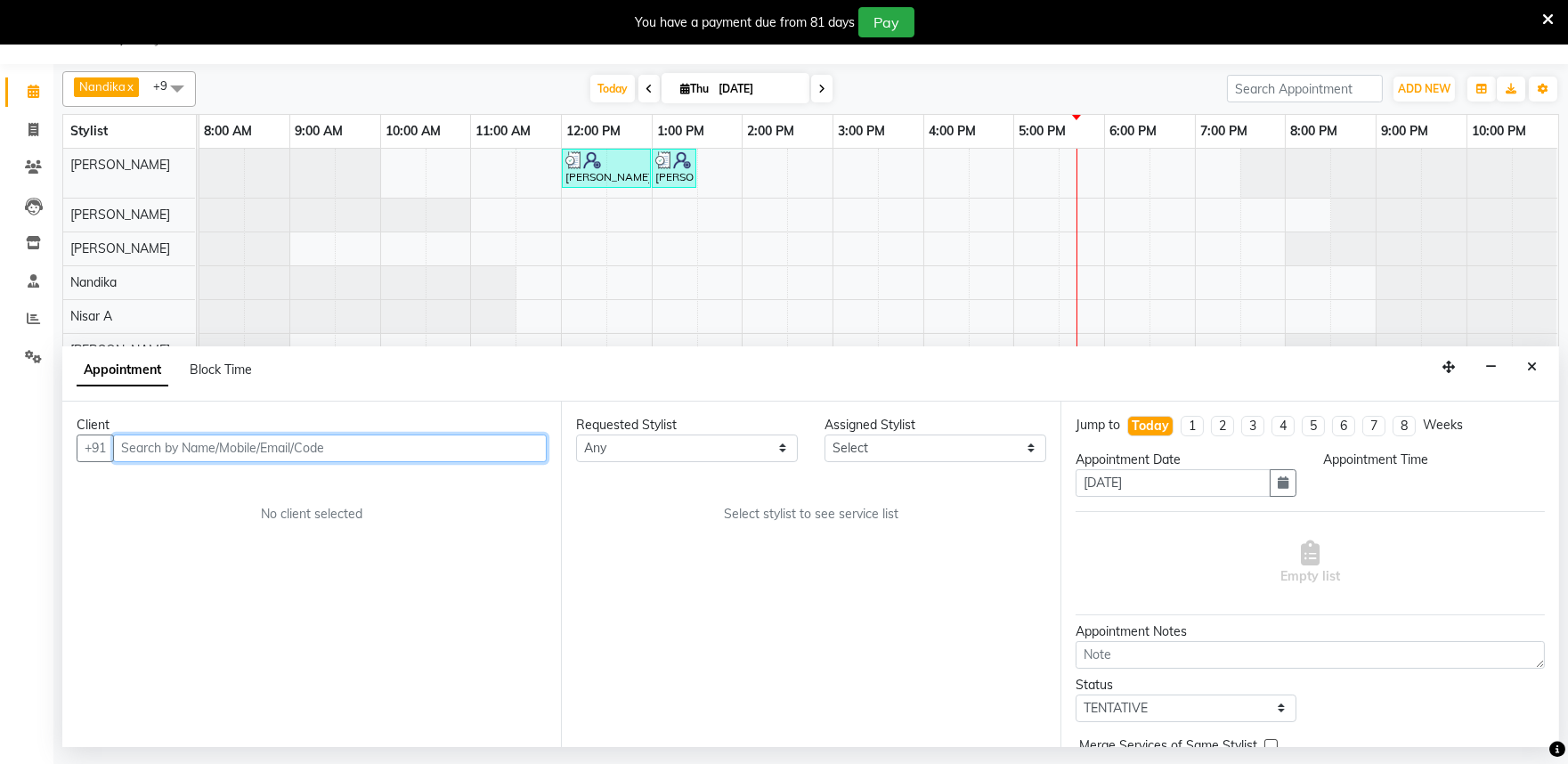
select select "540"
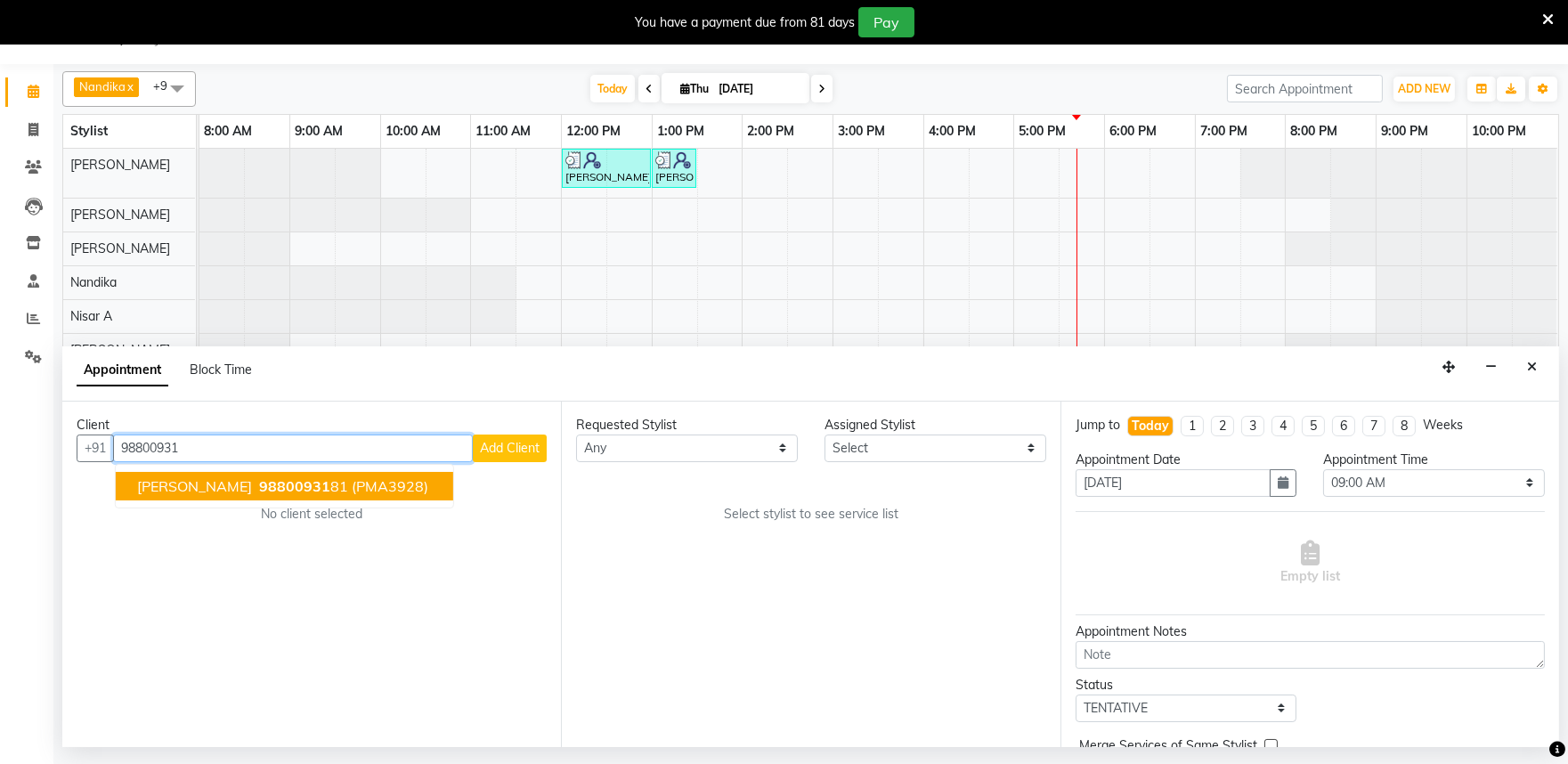
click at [251, 488] on span "Ramya Venkatesh" at bounding box center [195, 487] width 115 height 18
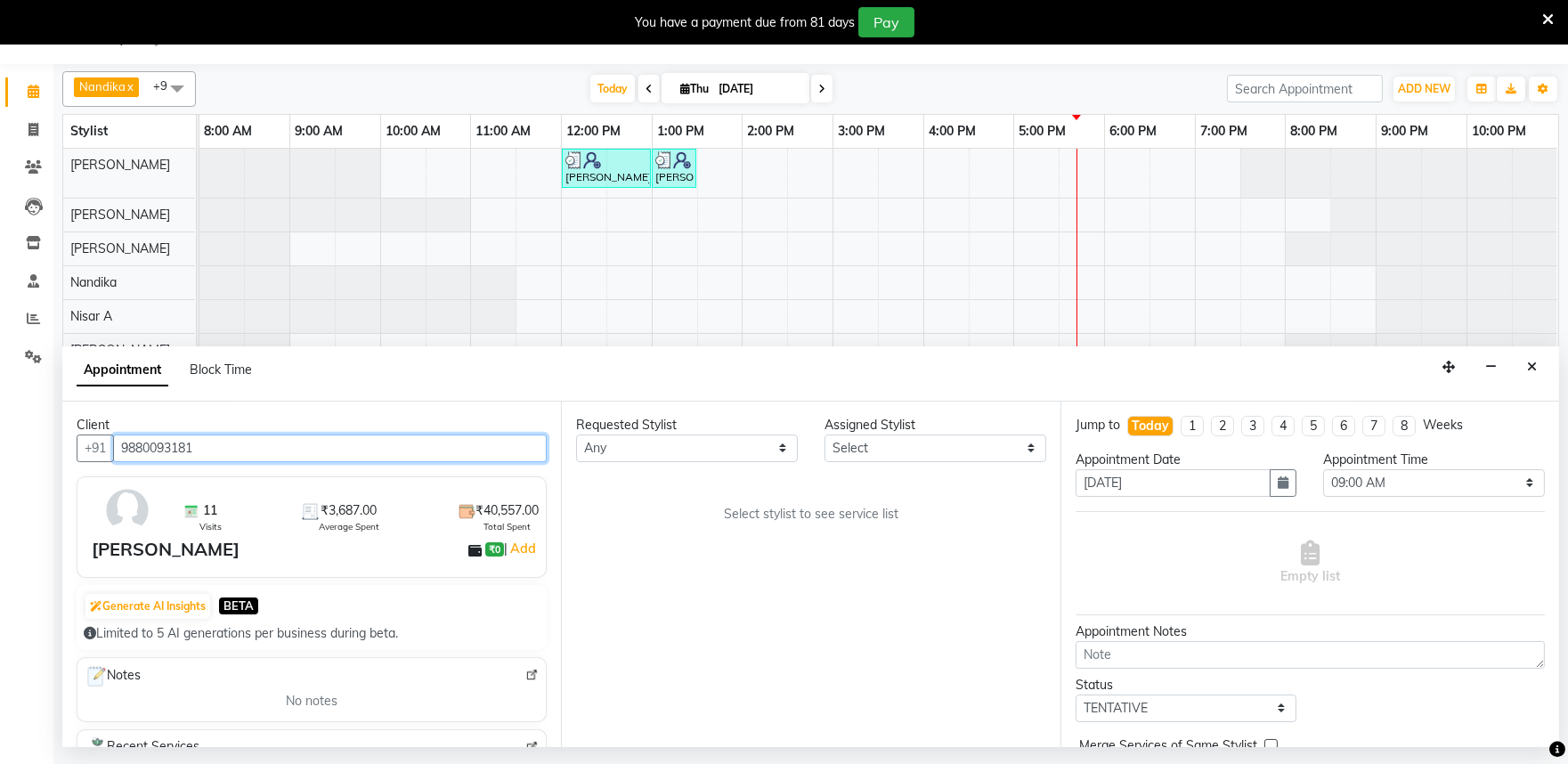
type input "9880093181"
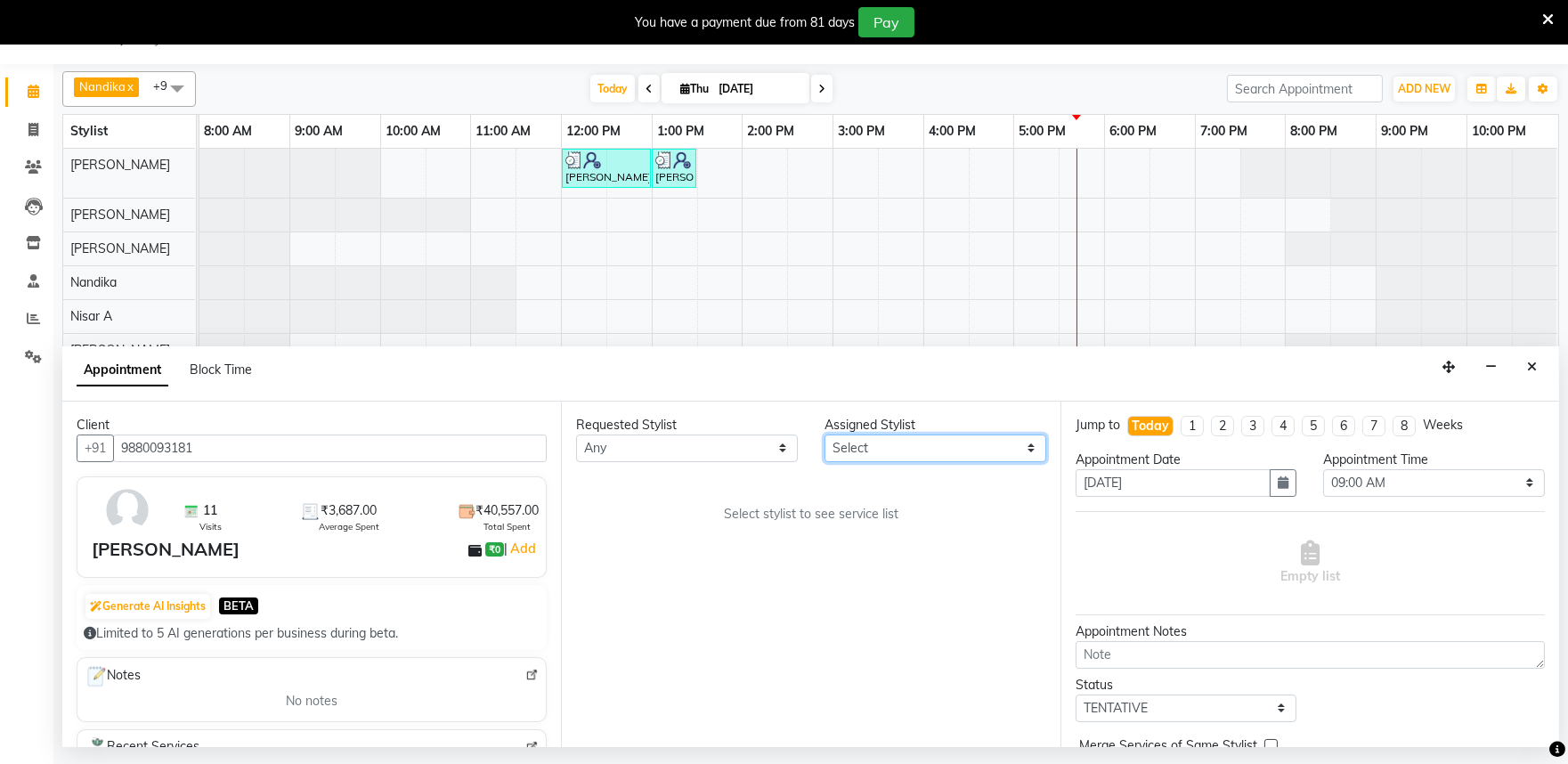
click at [869, 453] on select "Select Achan Shimrah Admin Anitha B Arhan Ehsan Charan S Dawa Tamang Ding Junhu…" at bounding box center [935, 448] width 222 height 28
select select "82212"
click at [824, 435] on select "Select Achan Shimrah Admin Anitha B Arhan Ehsan Charan S Dawa Tamang Ding Junhu…" at bounding box center [935, 448] width 222 height 28
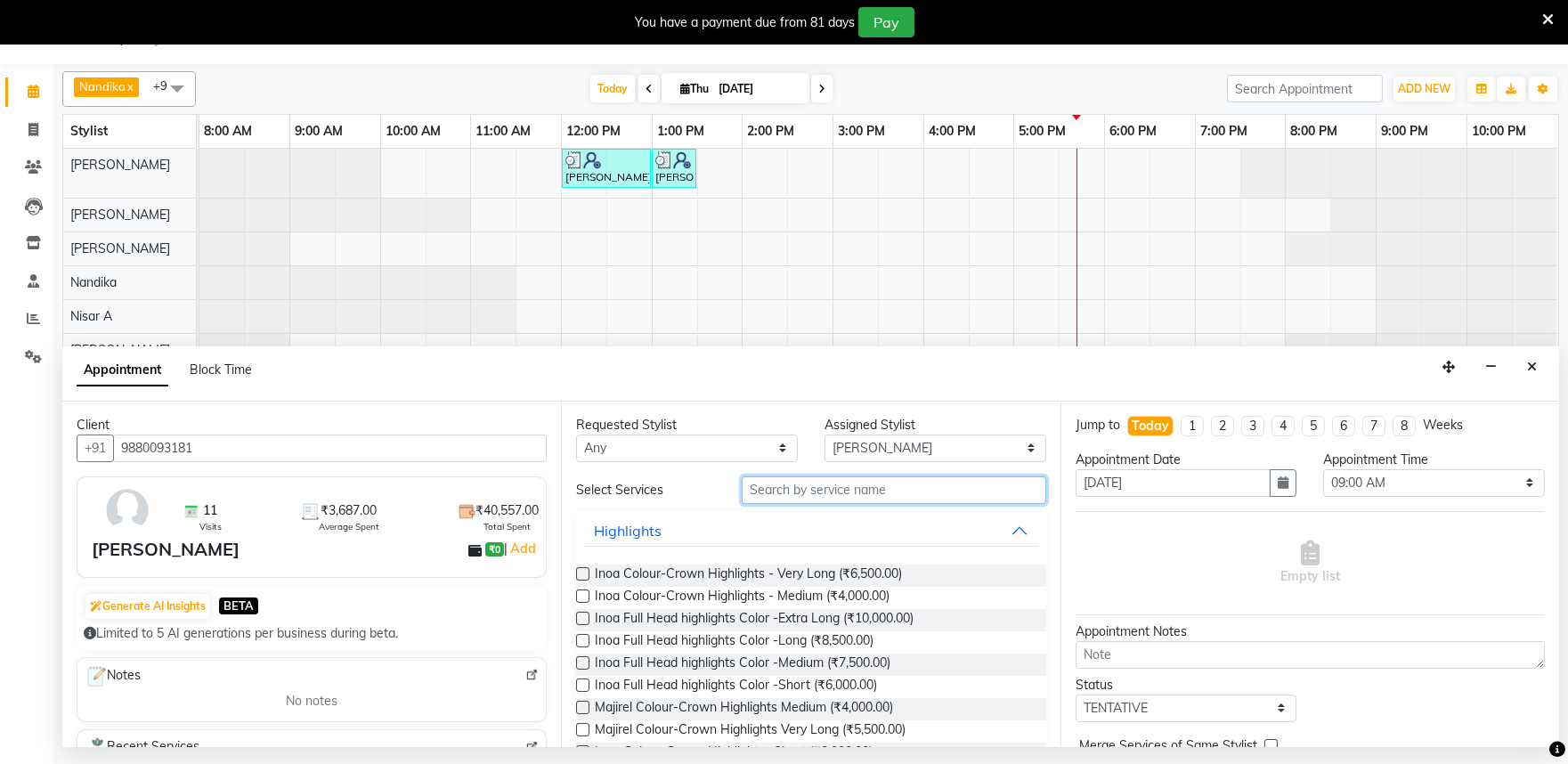
click at [775, 486] on input "text" at bounding box center [894, 491] width 305 height 28
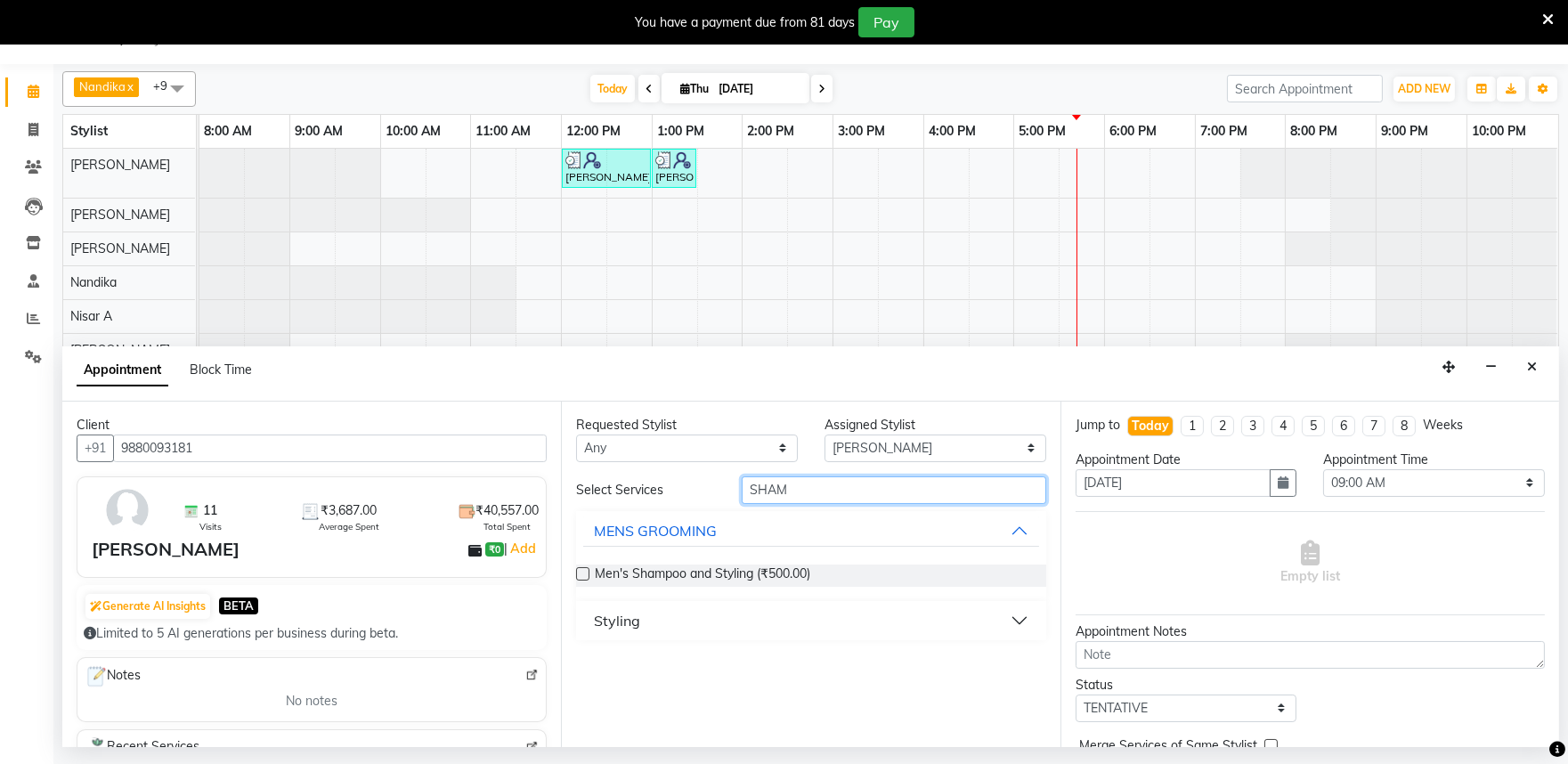
type input "SHAM"
click at [1018, 615] on button "Styling" at bounding box center [811, 620] width 455 height 32
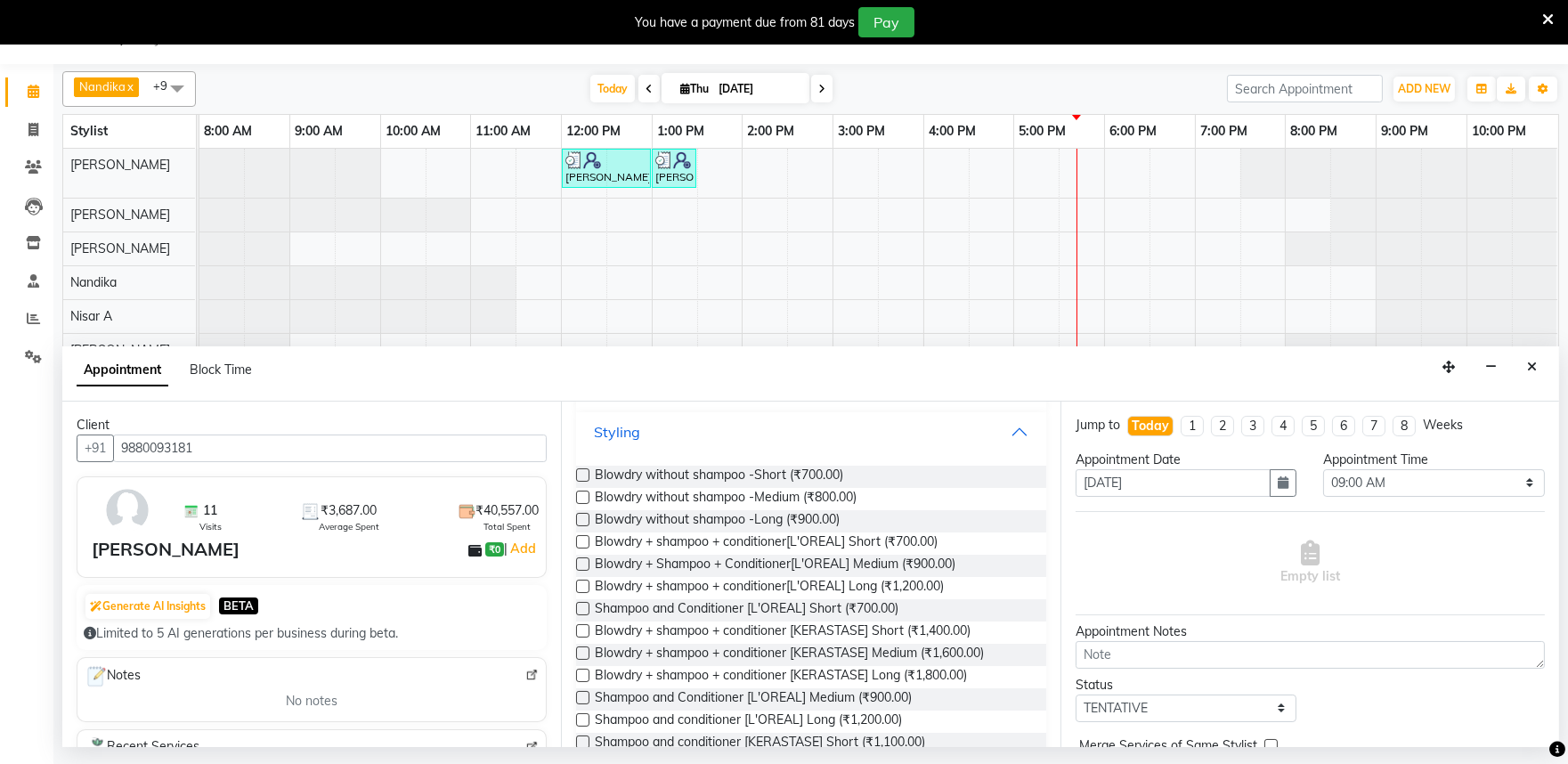
scroll to position [197, 0]
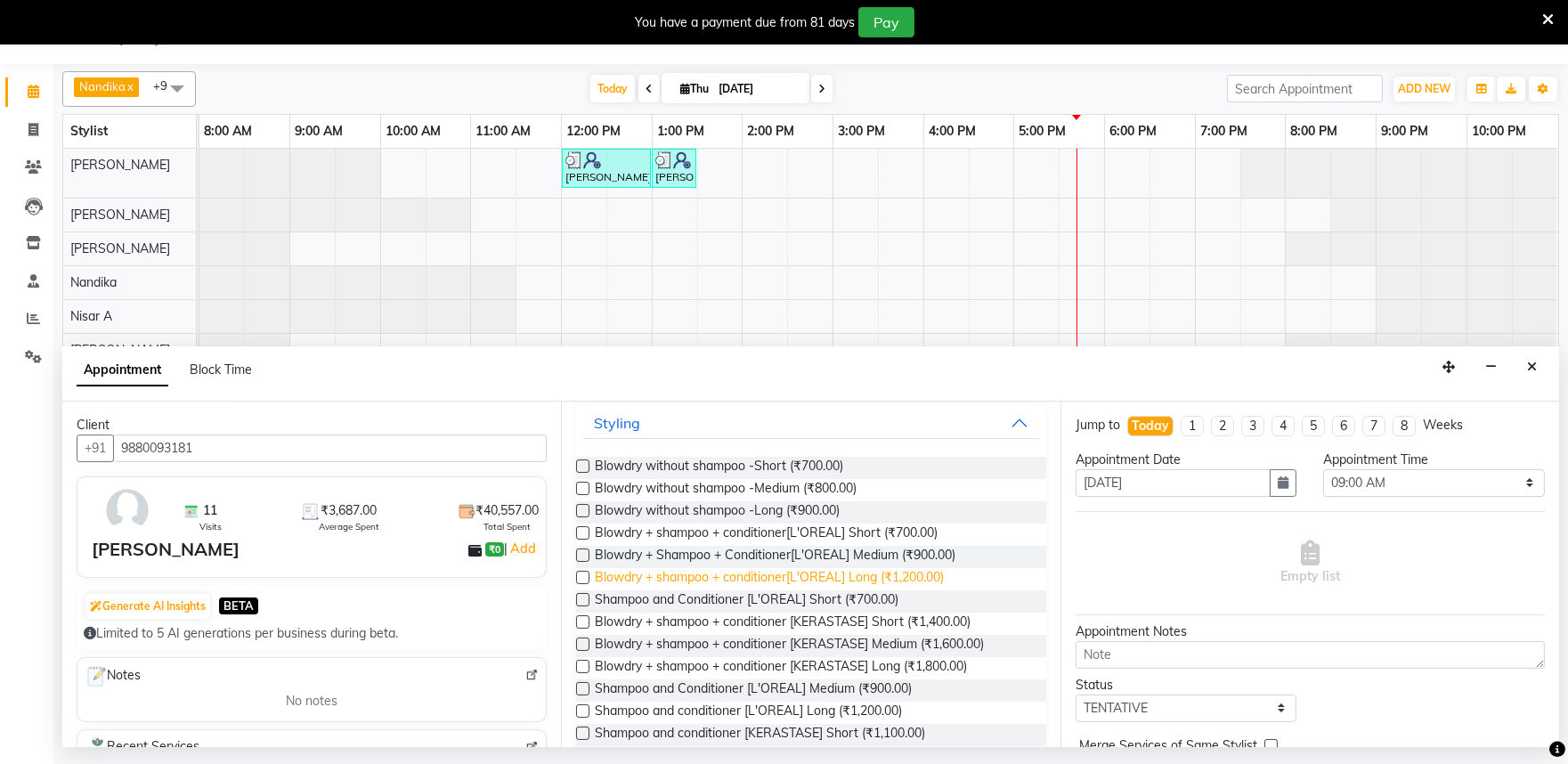
click at [830, 578] on span "Blowdry + shampoo + conditioner[L'OREAL] Long (₹1,200.00)" at bounding box center [769, 579] width 349 height 23
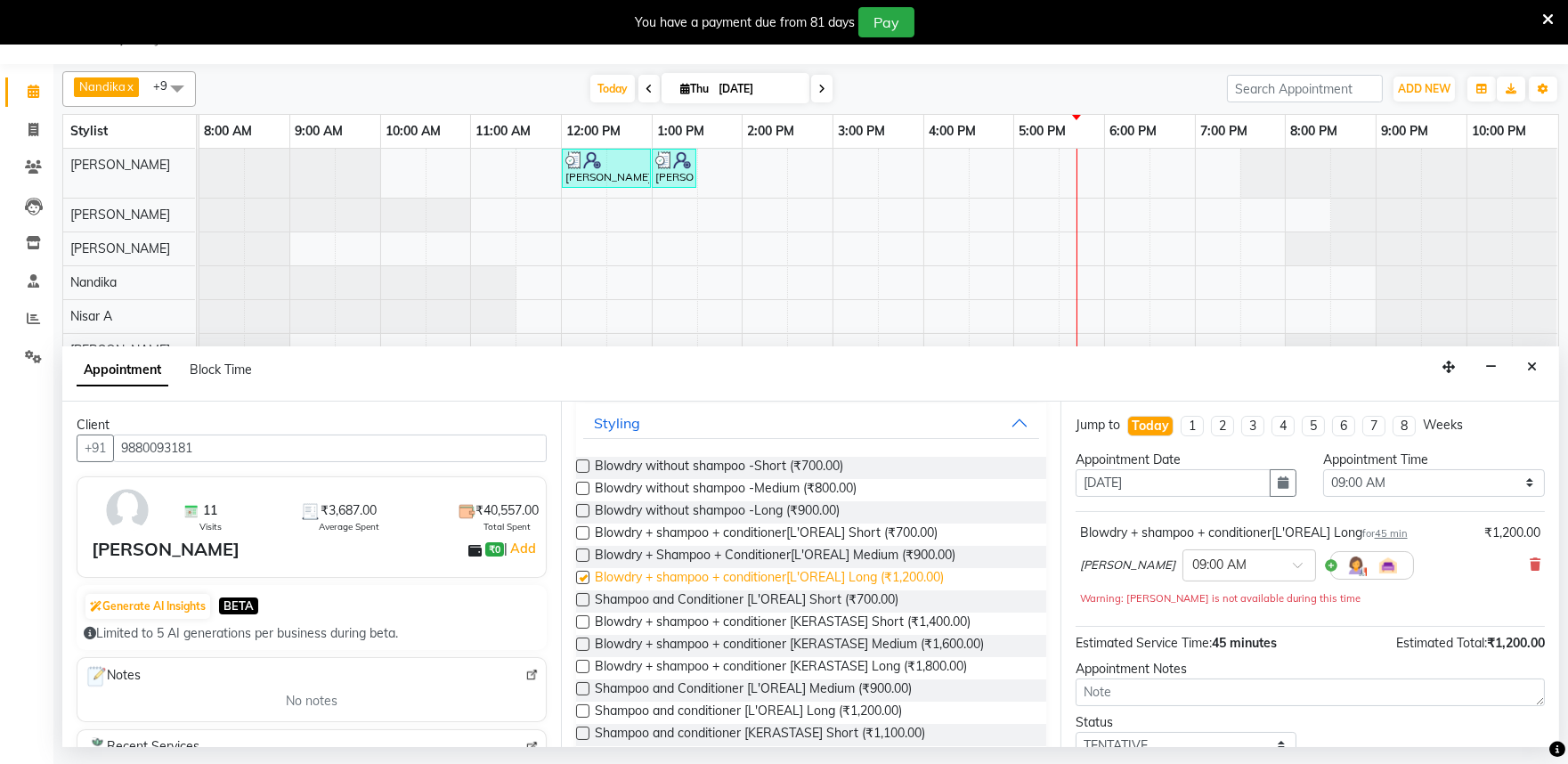
checkbox input "false"
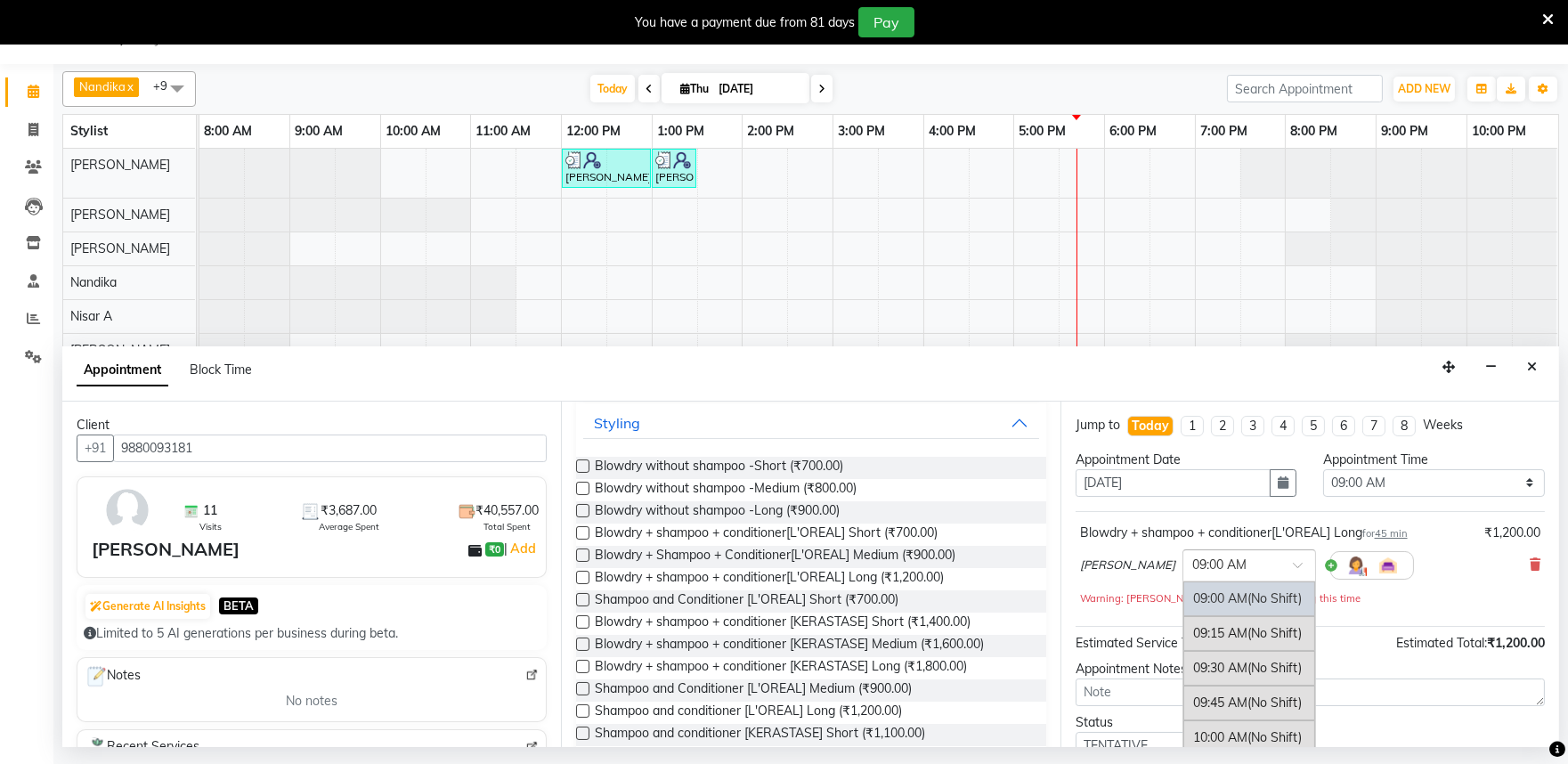
click at [1236, 557] on div "× 09:00 AM" at bounding box center [1250, 565] width 134 height 32
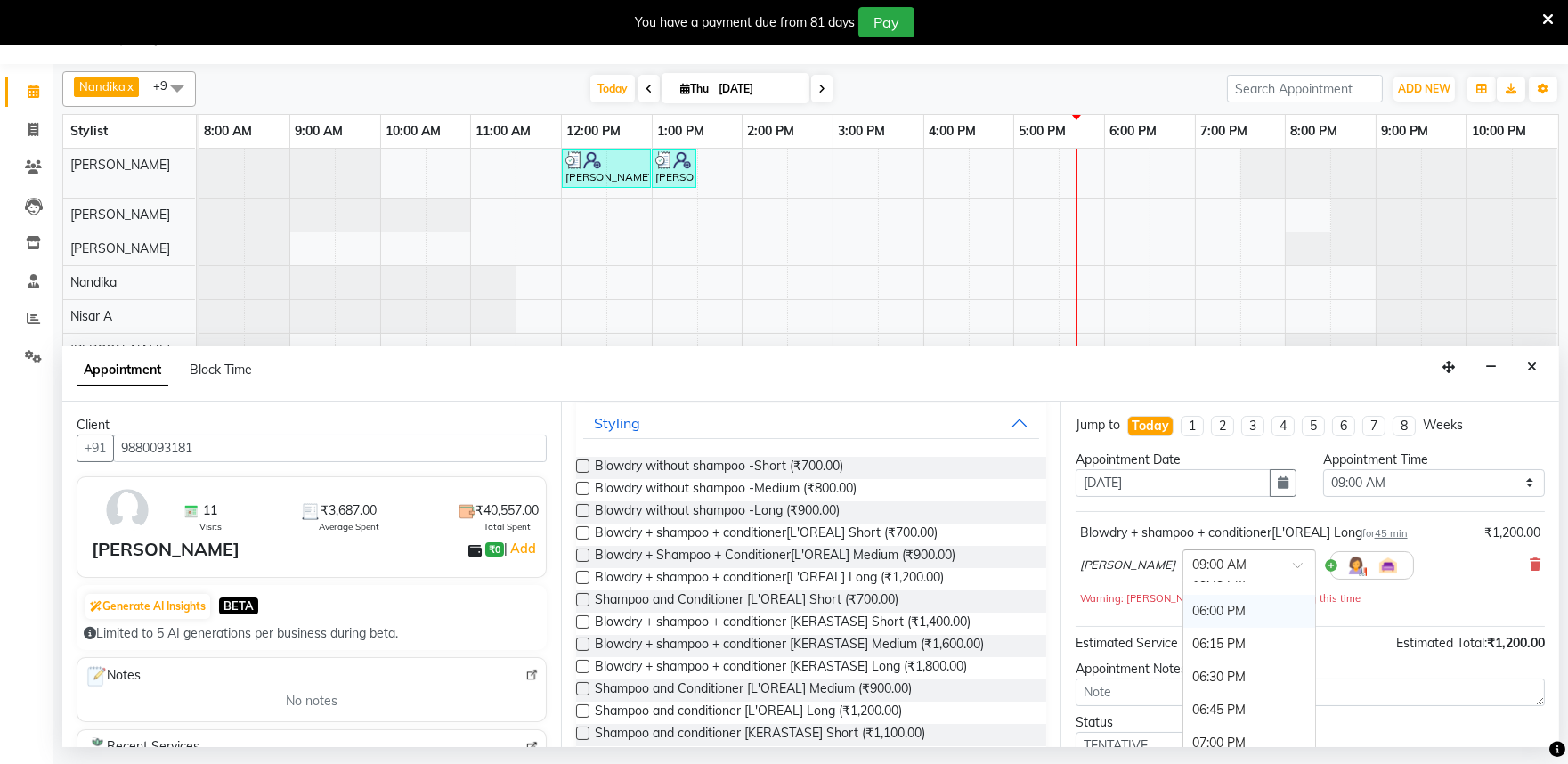
scroll to position [1089, 0]
click at [1218, 680] on div "05:45 PM" at bounding box center [1250, 677] width 132 height 33
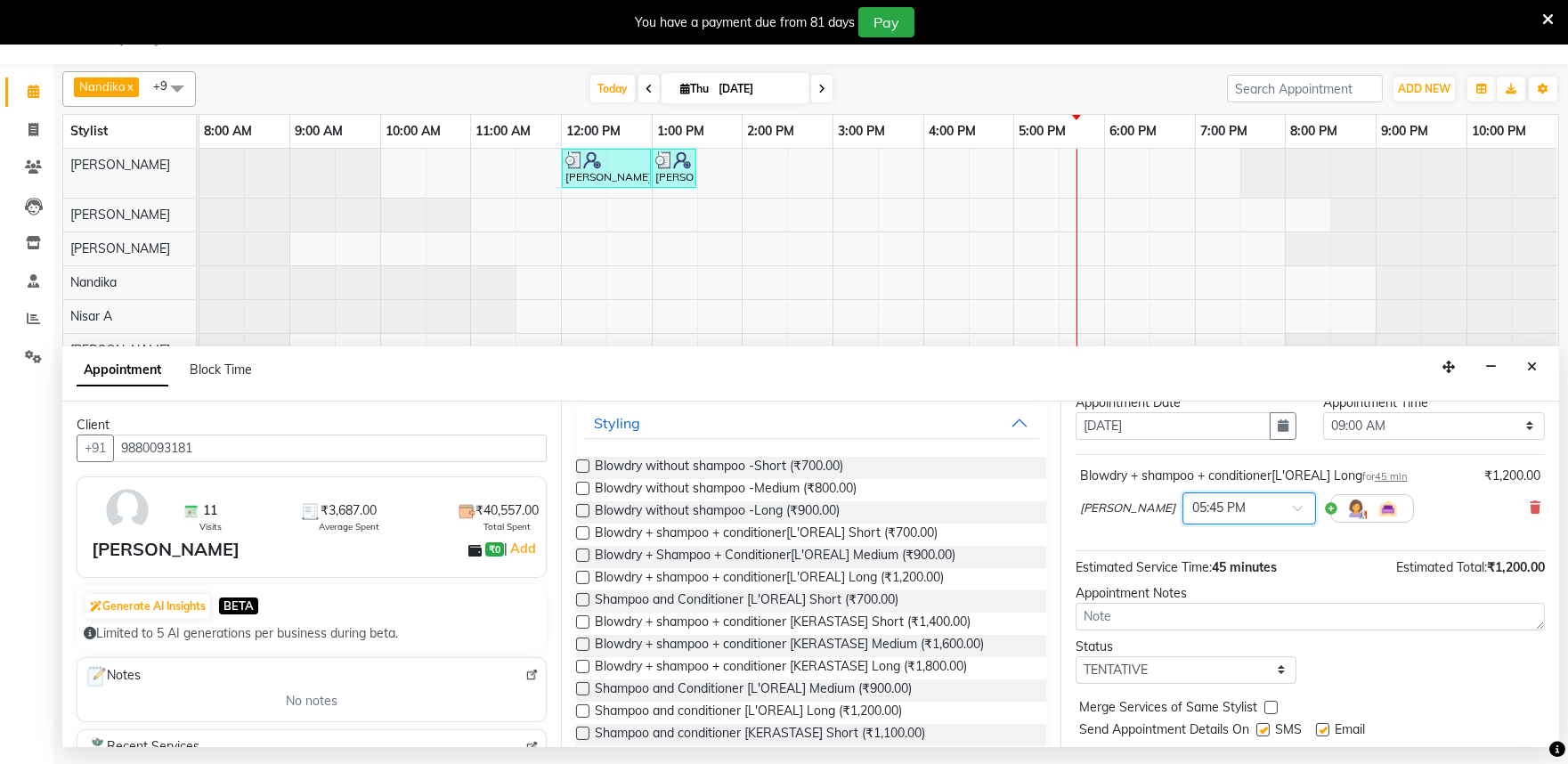
scroll to position [107, 0]
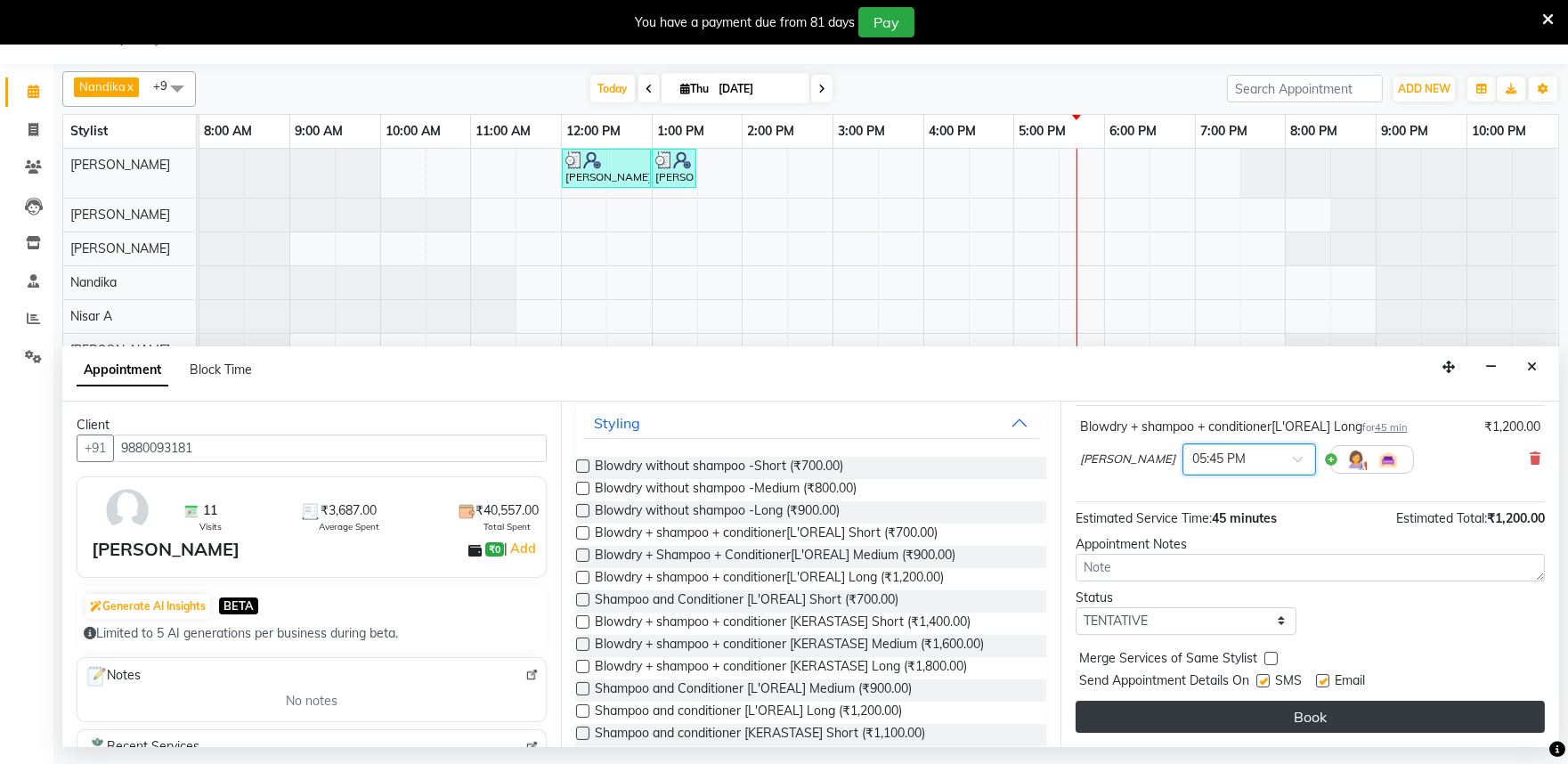
click at [1322, 710] on button "Book" at bounding box center [1310, 717] width 470 height 32
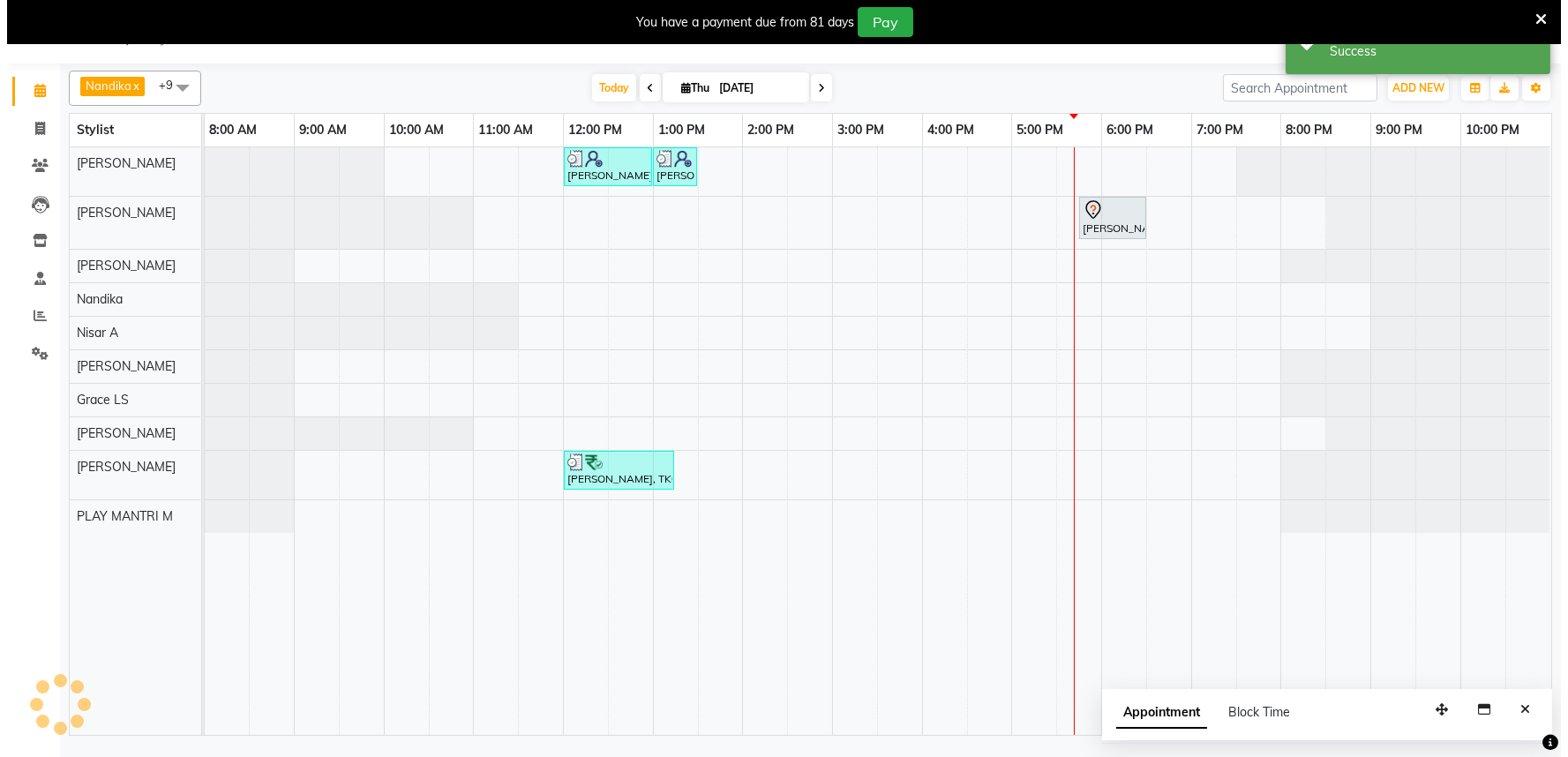
scroll to position [0, 0]
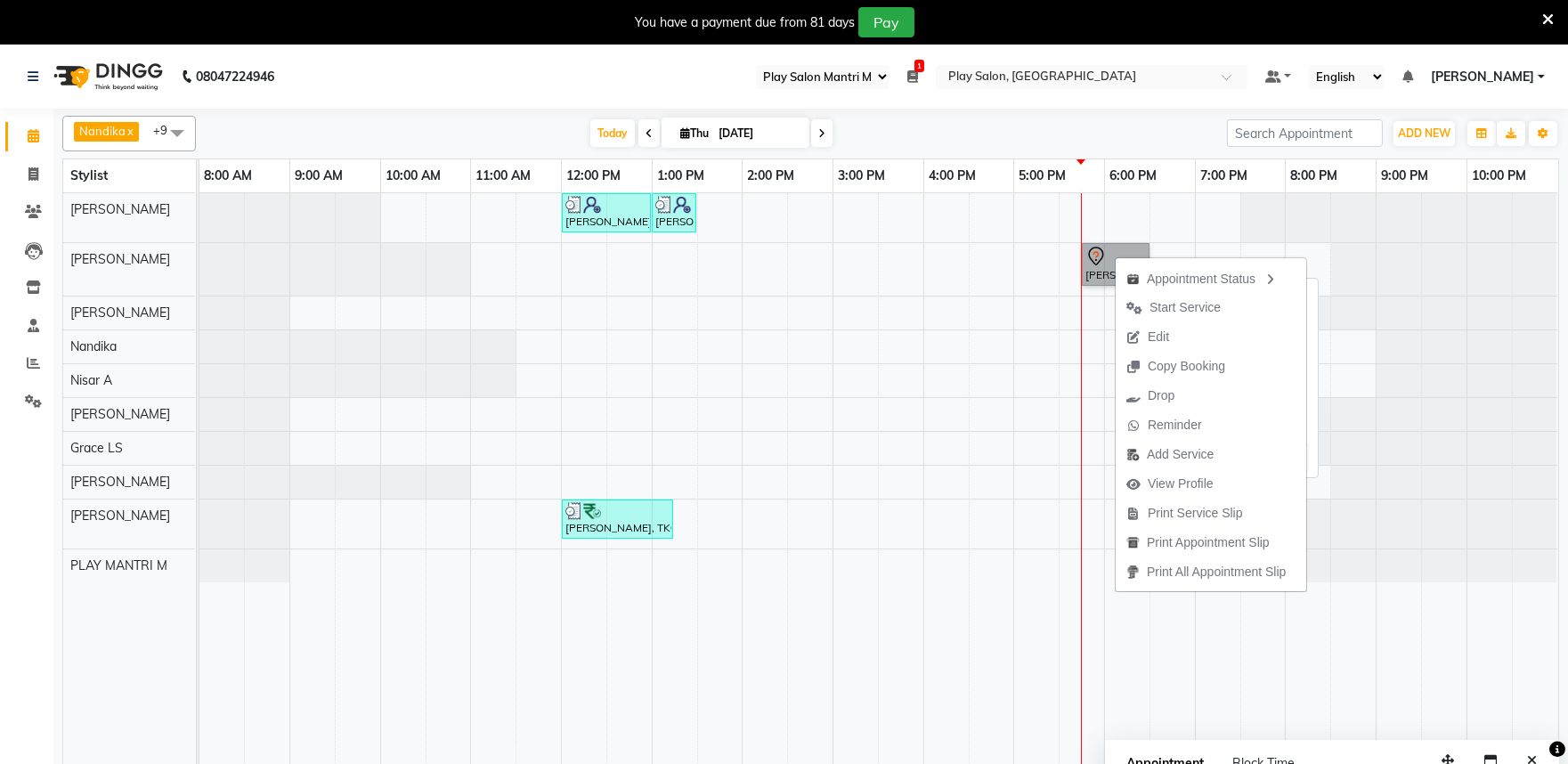
click at [1085, 255] on link "Ramya Venkatesh, TK05, 05:45 PM-06:30 PM, Blowdry + shampoo + conditioner[L'ORE…" at bounding box center [1116, 264] width 68 height 43
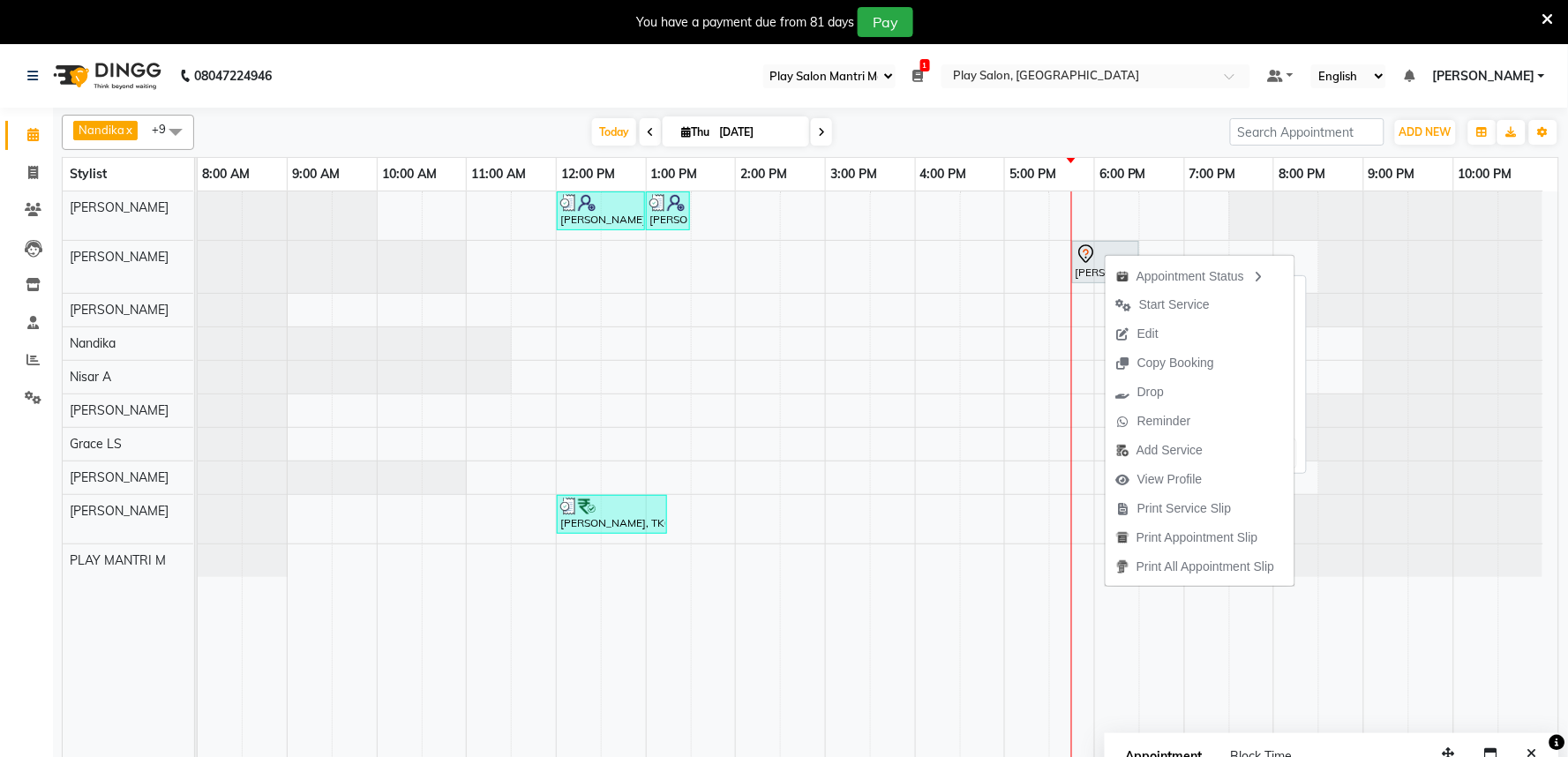
select select "7"
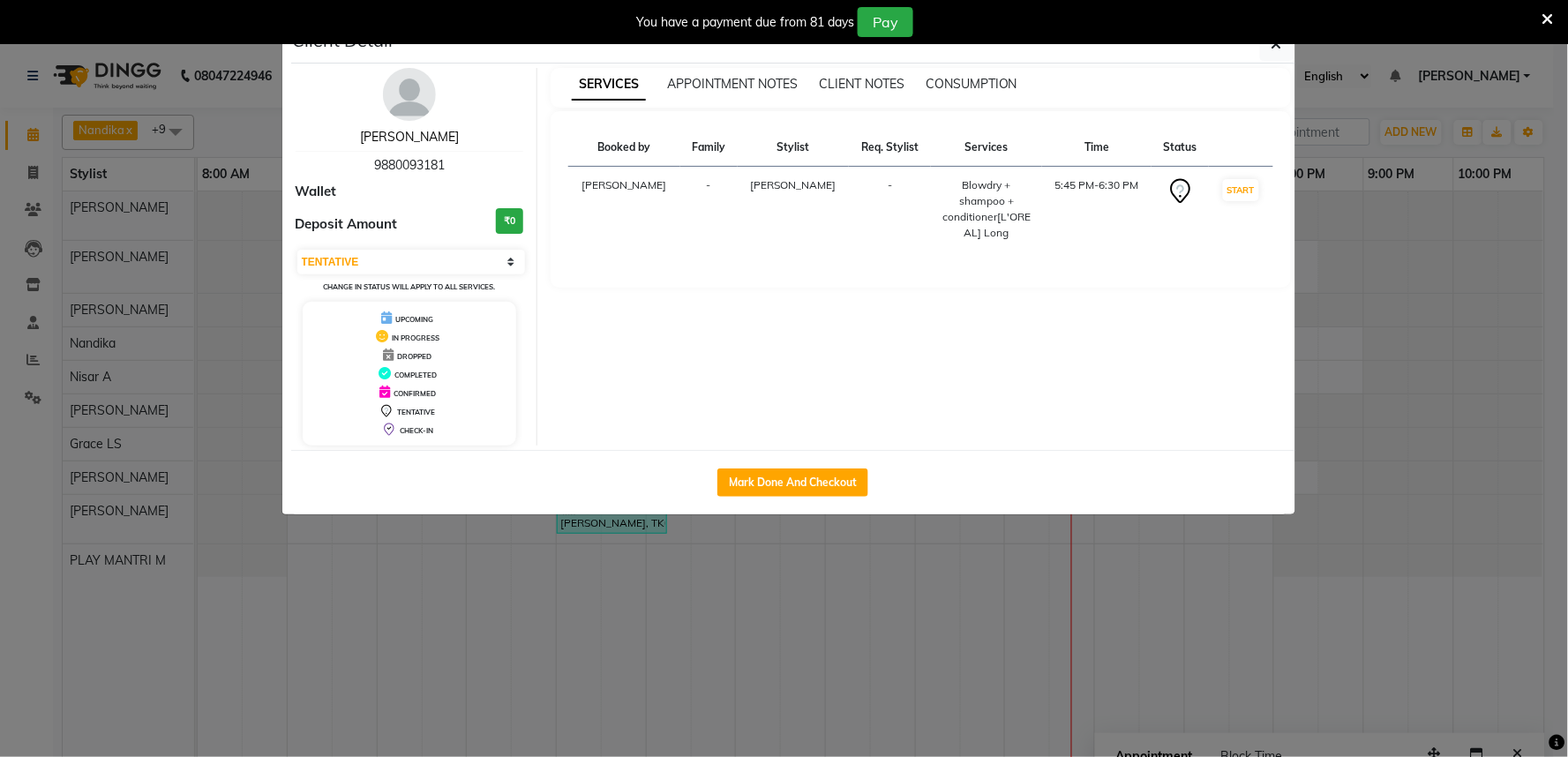
click at [395, 135] on link "Ramya Venkatesh" at bounding box center [410, 137] width 99 height 16
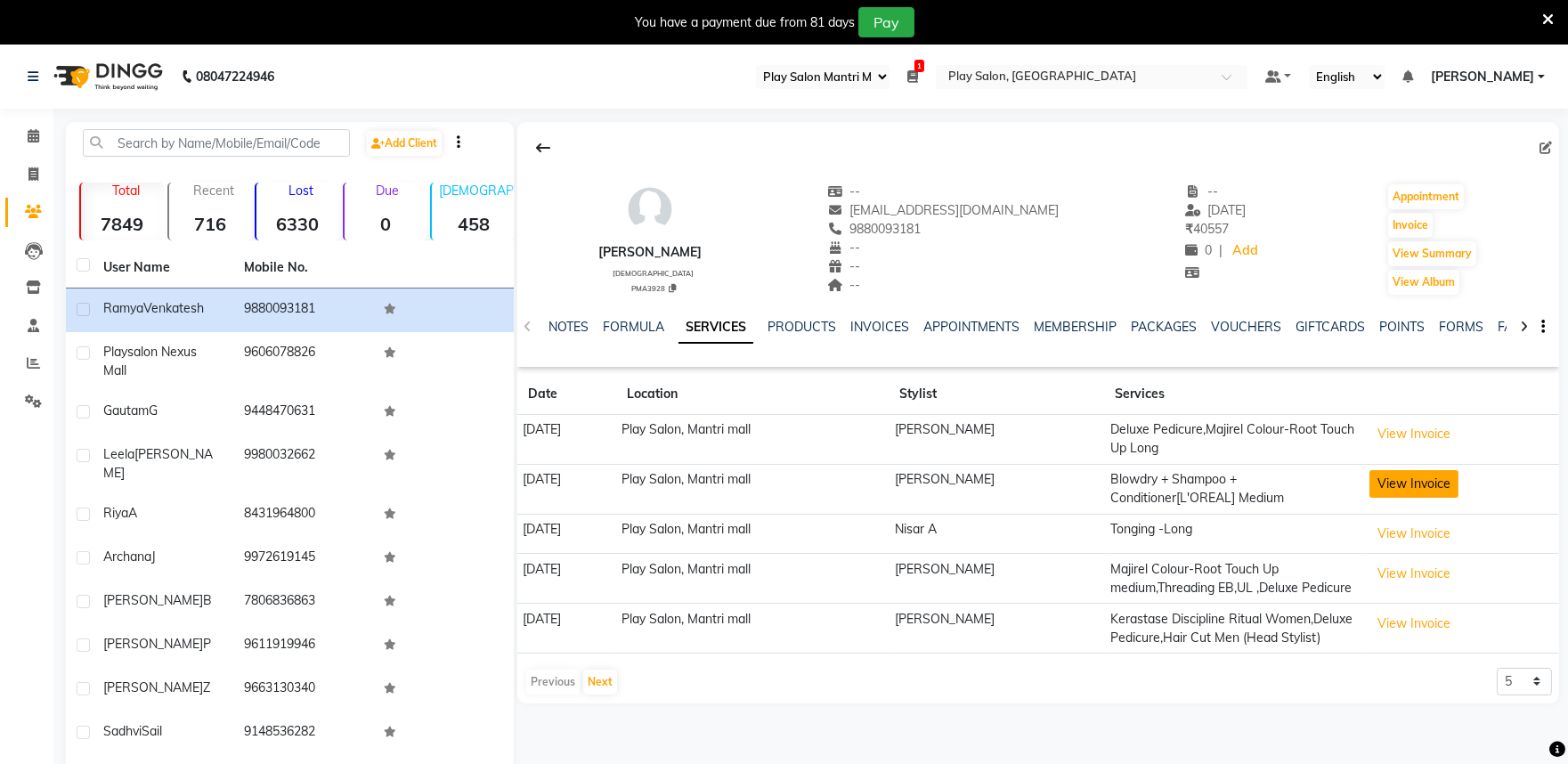
click at [1427, 486] on button "View Invoice" at bounding box center [1414, 484] width 89 height 28
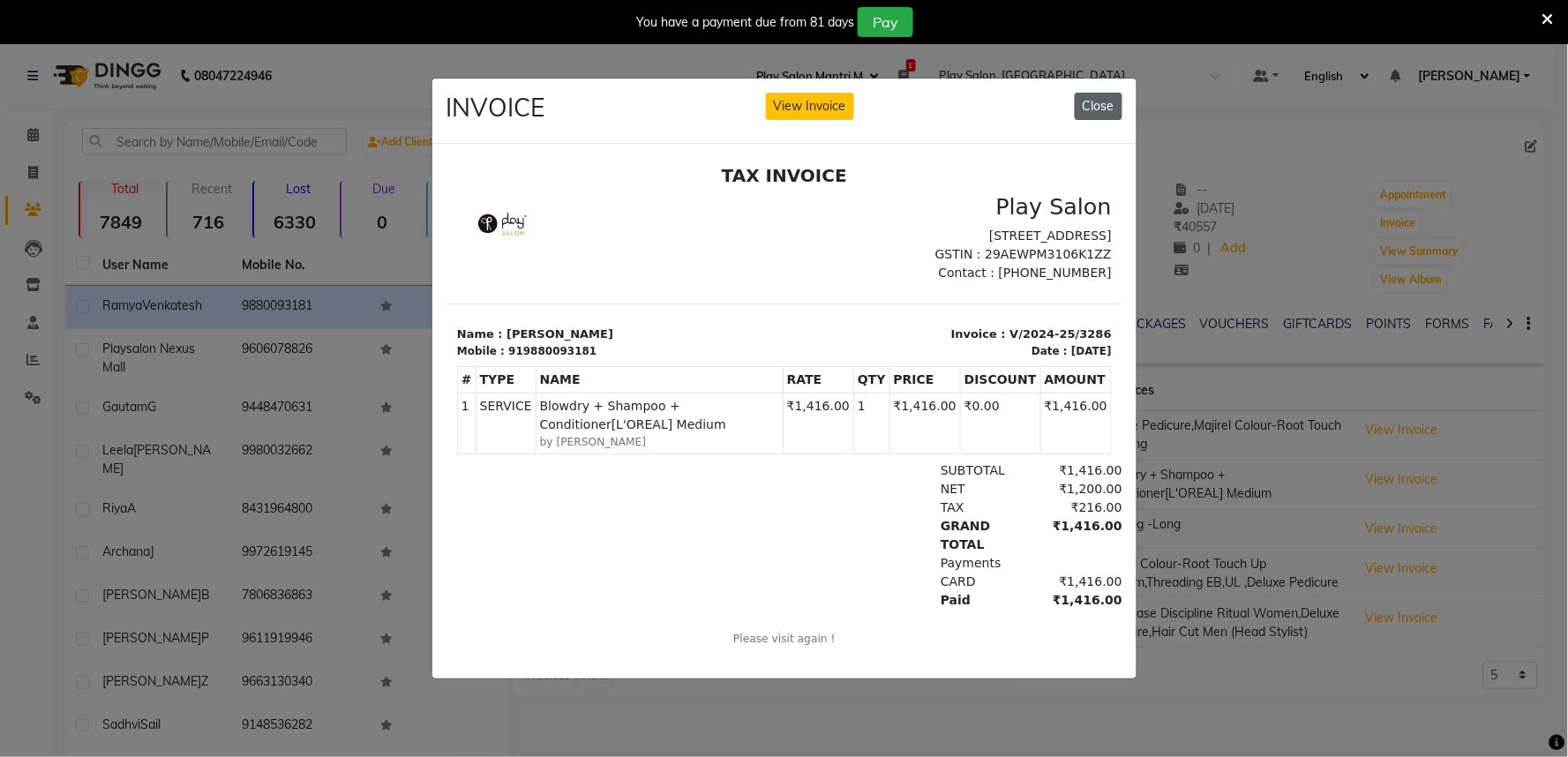
click at [1109, 95] on button "Close" at bounding box center [1098, 106] width 48 height 28
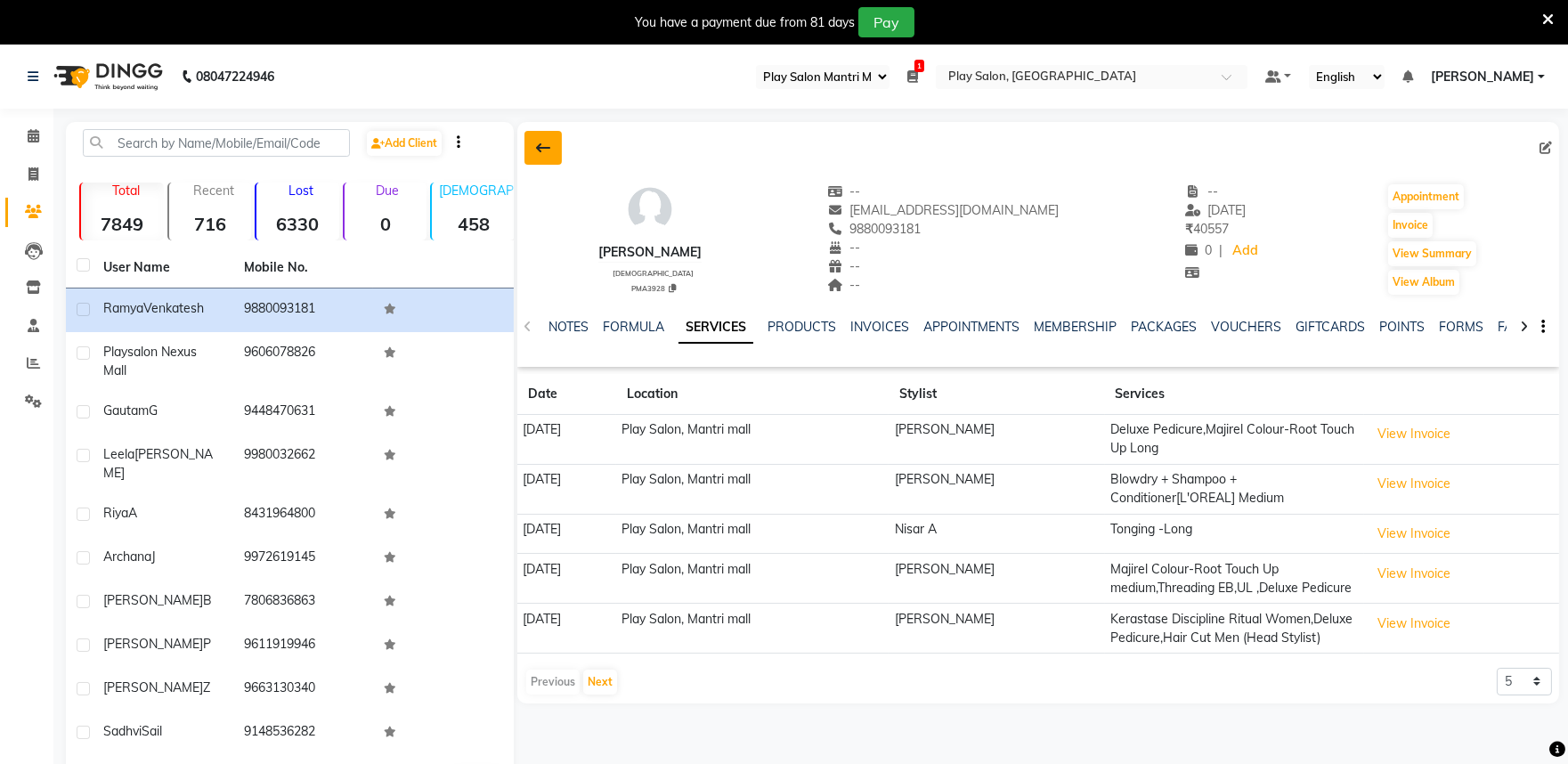
click at [548, 149] on icon at bounding box center [543, 148] width 14 height 14
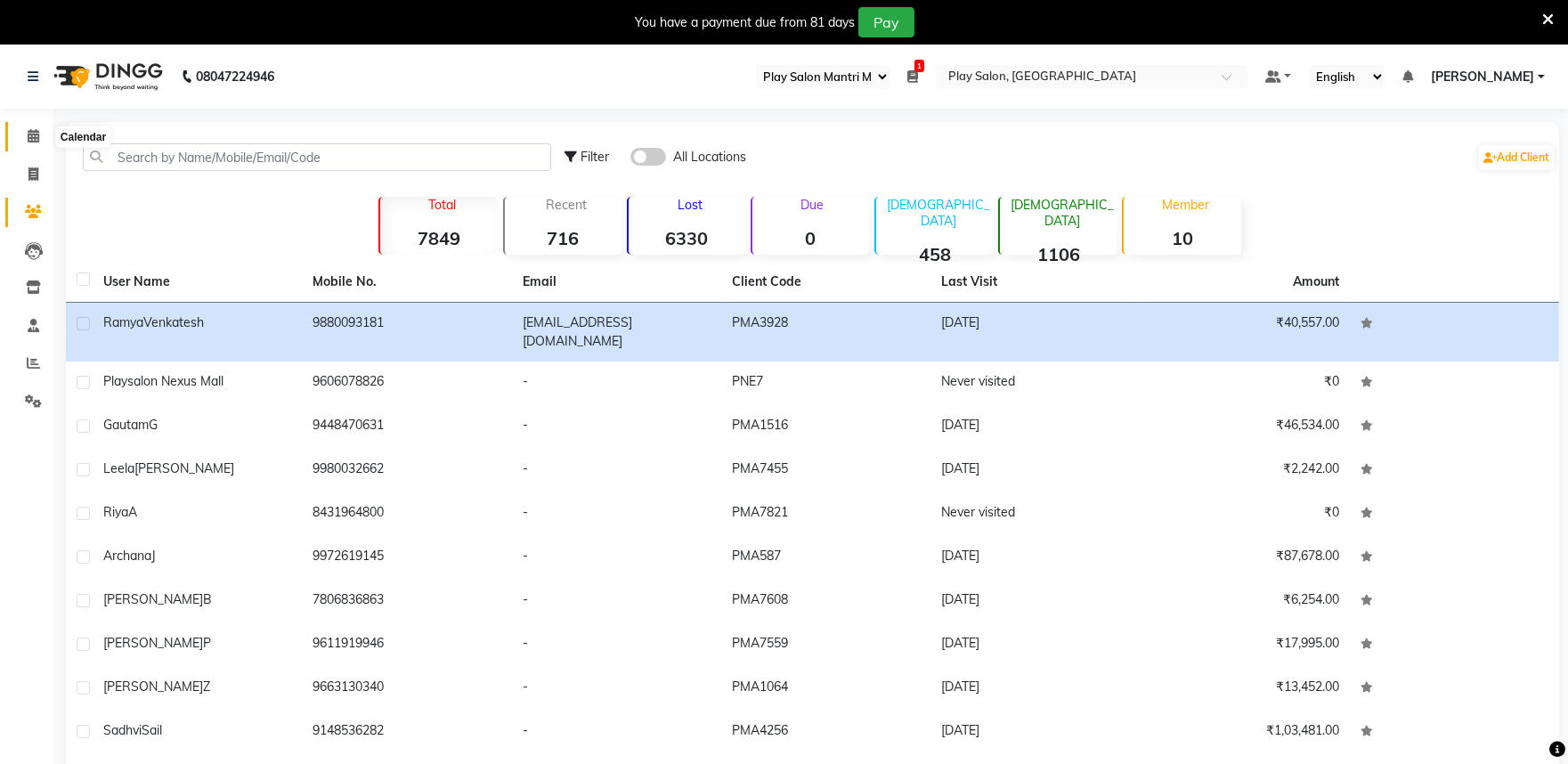
click at [27, 140] on span at bounding box center [33, 137] width 31 height 21
